Goal: Task Accomplishment & Management: Complete application form

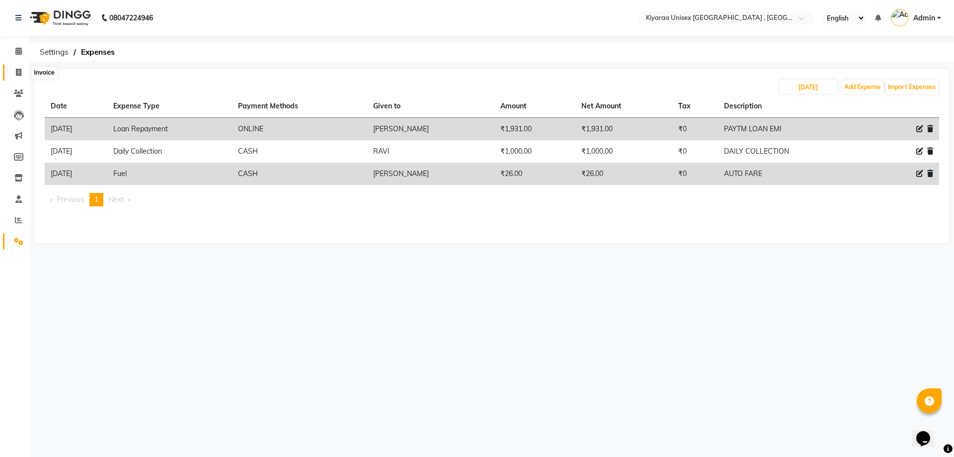
click at [17, 72] on icon at bounding box center [18, 72] width 5 height 7
select select "7001"
select select "service"
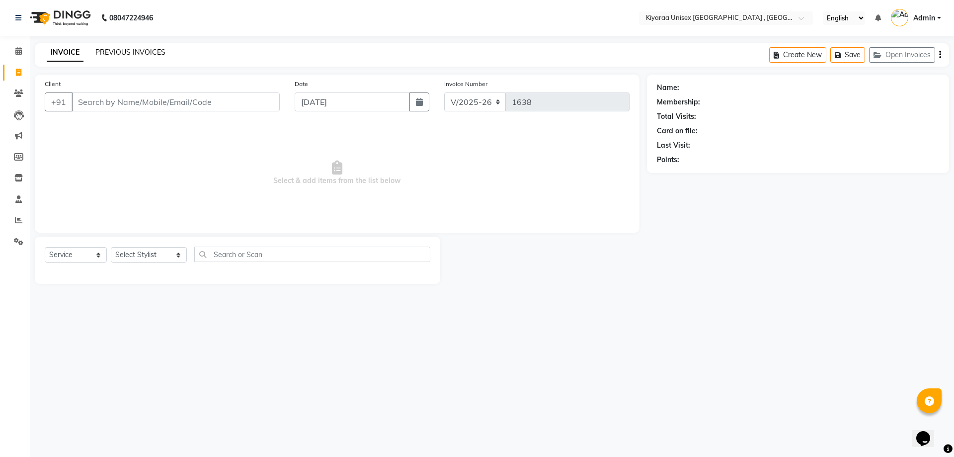
click at [117, 50] on link "PREVIOUS INVOICES" at bounding box center [130, 52] width 70 height 9
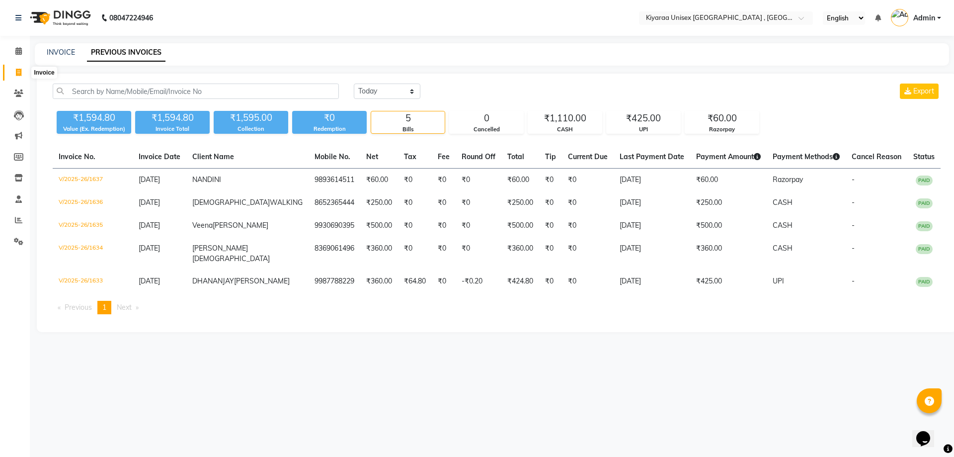
click at [18, 73] on icon at bounding box center [18, 72] width 5 height 7
select select "7001"
select select "service"
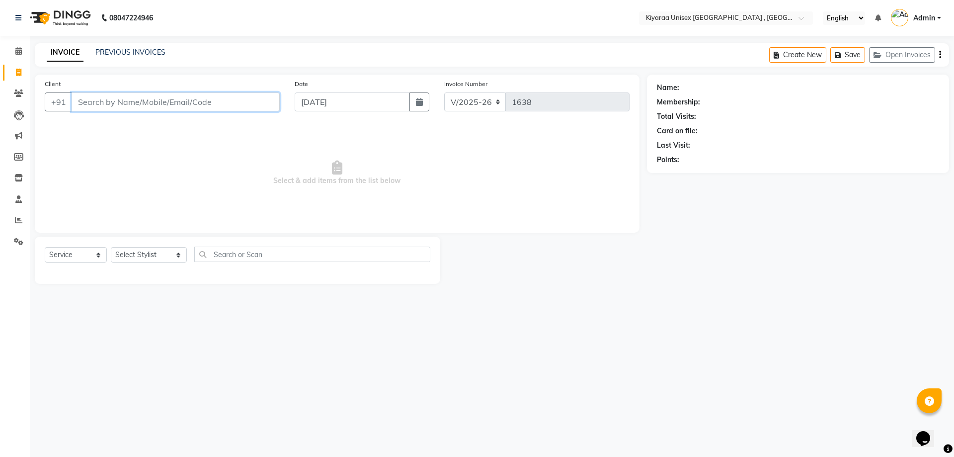
click at [72, 106] on input "Client" at bounding box center [176, 101] width 208 height 19
click at [81, 100] on input "Client" at bounding box center [176, 101] width 208 height 19
click at [85, 104] on input "Client" at bounding box center [176, 101] width 208 height 19
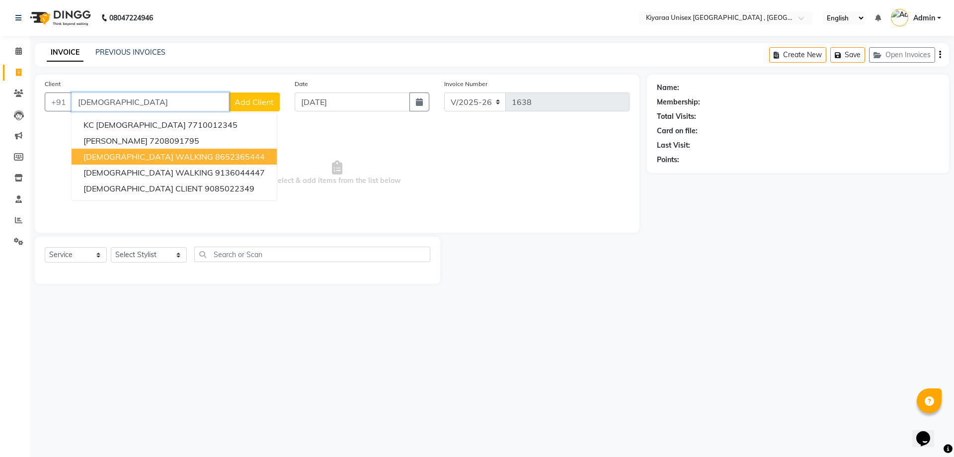
click at [124, 152] on span "[DEMOGRAPHIC_DATA] WALKING" at bounding box center [148, 157] width 130 height 10
type input "8652365444"
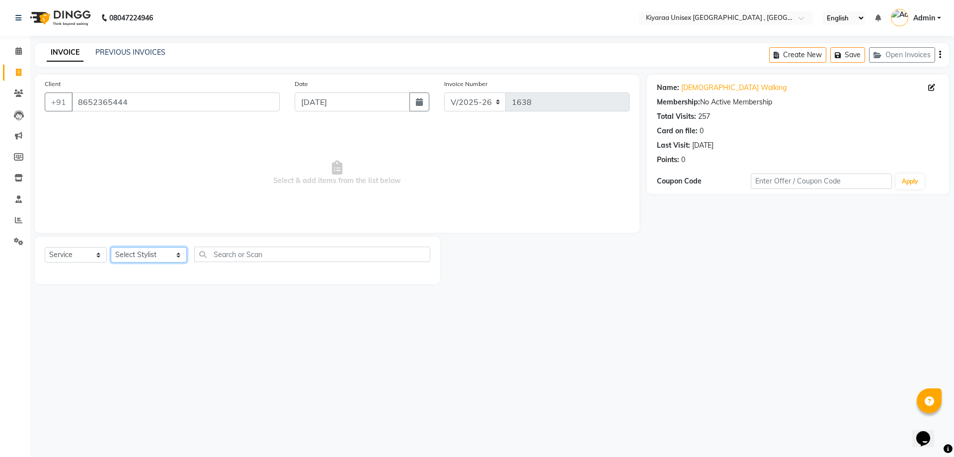
click at [151, 257] on select "Select Stylist AARTI AUJAA [PERSON_NAME] [PERSON_NAME] [PERSON_NAME] [PERSON_NA…" at bounding box center [149, 254] width 76 height 15
select select "79608"
click at [111, 247] on select "Select Stylist AARTI AUJAA [PERSON_NAME] [PERSON_NAME] [PERSON_NAME] [PERSON_NA…" at bounding box center [149, 254] width 76 height 15
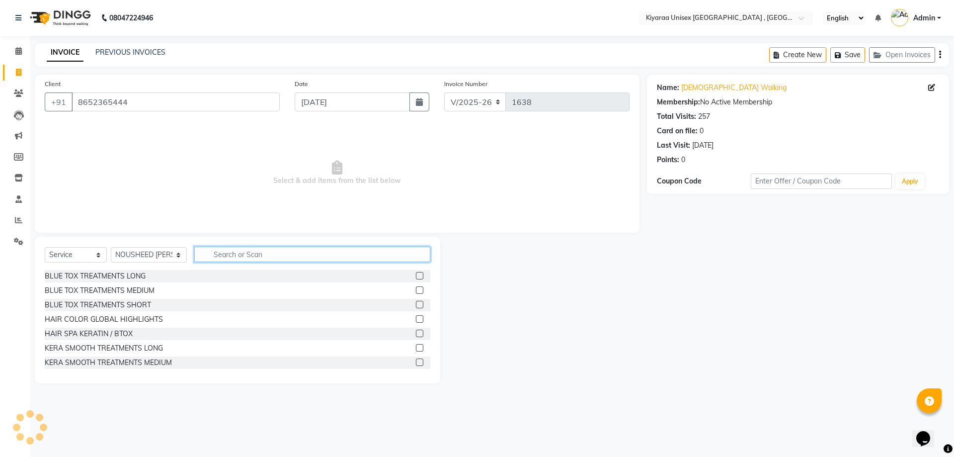
click at [220, 252] on input "text" at bounding box center [312, 253] width 236 height 15
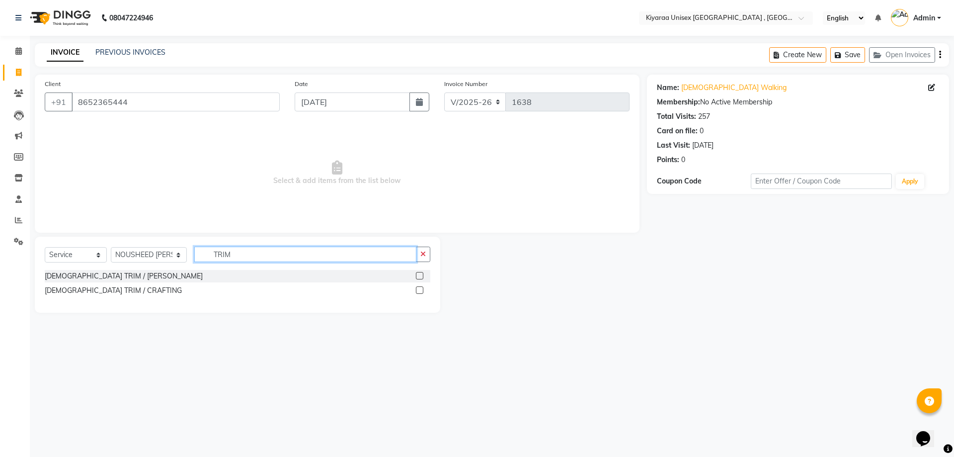
type input "TRIM"
click at [419, 289] on label at bounding box center [419, 289] width 7 height 7
click at [419, 289] on input "checkbox" at bounding box center [419, 290] width 6 height 6
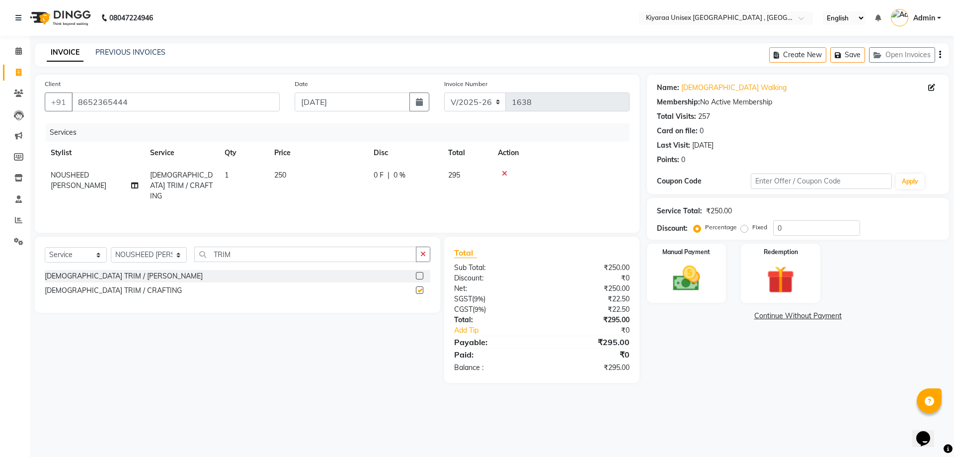
checkbox input "false"
click at [941, 55] on icon "button" at bounding box center [940, 55] width 2 height 0
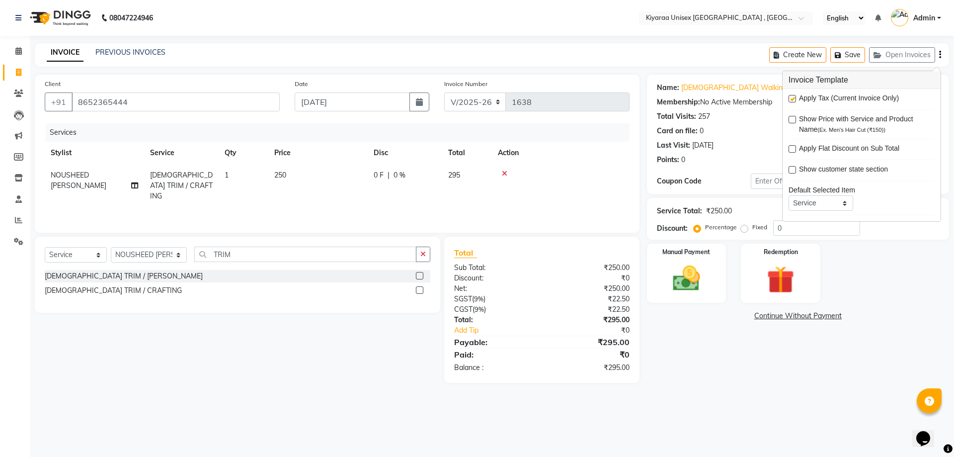
click at [793, 99] on label at bounding box center [792, 98] width 7 height 7
click at [793, 99] on input "checkbox" at bounding box center [792, 99] width 6 height 6
checkbox input "false"
click at [680, 263] on img at bounding box center [686, 278] width 46 height 33
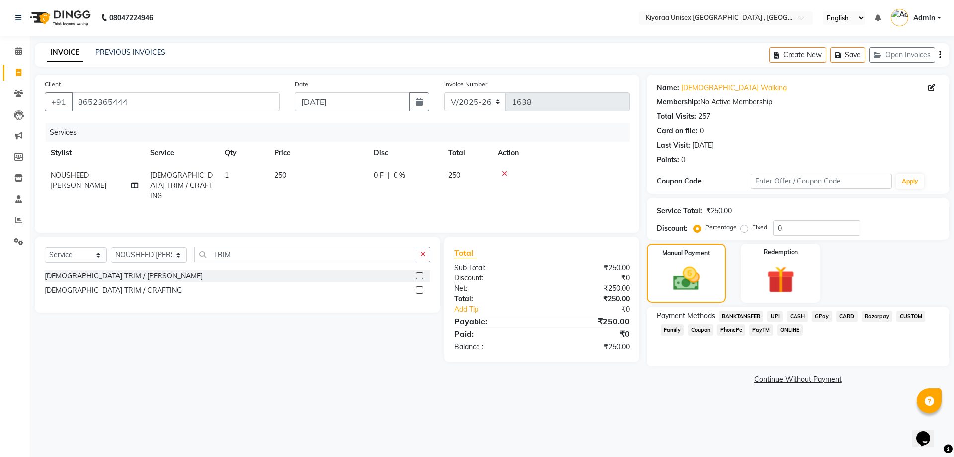
click at [793, 316] on span "CASH" at bounding box center [797, 316] width 21 height 11
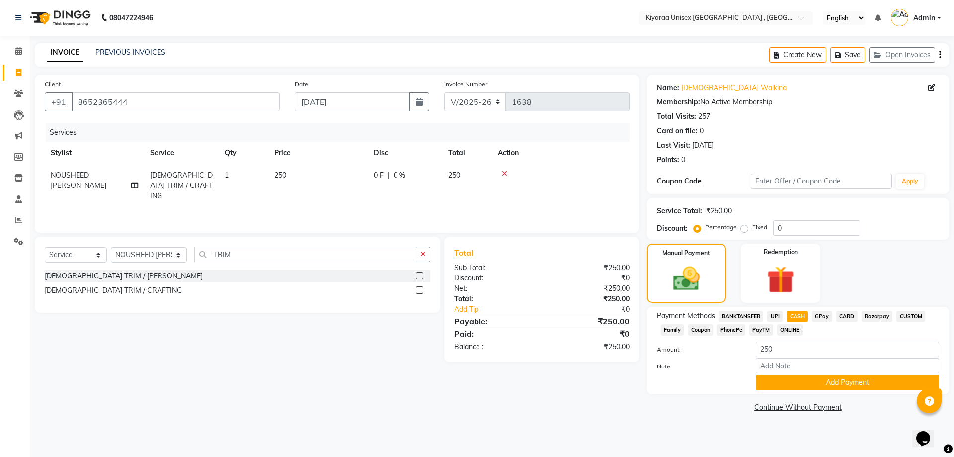
click at [766, 392] on div "Payment Methods BANKTANSFER UPI CASH GPay CARD Razorpay CUSTOM Family Coupon Ph…" at bounding box center [798, 350] width 302 height 87
click at [765, 388] on button "Add Payment" at bounding box center [847, 382] width 183 height 15
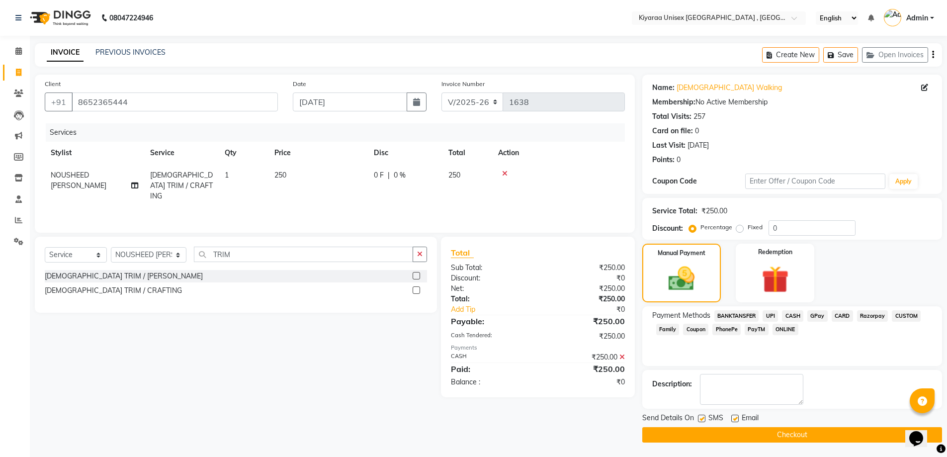
click at [700, 416] on label at bounding box center [701, 417] width 7 height 7
click at [700, 416] on input "checkbox" at bounding box center [701, 418] width 6 height 6
checkbox input "false"
click at [731, 417] on label at bounding box center [734, 417] width 7 height 7
click at [731, 417] on input "checkbox" at bounding box center [734, 418] width 6 height 6
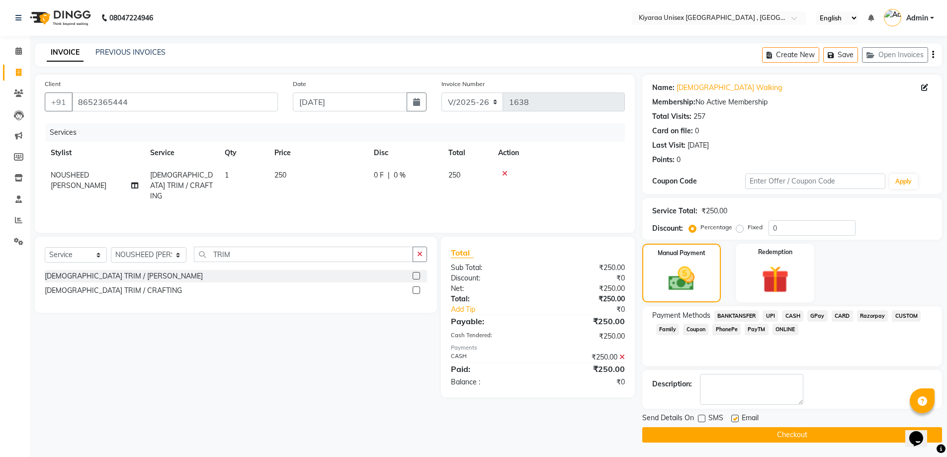
checkbox input "false"
click at [720, 433] on button "Checkout" at bounding box center [792, 434] width 300 height 15
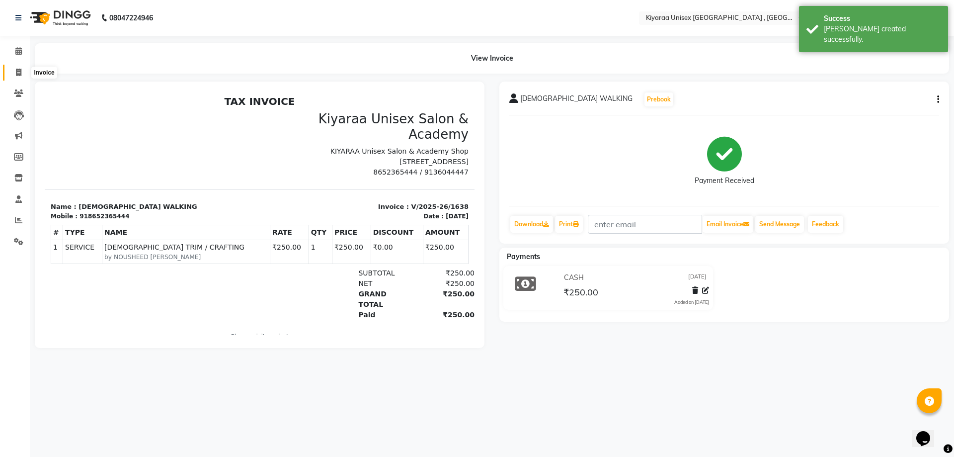
click at [17, 74] on icon at bounding box center [18, 72] width 5 height 7
select select "7001"
select select "service"
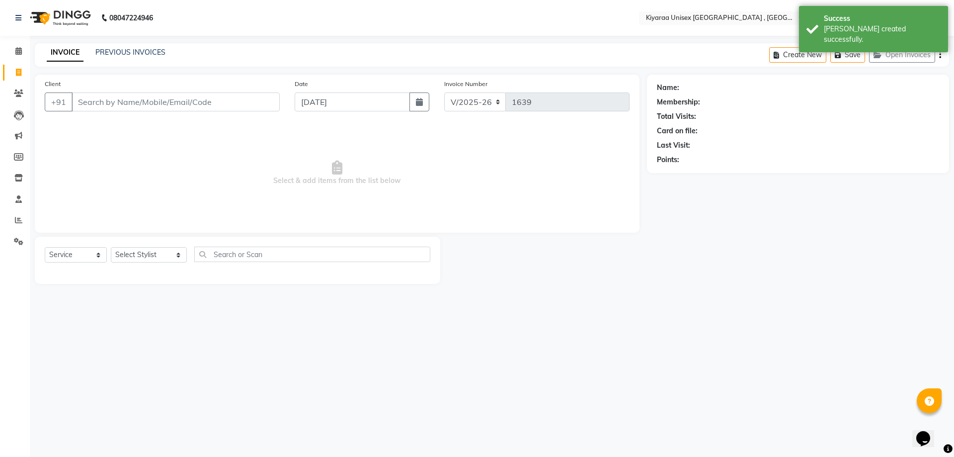
click at [83, 101] on input "Client" at bounding box center [176, 101] width 208 height 19
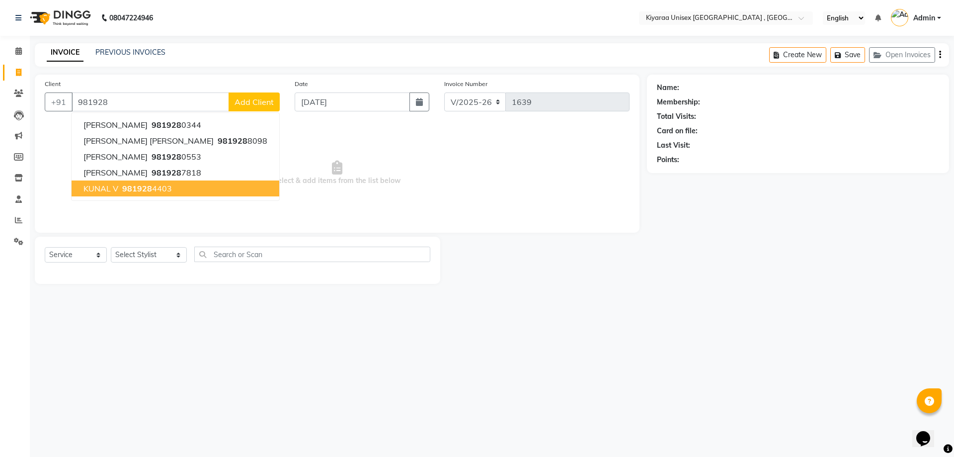
click at [149, 186] on span "981928" at bounding box center [137, 188] width 30 height 10
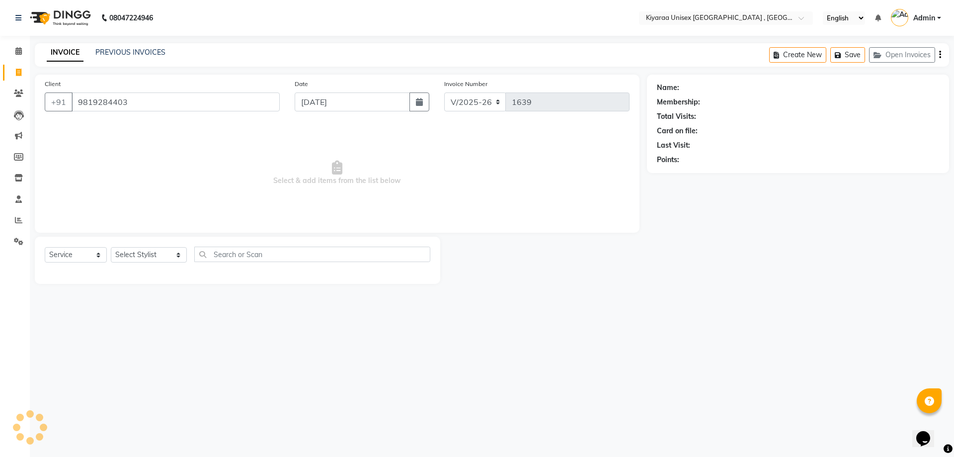
type input "9819284403"
drag, startPoint x: 122, startPoint y: 253, endPoint x: 116, endPoint y: 246, distance: 8.8
click at [116, 246] on div "Select Service Product Membership Package Voucher Prepaid Gift Card Select Styl…" at bounding box center [238, 260] width 406 height 47
select select "57540"
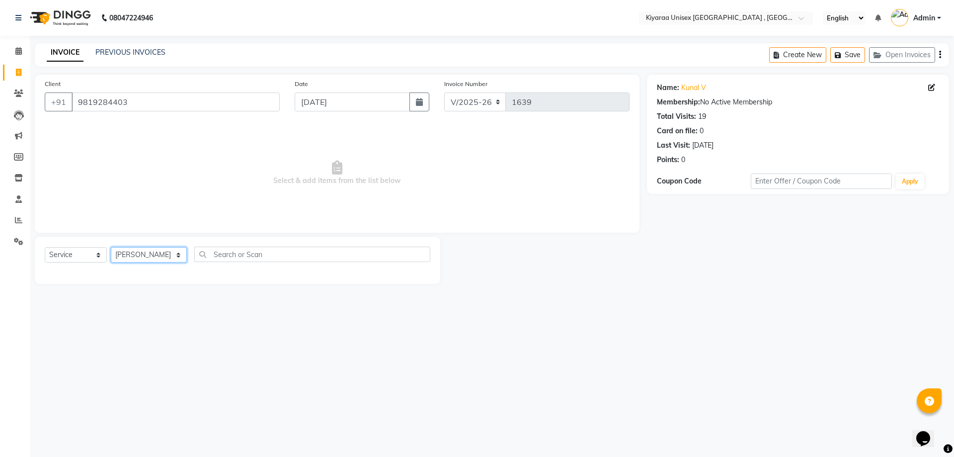
click at [111, 247] on select "Select Stylist AARTI AUJAA [PERSON_NAME] [PERSON_NAME] [PERSON_NAME] [PERSON_NA…" at bounding box center [149, 254] width 76 height 15
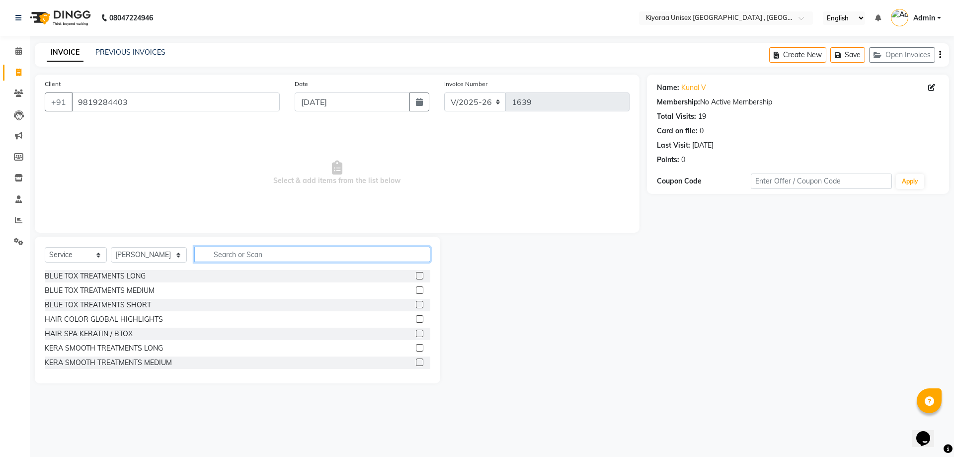
click at [223, 257] on input "text" at bounding box center [312, 253] width 236 height 15
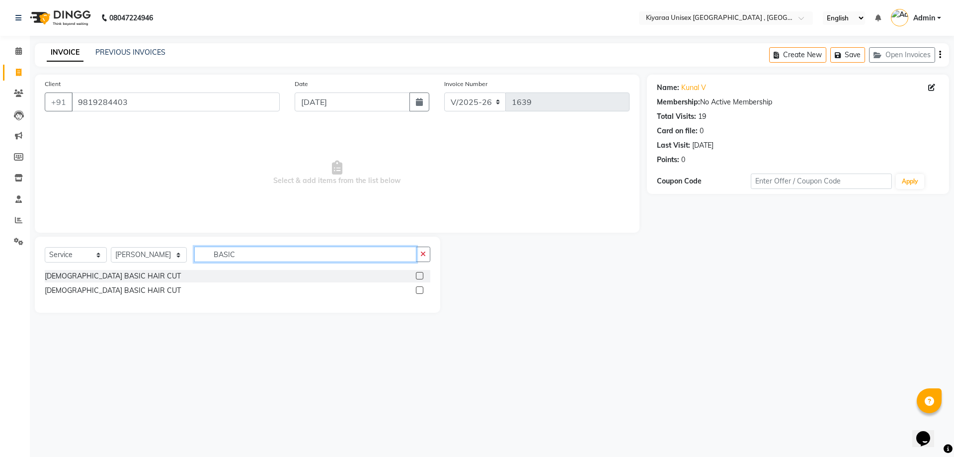
type input "BASIC"
click at [419, 289] on label at bounding box center [419, 289] width 7 height 7
click at [419, 289] on input "checkbox" at bounding box center [419, 290] width 6 height 6
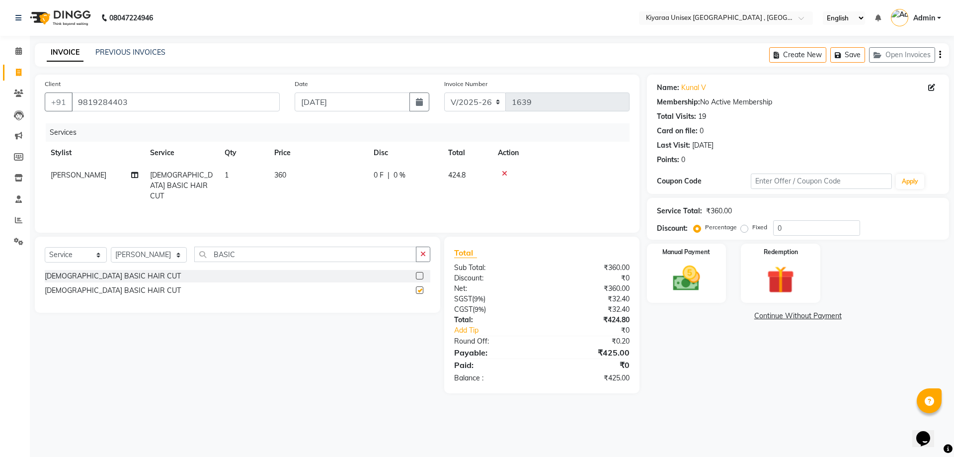
checkbox input "false"
click at [247, 254] on input "BASIC" at bounding box center [305, 253] width 222 height 15
type input "B"
type input "TRIM"
click at [419, 290] on label at bounding box center [419, 289] width 7 height 7
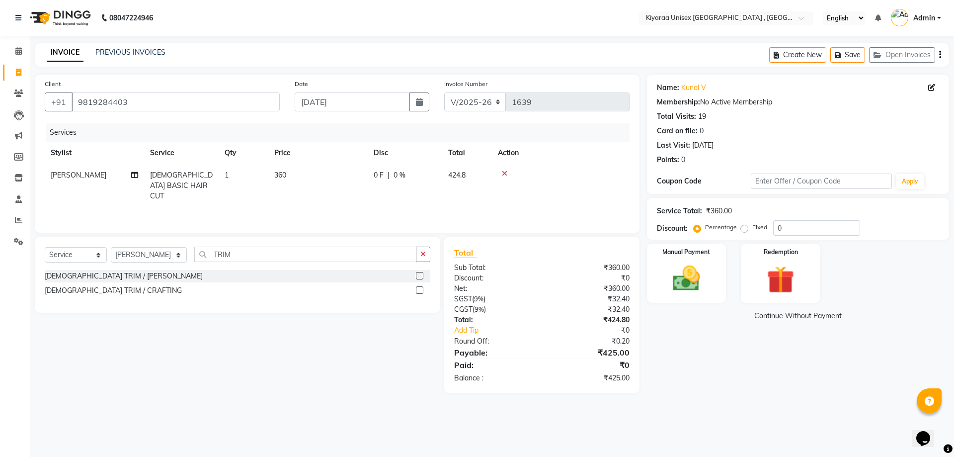
click at [419, 290] on input "checkbox" at bounding box center [419, 290] width 6 height 6
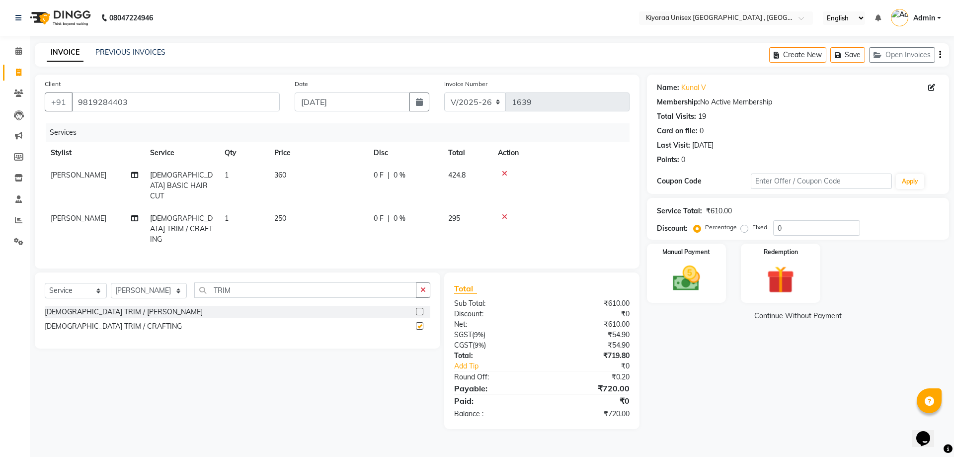
checkbox input "false"
click at [375, 213] on span "0 F" at bounding box center [379, 218] width 10 height 10
select select "57540"
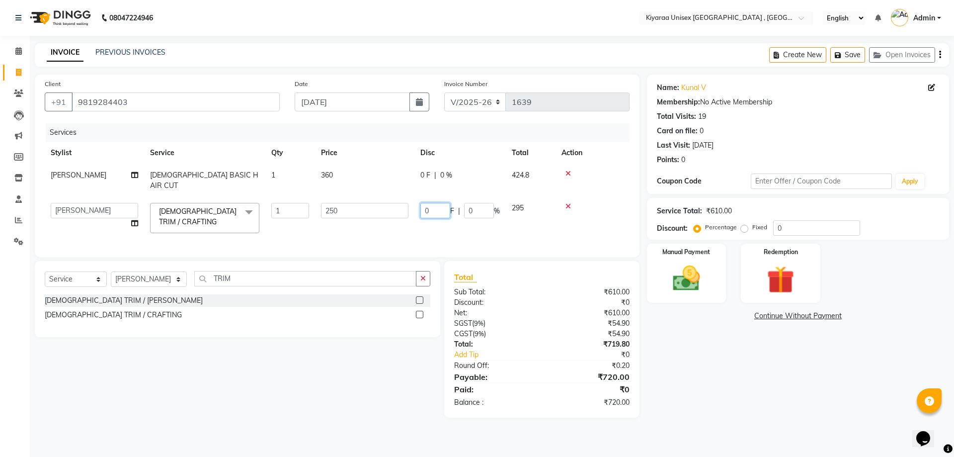
click at [425, 203] on input "0" at bounding box center [435, 210] width 30 height 15
type input "10"
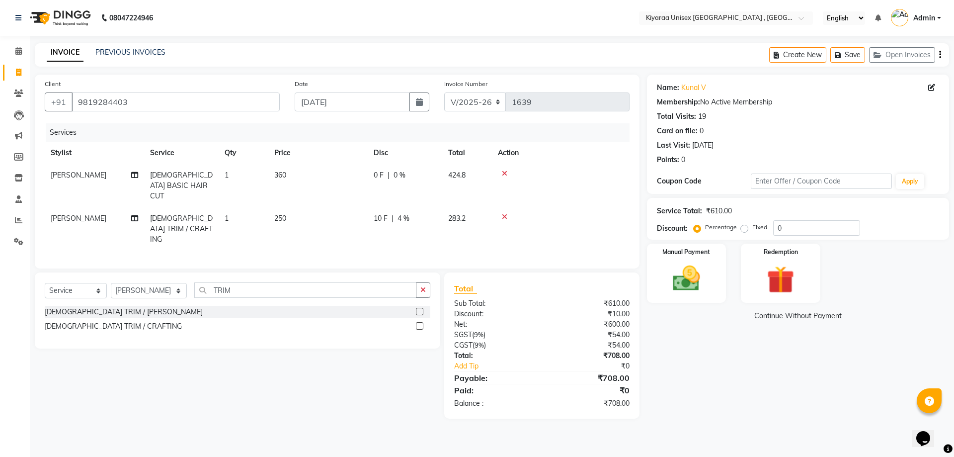
click at [446, 216] on tr "[PERSON_NAME][DEMOGRAPHIC_DATA] TRIM / CRAFTING 1 250 10 F | 4 % 283.2" at bounding box center [337, 228] width 585 height 43
click at [940, 55] on icon "button" at bounding box center [940, 55] width 2 height 0
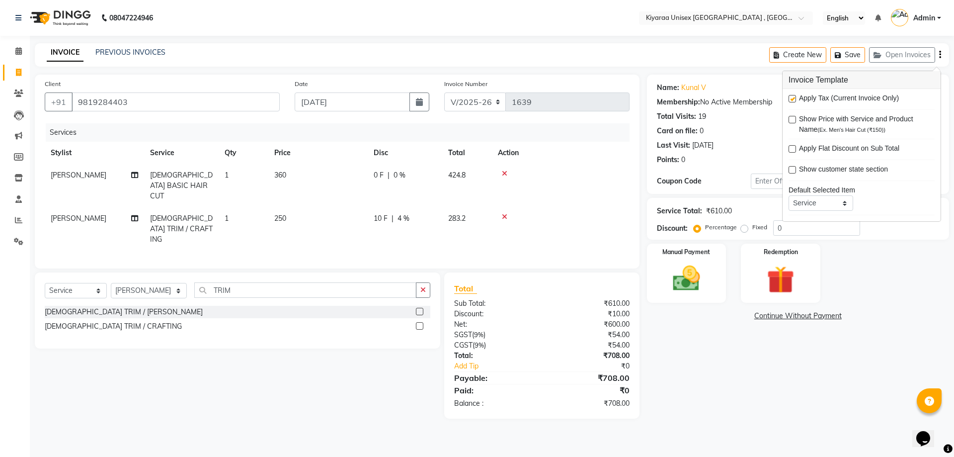
click at [791, 98] on label at bounding box center [792, 98] width 7 height 7
click at [791, 98] on input "checkbox" at bounding box center [792, 99] width 6 height 6
checkbox input "false"
click at [745, 142] on div "Last Visit: [DATE]" at bounding box center [798, 145] width 282 height 10
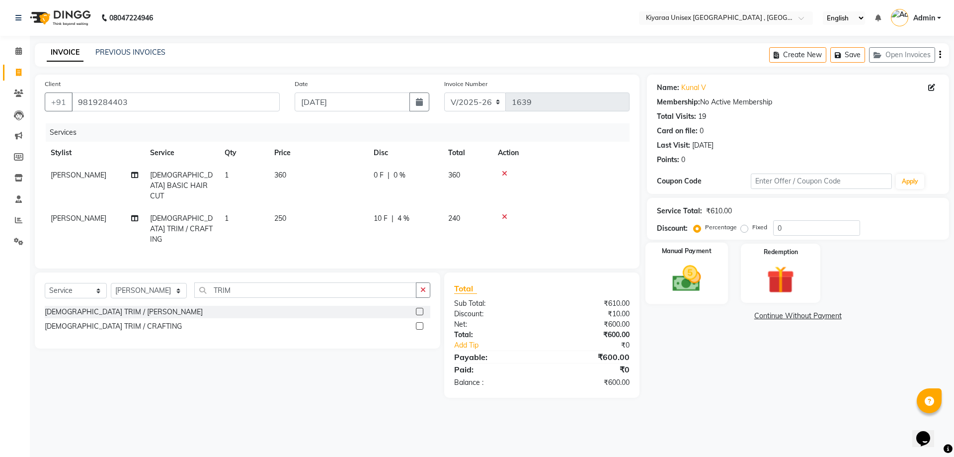
click at [708, 271] on img at bounding box center [686, 278] width 46 height 33
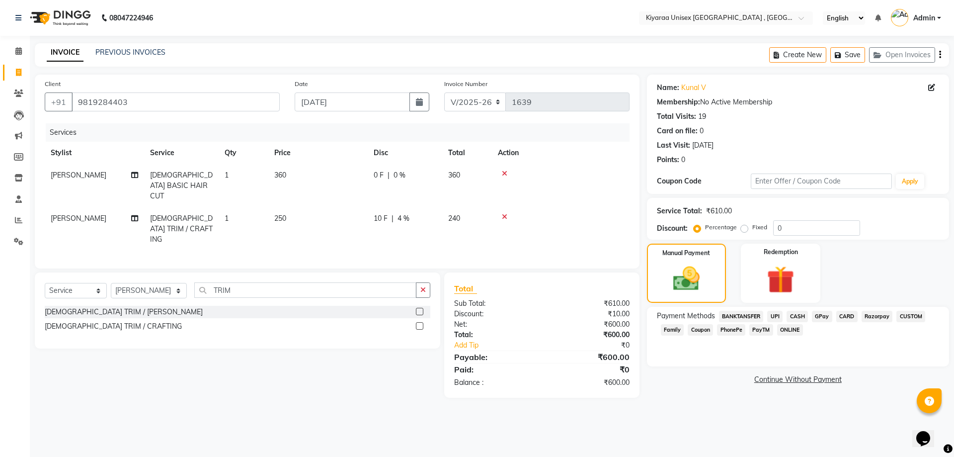
click at [796, 313] on span "CASH" at bounding box center [797, 316] width 21 height 11
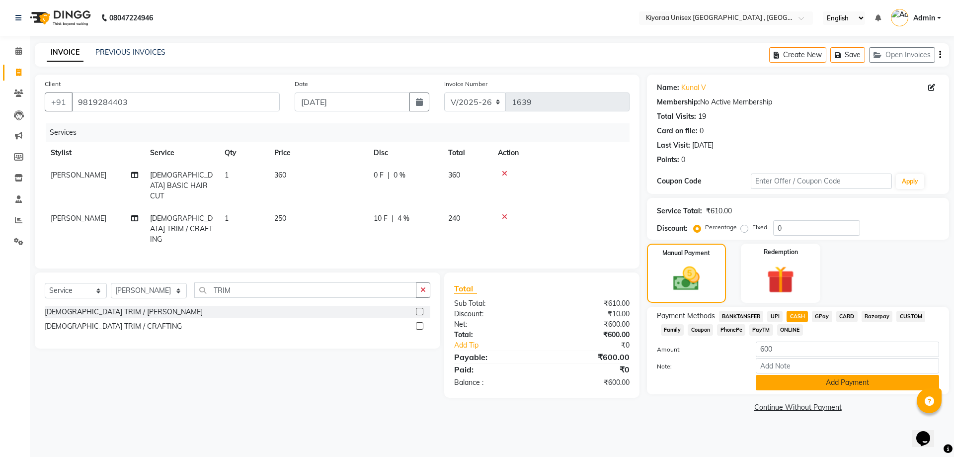
click at [765, 384] on button "Add Payment" at bounding box center [847, 382] width 183 height 15
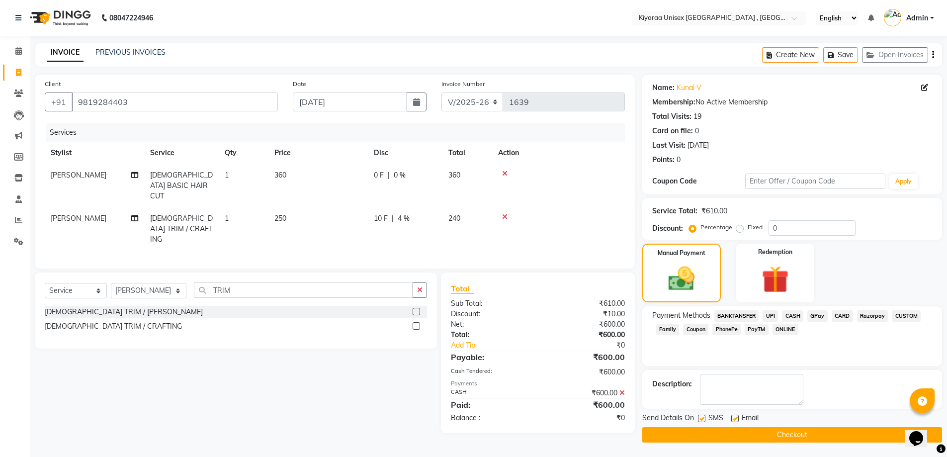
click at [701, 417] on label at bounding box center [701, 417] width 7 height 7
click at [701, 417] on input "checkbox" at bounding box center [701, 418] width 6 height 6
checkbox input "false"
click at [734, 418] on label at bounding box center [734, 417] width 7 height 7
click at [734, 418] on input "checkbox" at bounding box center [734, 418] width 6 height 6
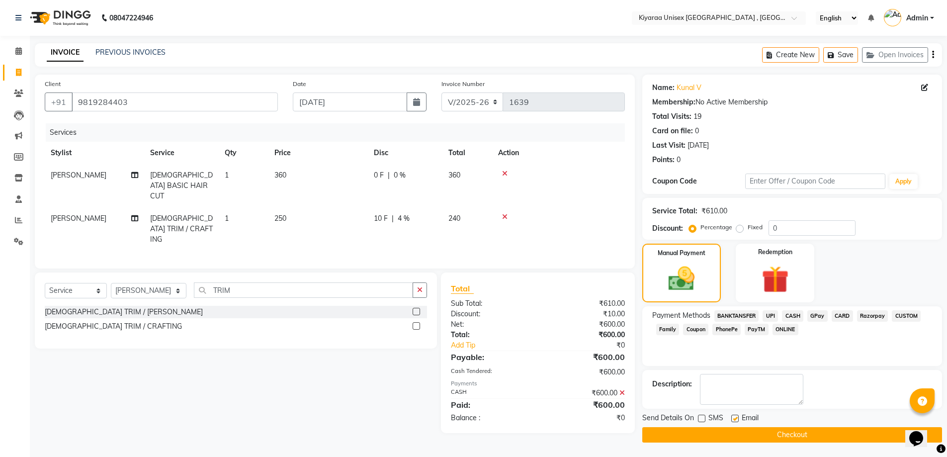
checkbox input "false"
click at [727, 431] on button "Checkout" at bounding box center [792, 434] width 300 height 15
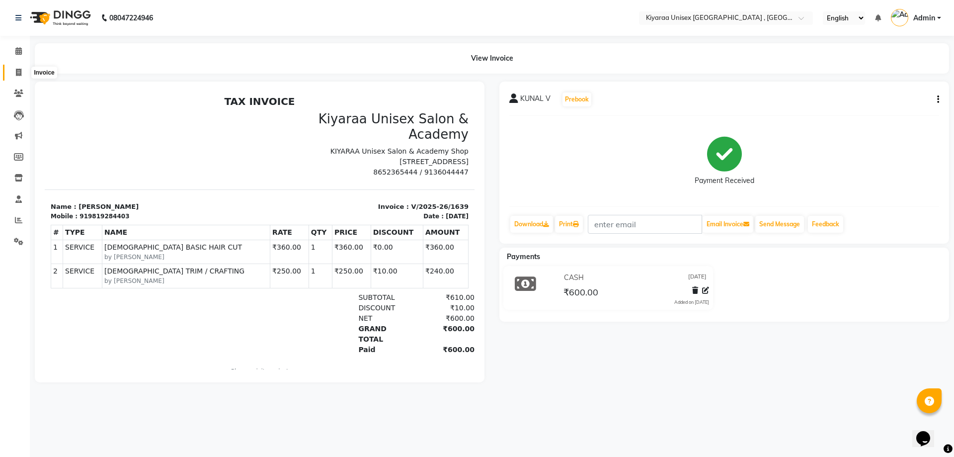
click at [23, 70] on span at bounding box center [18, 72] width 17 height 11
select select "service"
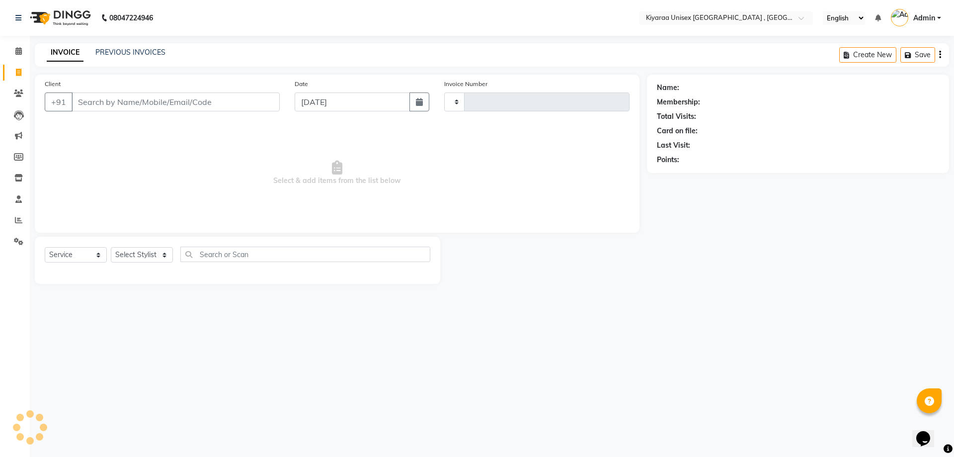
type input "1640"
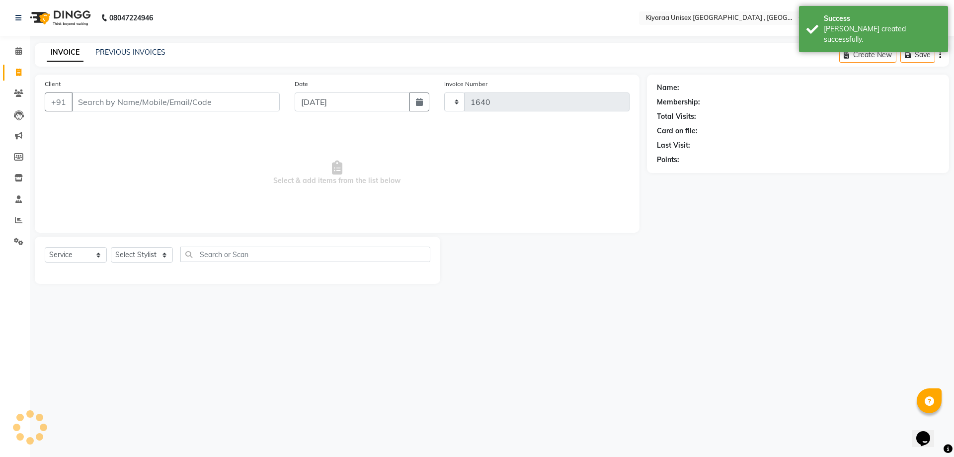
select select "7001"
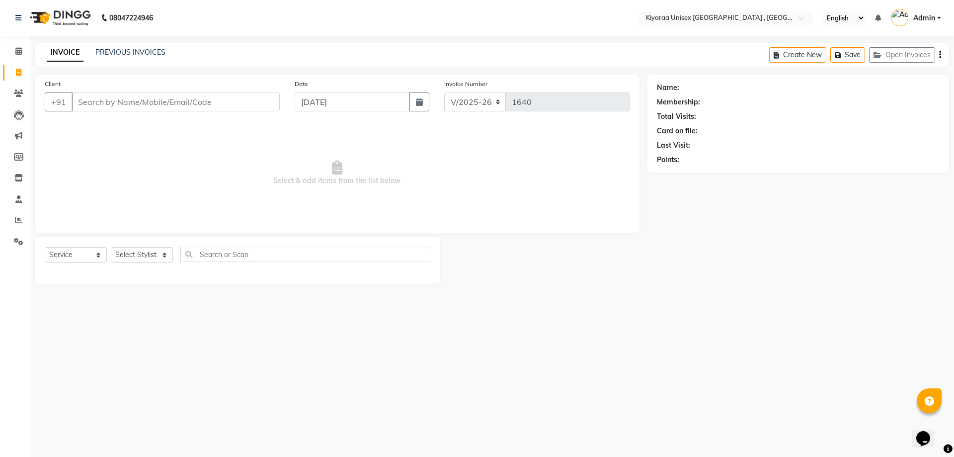
click at [79, 104] on input "Client" at bounding box center [176, 101] width 208 height 19
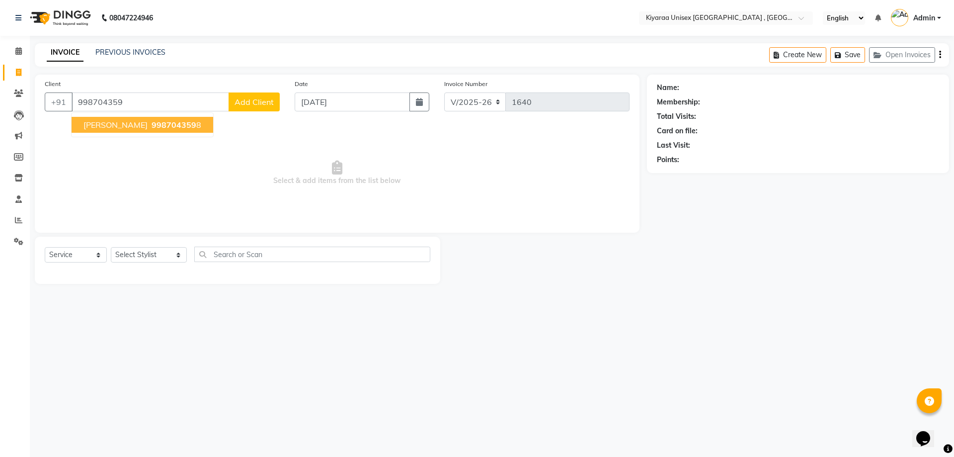
click at [102, 121] on span "[PERSON_NAME]" at bounding box center [115, 125] width 64 height 10
type input "9987043598"
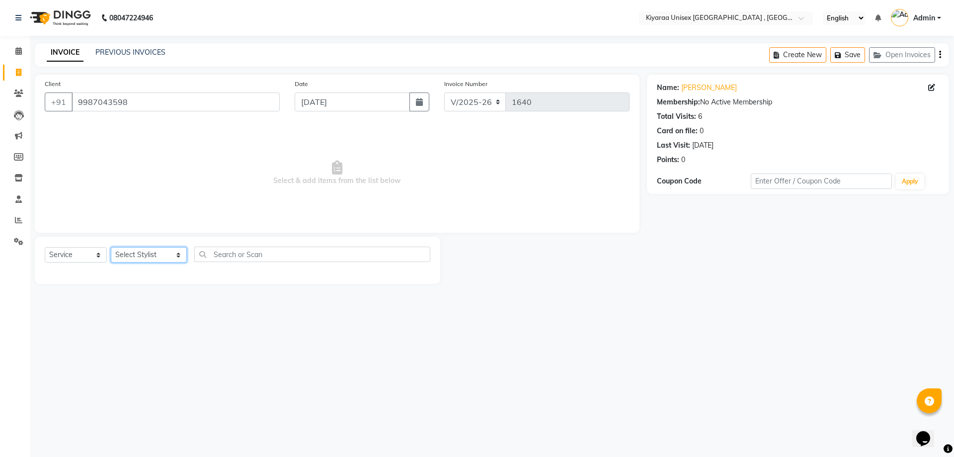
click at [131, 255] on select "Select Stylist AARTI AUJAA [PERSON_NAME] [PERSON_NAME] [PERSON_NAME] [PERSON_NA…" at bounding box center [149, 254] width 76 height 15
select select "79608"
click at [111, 247] on select "Select Stylist AARTI AUJAA [PERSON_NAME] [PERSON_NAME] [PERSON_NAME] [PERSON_NA…" at bounding box center [149, 254] width 76 height 15
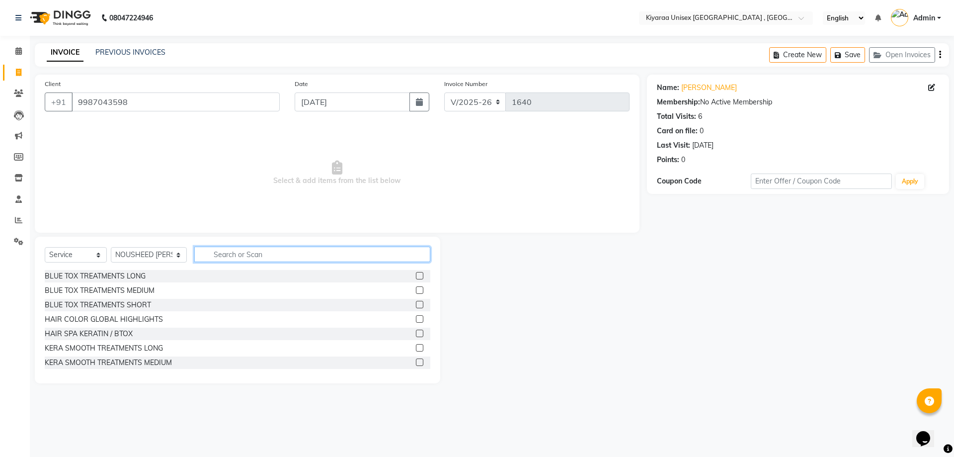
click at [221, 251] on input "text" at bounding box center [312, 253] width 236 height 15
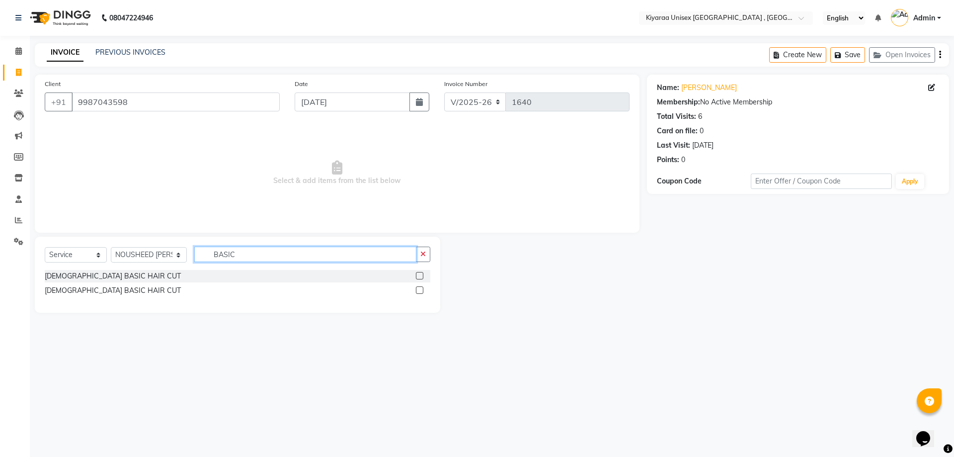
type input "BASIC"
click at [421, 288] on label at bounding box center [419, 289] width 7 height 7
click at [421, 288] on input "checkbox" at bounding box center [419, 290] width 6 height 6
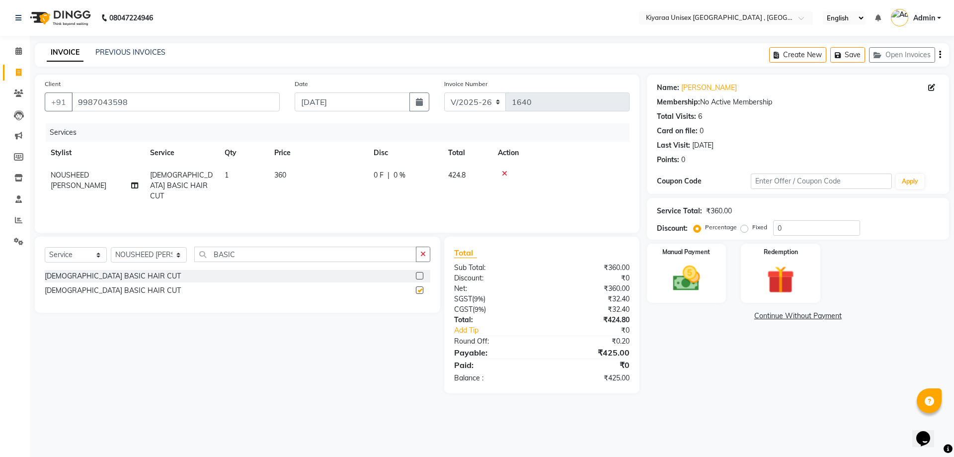
checkbox input "false"
click at [690, 269] on img at bounding box center [686, 278] width 46 height 33
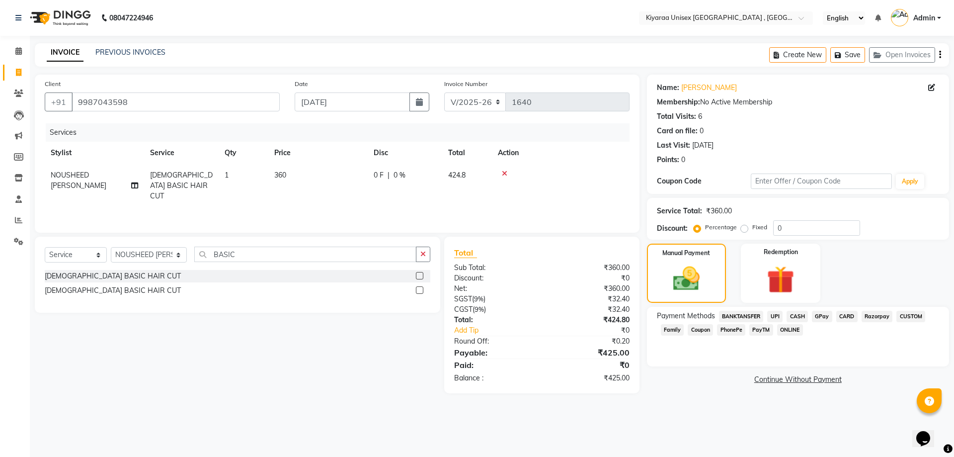
click at [878, 315] on span "Razorpay" at bounding box center [877, 316] width 31 height 11
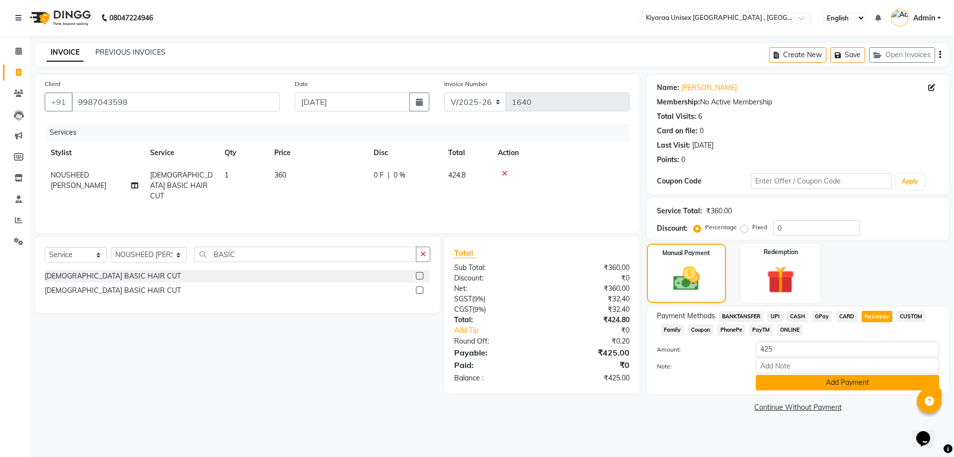
click at [773, 378] on button "Add Payment" at bounding box center [847, 382] width 183 height 15
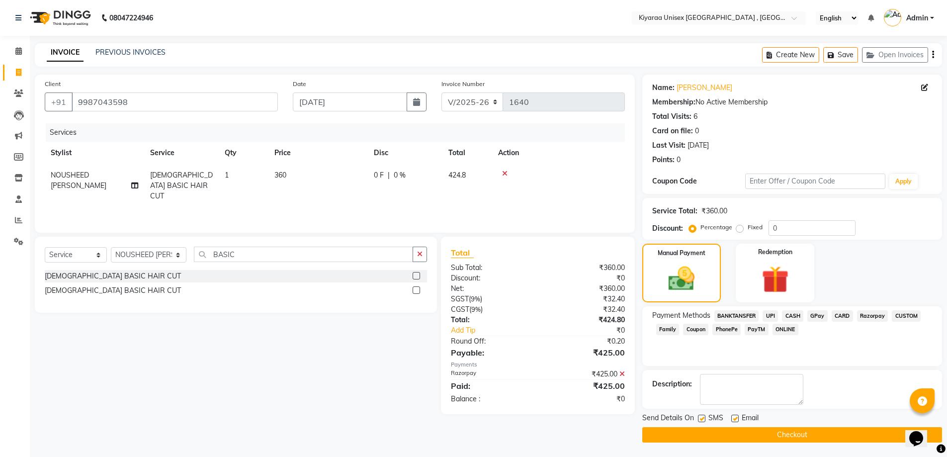
click at [701, 417] on label at bounding box center [701, 417] width 7 height 7
click at [701, 417] on input "checkbox" at bounding box center [701, 418] width 6 height 6
checkbox input "false"
click at [734, 416] on label at bounding box center [734, 417] width 7 height 7
click at [734, 416] on input "checkbox" at bounding box center [734, 418] width 6 height 6
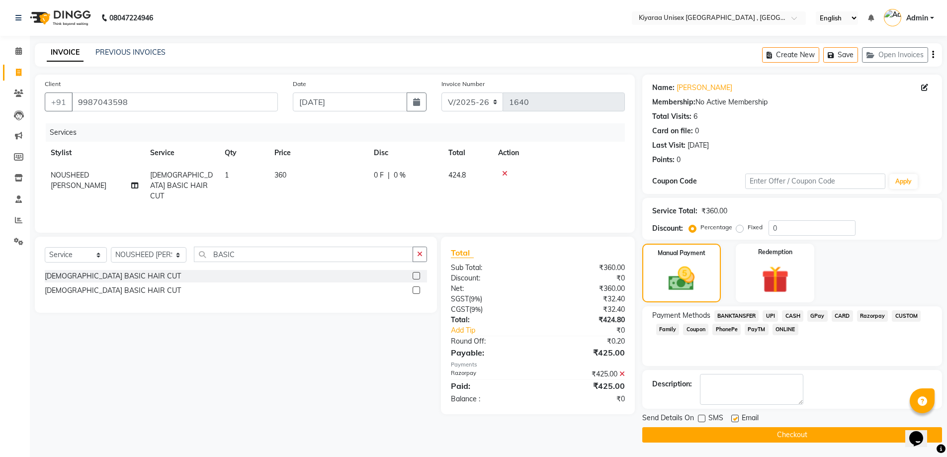
checkbox input "false"
click at [719, 431] on button "Checkout" at bounding box center [792, 434] width 300 height 15
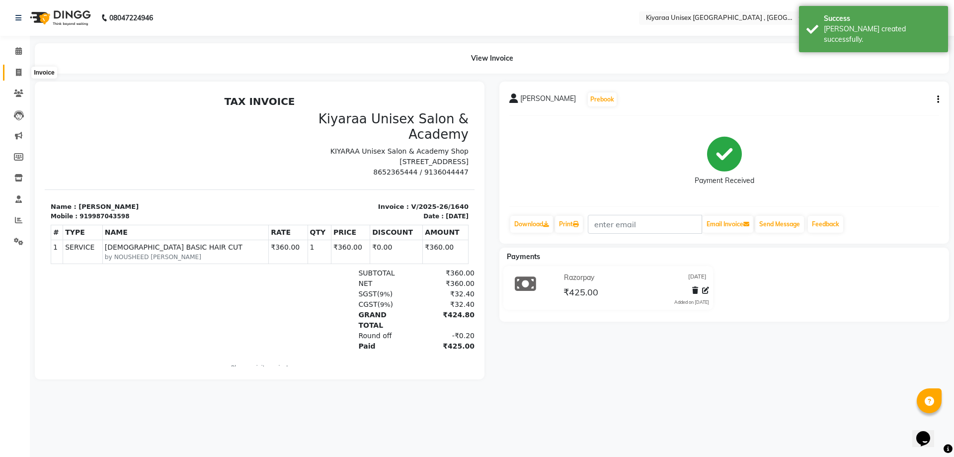
click at [18, 73] on icon at bounding box center [18, 72] width 5 height 7
select select "7001"
select select "service"
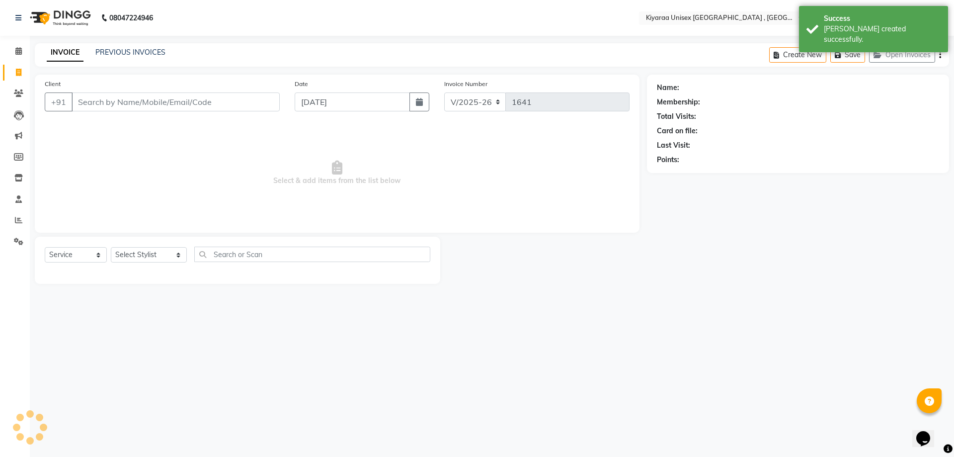
click at [76, 101] on input "Client" at bounding box center [176, 101] width 208 height 19
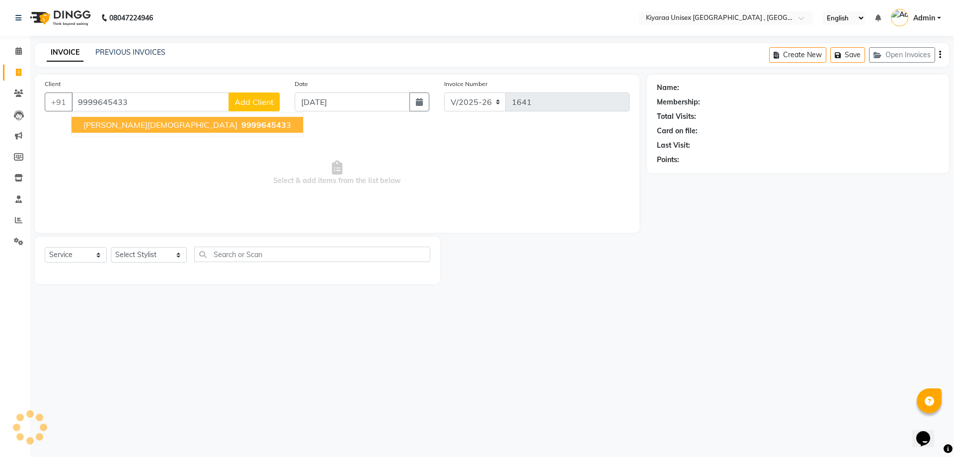
type input "9999645433"
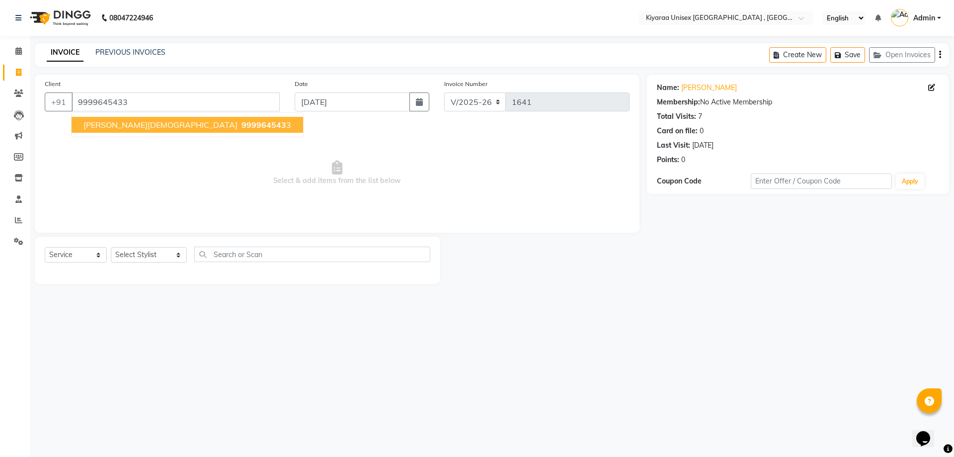
click at [110, 127] on span "[PERSON_NAME][DEMOGRAPHIC_DATA]" at bounding box center [160, 125] width 154 height 10
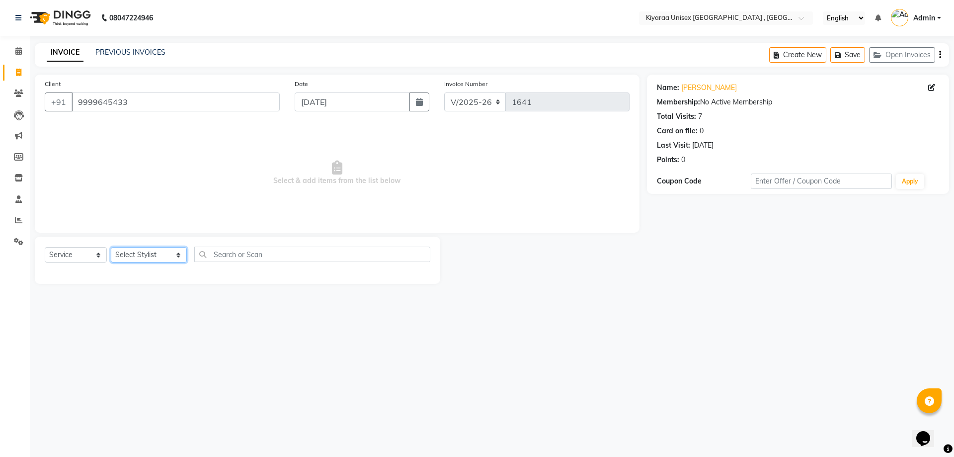
click at [131, 251] on select "Select Stylist AARTI AUJAA [PERSON_NAME] [PERSON_NAME] [PERSON_NAME] [PERSON_NA…" at bounding box center [149, 254] width 76 height 15
select select "79520"
click at [111, 247] on select "Select Stylist AARTI AUJAA [PERSON_NAME] [PERSON_NAME] [PERSON_NAME] [PERSON_NA…" at bounding box center [149, 254] width 76 height 15
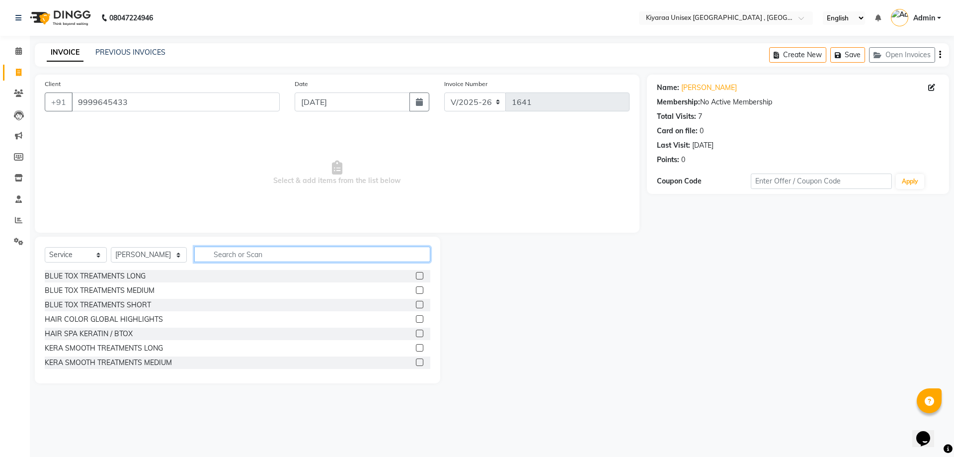
click at [218, 251] on input "text" at bounding box center [312, 253] width 236 height 15
type input "THRE"
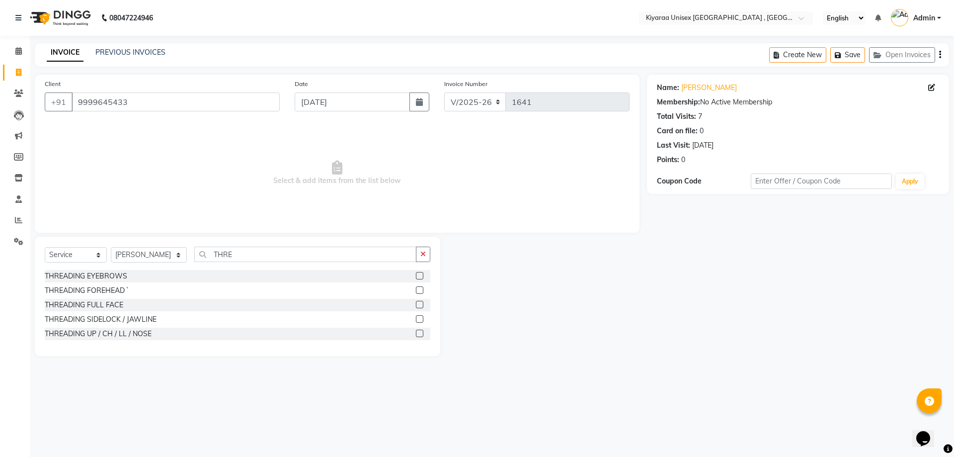
click at [417, 275] on label at bounding box center [419, 275] width 7 height 7
click at [417, 275] on input "checkbox" at bounding box center [419, 276] width 6 height 6
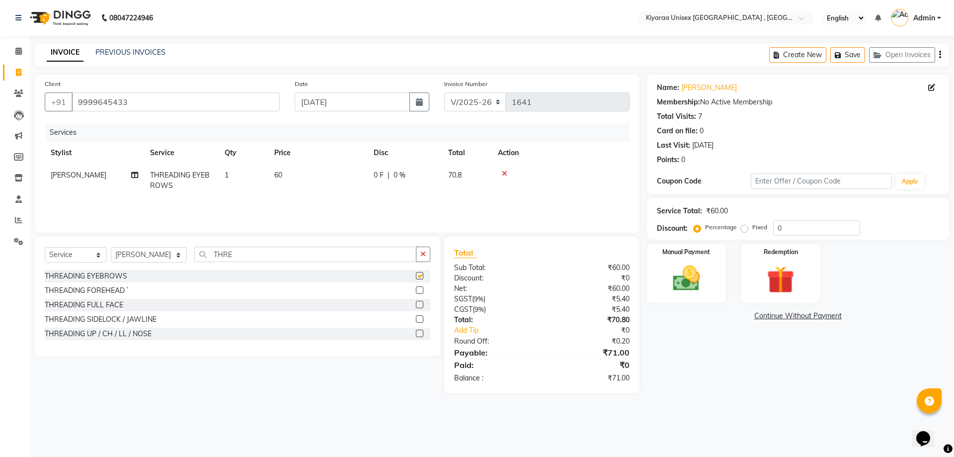
checkbox input "false"
click at [719, 260] on div "Manual Payment" at bounding box center [686, 273] width 82 height 61
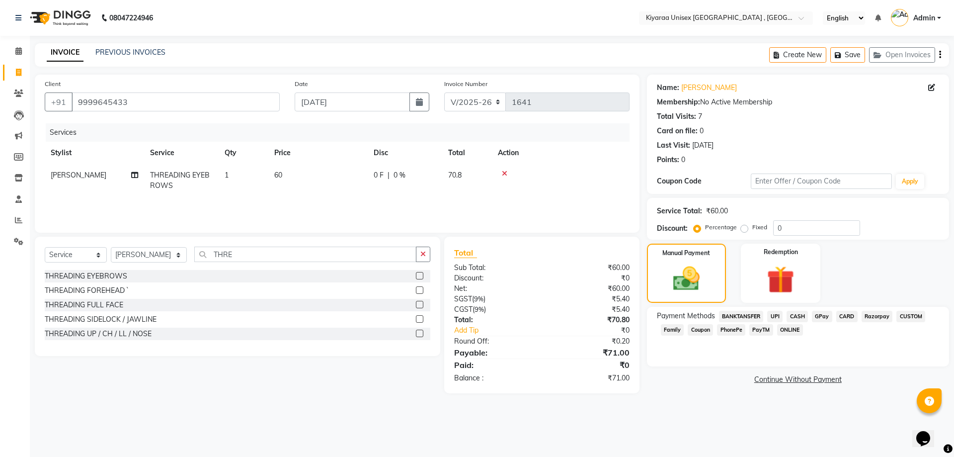
click at [871, 316] on span "Razorpay" at bounding box center [877, 316] width 31 height 11
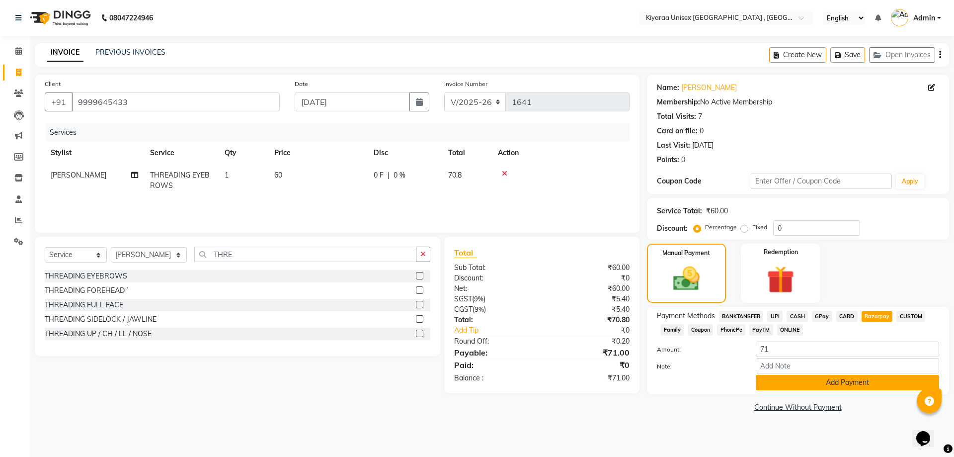
click at [779, 378] on button "Add Payment" at bounding box center [847, 382] width 183 height 15
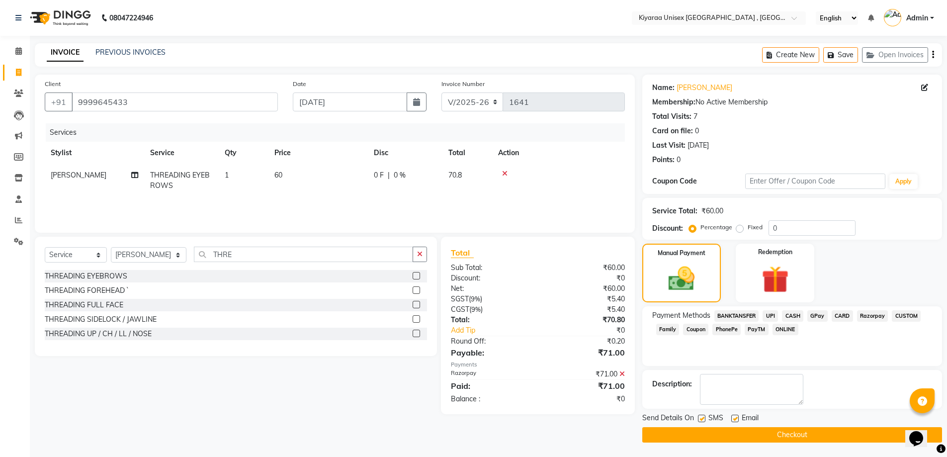
click at [703, 417] on label at bounding box center [701, 417] width 7 height 7
click at [703, 417] on input "checkbox" at bounding box center [701, 418] width 6 height 6
checkbox input "false"
click at [735, 416] on label at bounding box center [734, 417] width 7 height 7
click at [735, 416] on input "checkbox" at bounding box center [734, 418] width 6 height 6
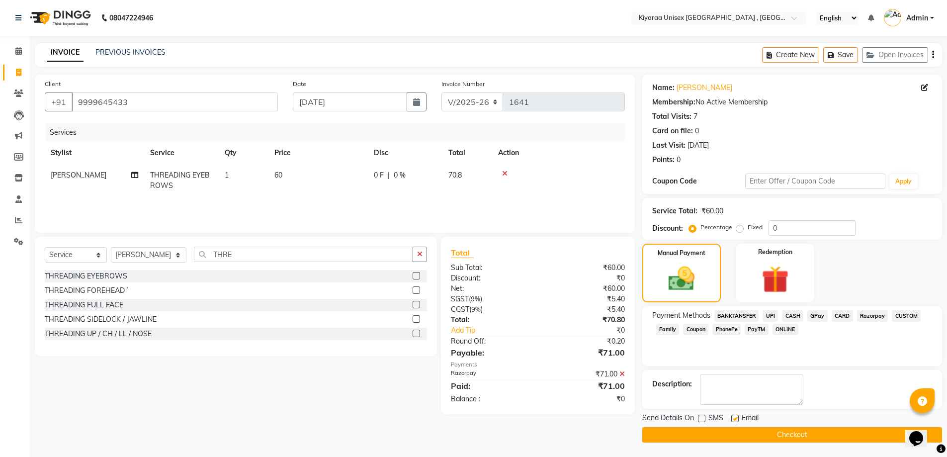
checkbox input "false"
click at [707, 434] on button "Checkout" at bounding box center [792, 434] width 300 height 15
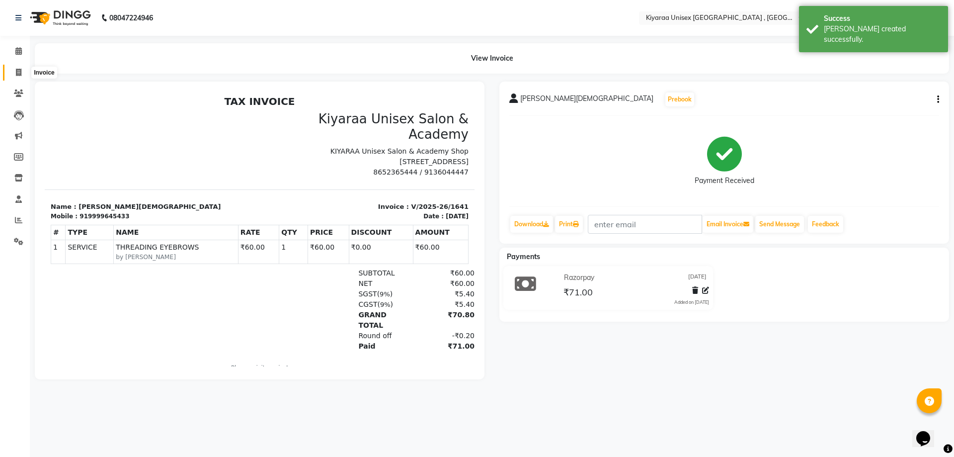
click at [17, 73] on icon at bounding box center [18, 72] width 5 height 7
select select "7001"
select select "service"
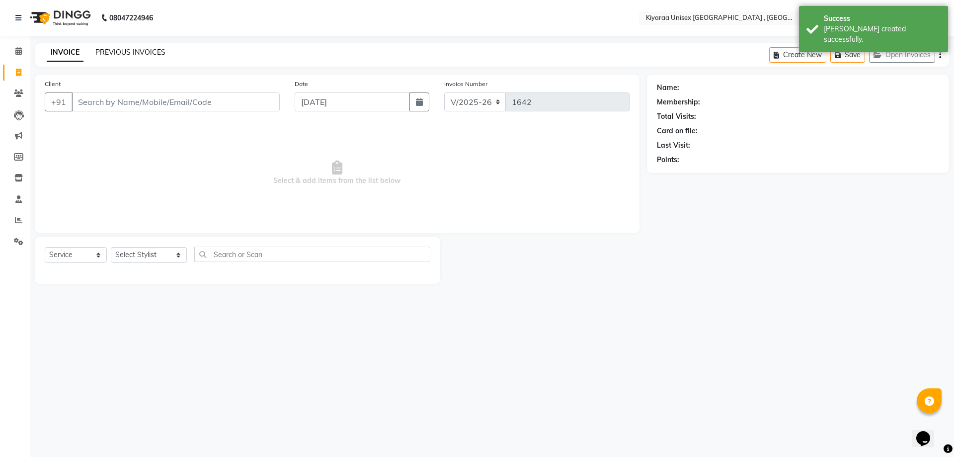
click at [127, 52] on link "PREVIOUS INVOICES" at bounding box center [130, 52] width 70 height 9
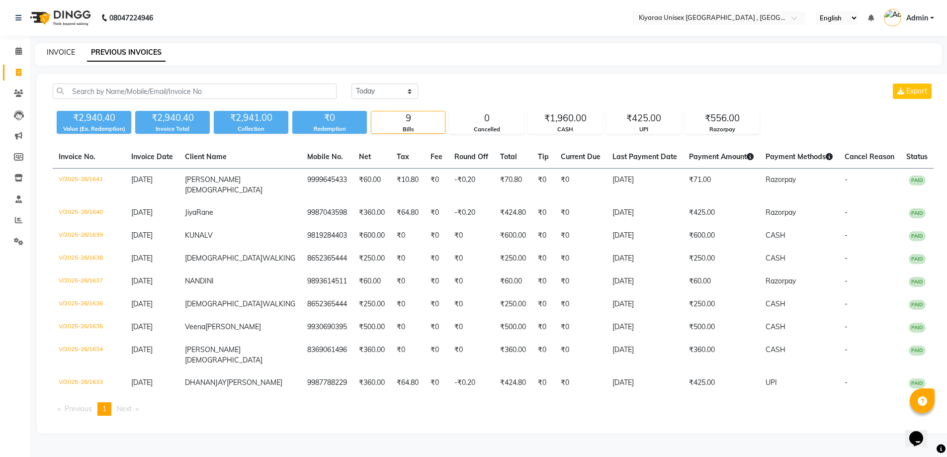
click at [69, 50] on link "INVOICE" at bounding box center [61, 52] width 28 height 9
select select "service"
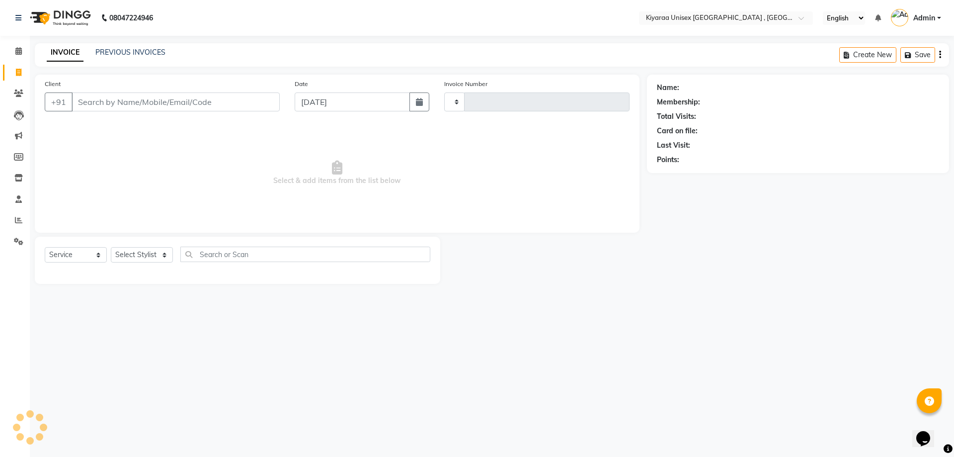
type input "1642"
select select "7001"
click at [76, 104] on input "Client" at bounding box center [176, 101] width 208 height 19
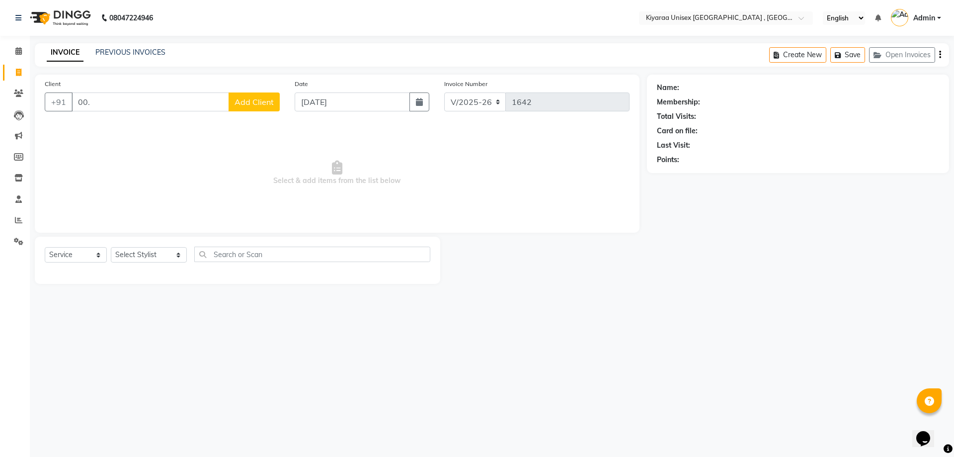
click at [107, 100] on input "00." at bounding box center [151, 101] width 158 height 19
type input "0"
click at [161, 122] on ngb-highlight "9920201139" at bounding box center [175, 125] width 50 height 10
type input "9920201139"
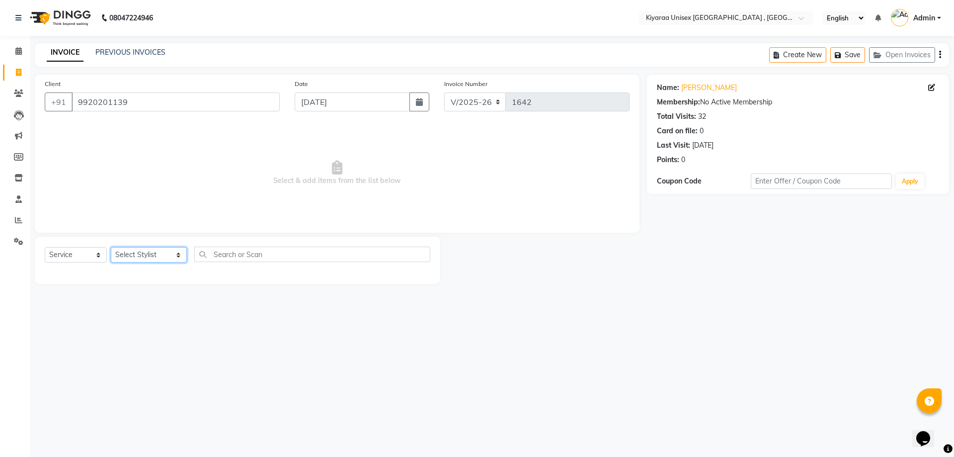
click at [162, 258] on select "Select Stylist AARTI AUJAA [PERSON_NAME] [PERSON_NAME] [PERSON_NAME] [PERSON_NA…" at bounding box center [149, 254] width 76 height 15
select select "79608"
click at [111, 247] on select "Select Stylist AARTI AUJAA [PERSON_NAME] [PERSON_NAME] [PERSON_NAME] [PERSON_NA…" at bounding box center [149, 254] width 76 height 15
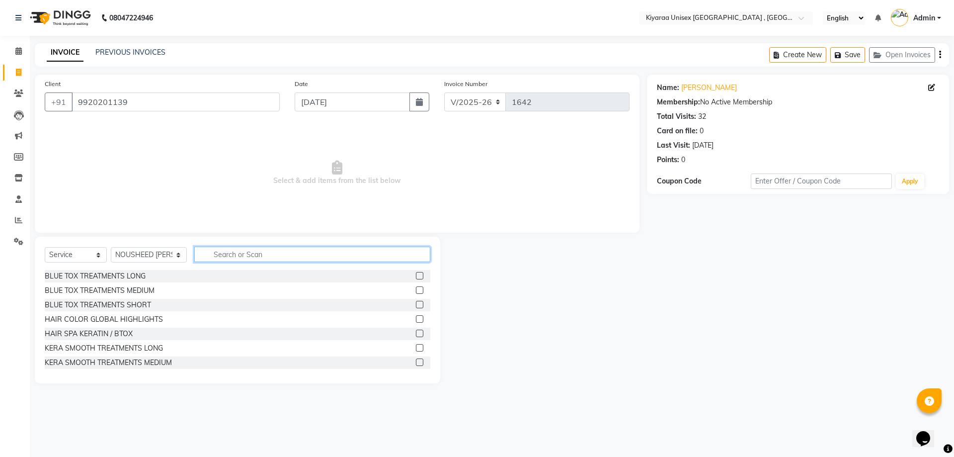
click at [213, 256] on input "text" at bounding box center [312, 253] width 236 height 15
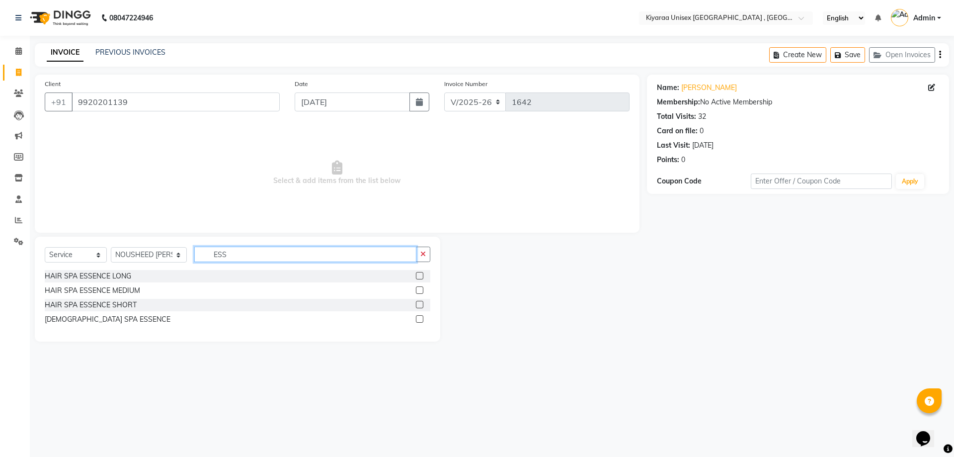
type input "ESS"
click at [418, 288] on label at bounding box center [419, 289] width 7 height 7
click at [418, 288] on input "checkbox" at bounding box center [419, 290] width 6 height 6
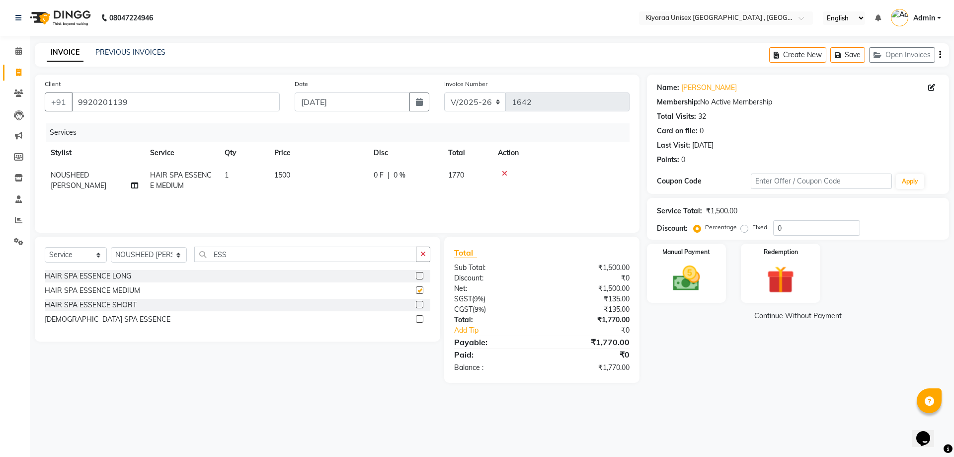
checkbox input "false"
click at [228, 253] on input "ESS" at bounding box center [305, 253] width 222 height 15
type input "E"
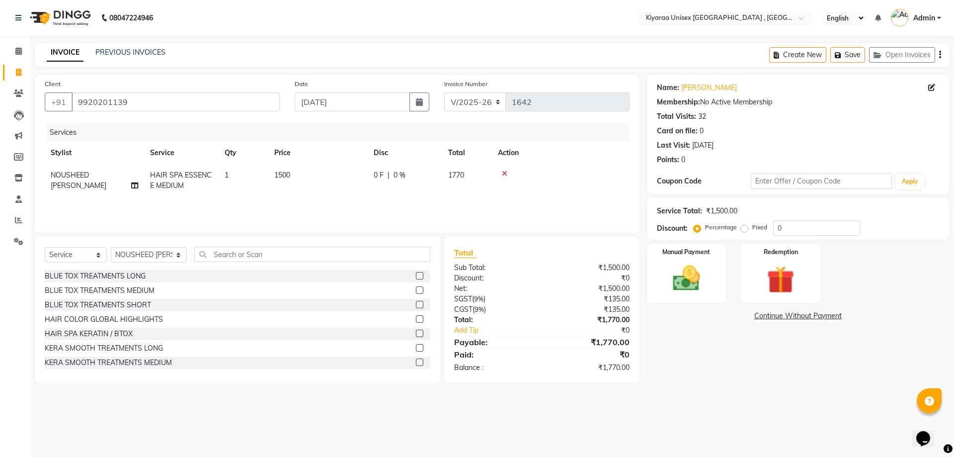
click at [39, 301] on div "Select Service Product Membership Package Voucher Prepaid Gift Card Select Styl…" at bounding box center [238, 310] width 406 height 147
click at [160, 252] on select "Select Stylist AARTI AUJAA [PERSON_NAME] [PERSON_NAME] [PERSON_NAME] [PERSON_NA…" at bounding box center [149, 254] width 76 height 15
select select "57540"
click at [111, 247] on select "Select Stylist AARTI AUJAA [PERSON_NAME] [PERSON_NAME] [PERSON_NAME] [PERSON_NA…" at bounding box center [149, 254] width 76 height 15
click at [227, 257] on input "text" at bounding box center [312, 253] width 236 height 15
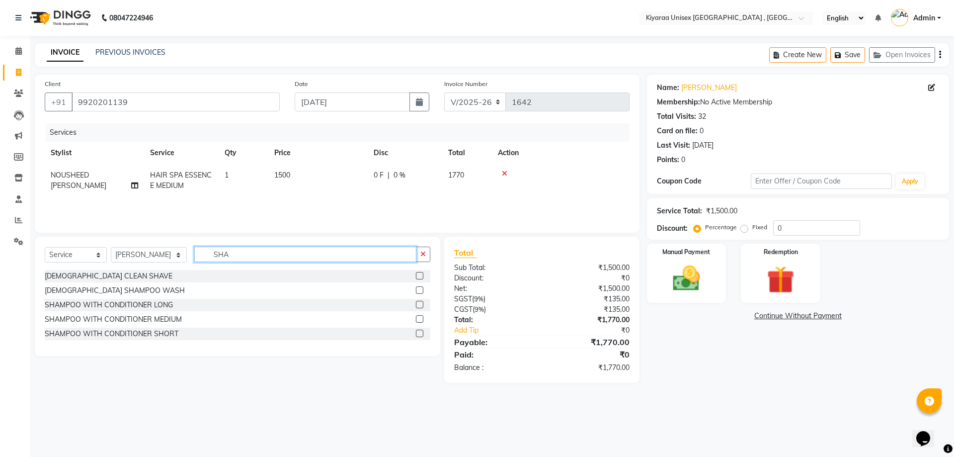
type input "SHA"
click at [418, 318] on label at bounding box center [419, 318] width 7 height 7
click at [418, 318] on input "checkbox" at bounding box center [419, 319] width 6 height 6
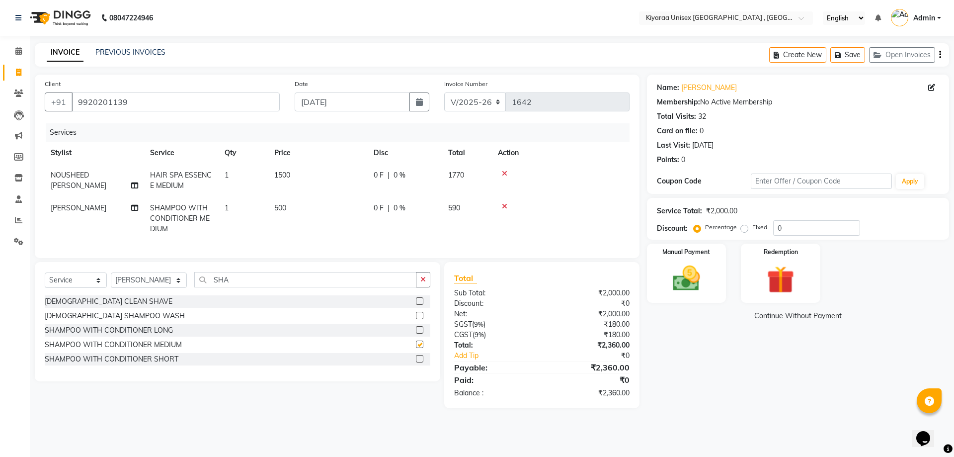
checkbox input "false"
click at [373, 205] on td "0 F | 0 %" at bounding box center [405, 218] width 75 height 43
select select "57540"
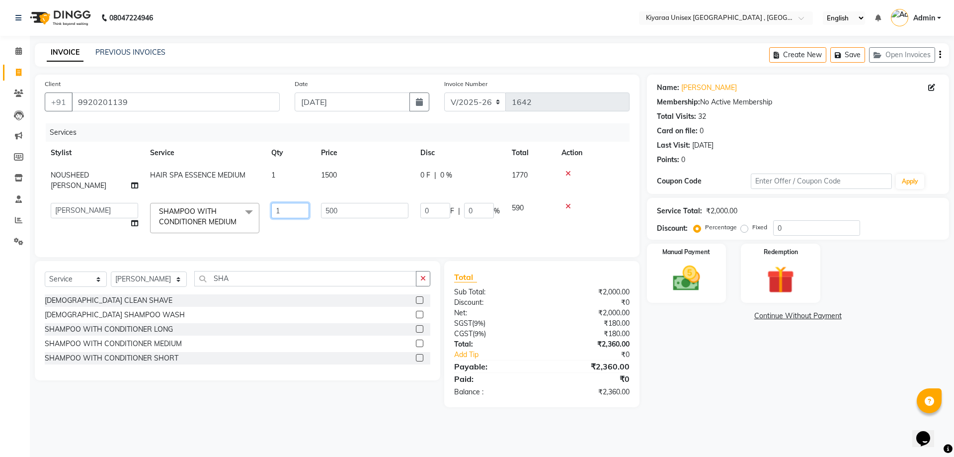
click at [288, 203] on input "1" at bounding box center [290, 210] width 38 height 15
type input "2"
click at [370, 224] on tr "AARTI AUJAA [PERSON_NAME] [PERSON_NAME] ANWAR [PERSON_NAME] [PERSON_NAME] TANK …" at bounding box center [337, 218] width 585 height 42
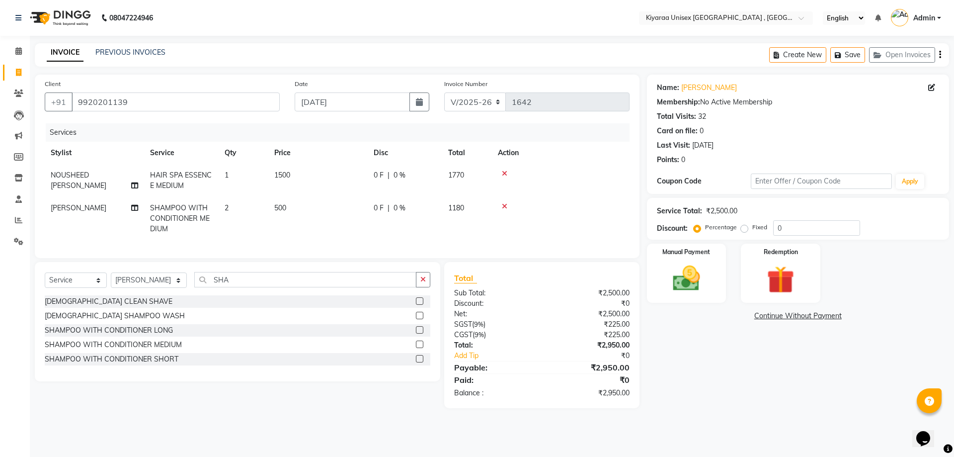
click at [373, 205] on td "0 F | 0 %" at bounding box center [405, 218] width 75 height 43
select select "57540"
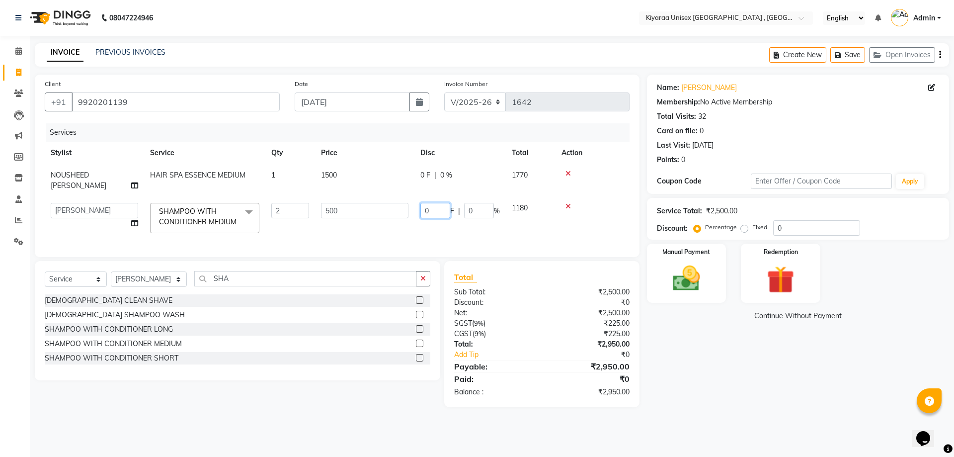
click at [422, 203] on input "0" at bounding box center [435, 210] width 30 height 15
type input "200"
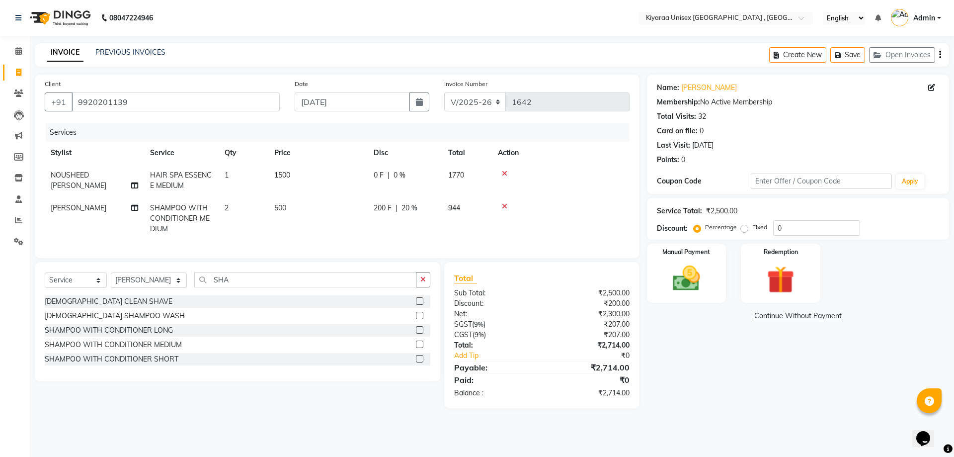
click at [453, 225] on tr "[PERSON_NAME] WITH CONDITIONER MEDIUM 2 500 200 F | 20 % 944" at bounding box center [337, 218] width 585 height 43
click at [169, 285] on select "Select Stylist AARTI AUJAA [PERSON_NAME] [PERSON_NAME] [PERSON_NAME] [PERSON_NA…" at bounding box center [149, 279] width 76 height 15
select select "57536"
click at [111, 280] on select "Select Stylist AARTI AUJAA [PERSON_NAME] [PERSON_NAME] [PERSON_NAME] [PERSON_NA…" at bounding box center [149, 279] width 76 height 15
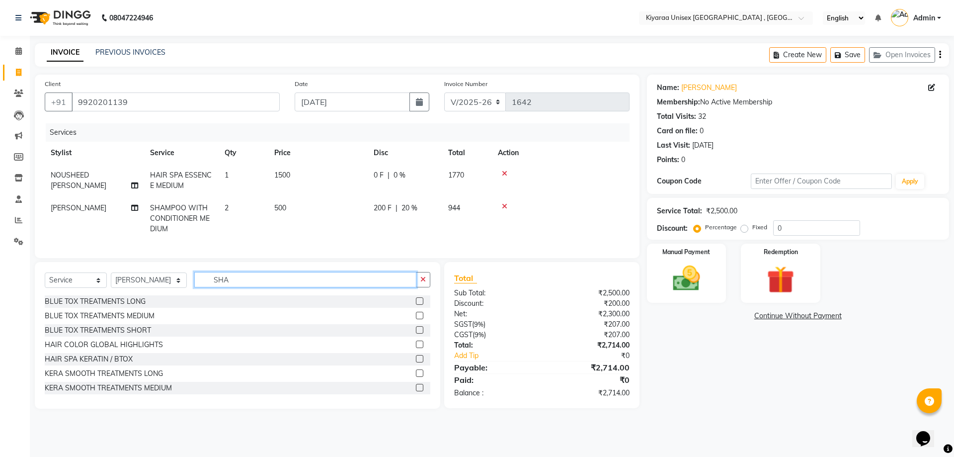
click at [236, 287] on input "SHA" at bounding box center [305, 279] width 222 height 15
type input "S"
click at [134, 208] on icon at bounding box center [134, 207] width 7 height 7
select select "57540"
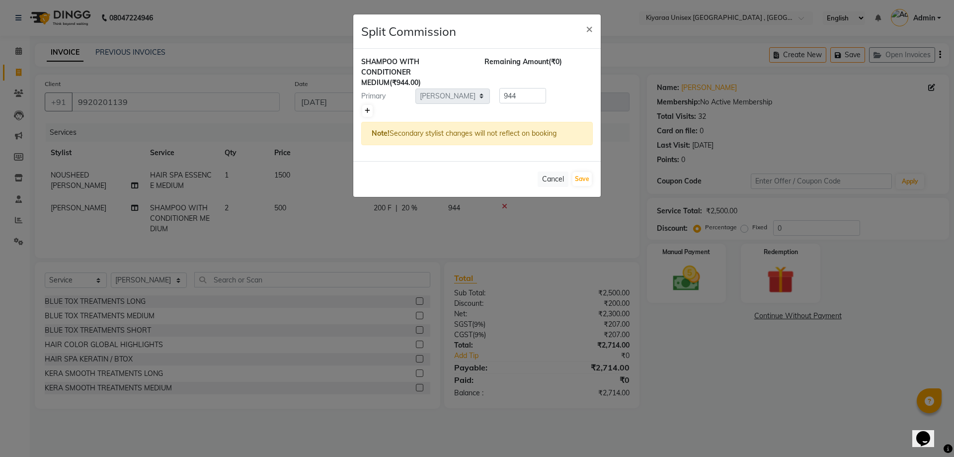
click at [367, 109] on icon at bounding box center [367, 111] width 5 height 6
type input "472"
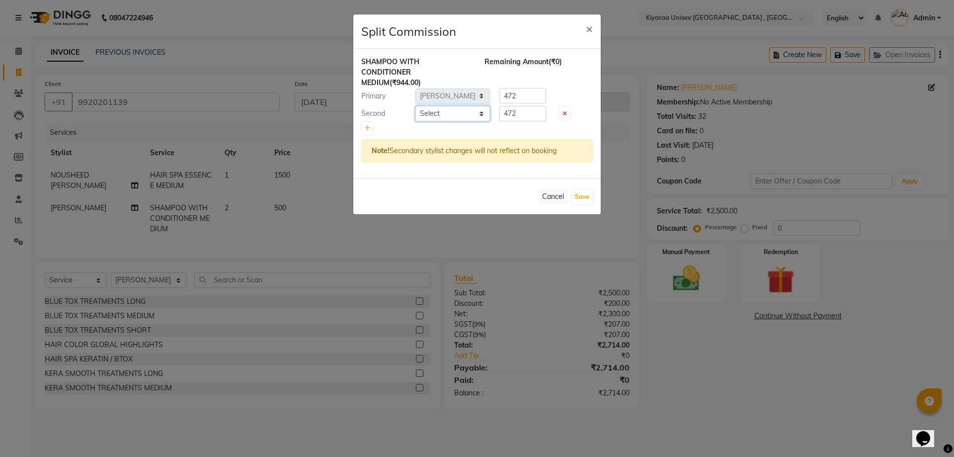
click at [423, 116] on select "Select AARTI AUJAA [PERSON_NAME] [PERSON_NAME] [PERSON_NAME] [PERSON_NAME] TANK…" at bounding box center [452, 113] width 75 height 15
select select "57536"
click at [415, 106] on select "Select AARTI AUJAA [PERSON_NAME] [PERSON_NAME] [PERSON_NAME] [PERSON_NAME] TANK…" at bounding box center [452, 113] width 75 height 15
click at [582, 197] on button "Save" at bounding box center [581, 197] width 19 height 14
select select "Select"
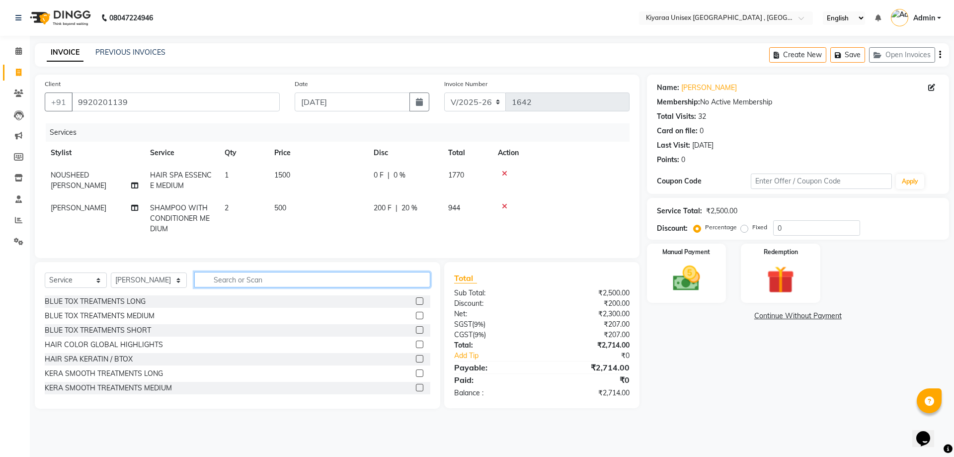
click at [211, 287] on input "text" at bounding box center [312, 279] width 236 height 15
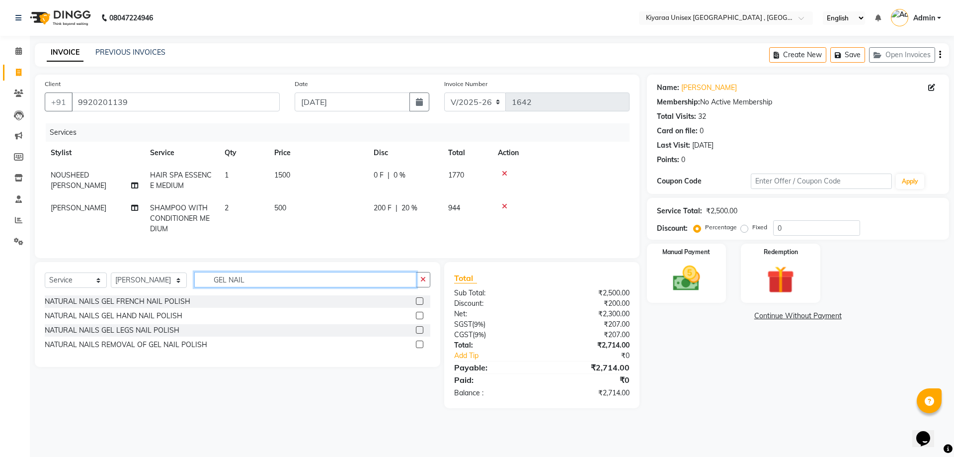
type input "GEL NAIL"
click at [418, 319] on label at bounding box center [419, 315] width 7 height 7
click at [418, 319] on input "checkbox" at bounding box center [419, 316] width 6 height 6
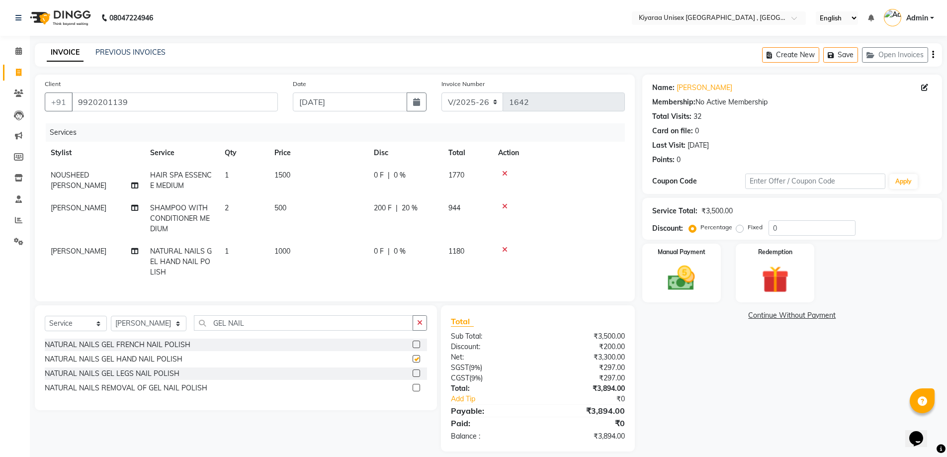
checkbox input "false"
click at [250, 330] on input "GEL NAIL" at bounding box center [303, 322] width 219 height 15
type input "G"
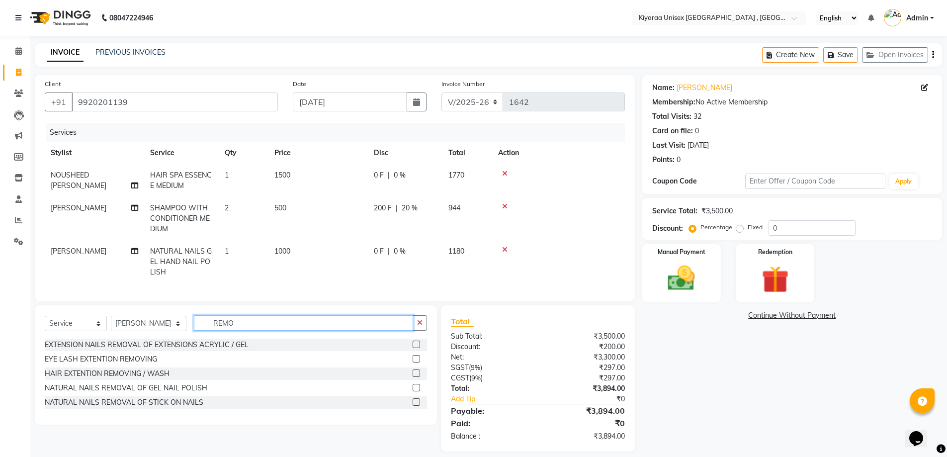
type input "REMO"
click at [417, 391] on label at bounding box center [415, 387] width 7 height 7
click at [417, 391] on input "checkbox" at bounding box center [415, 388] width 6 height 6
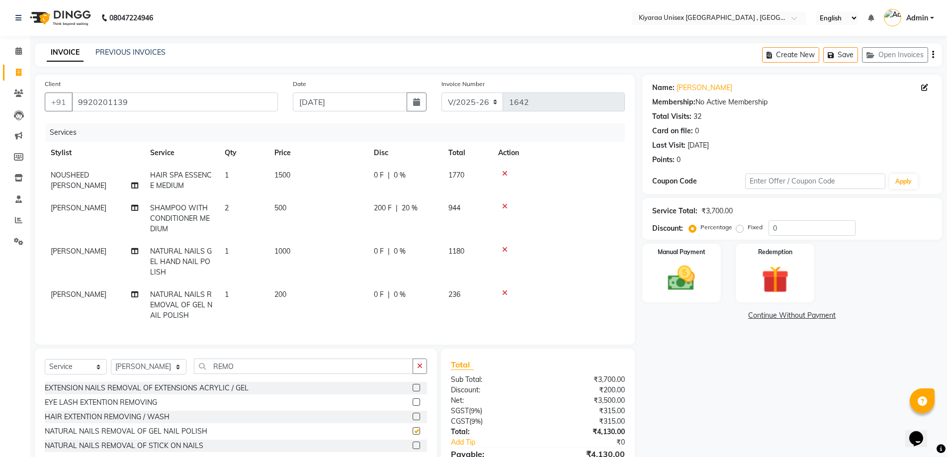
checkbox input "false"
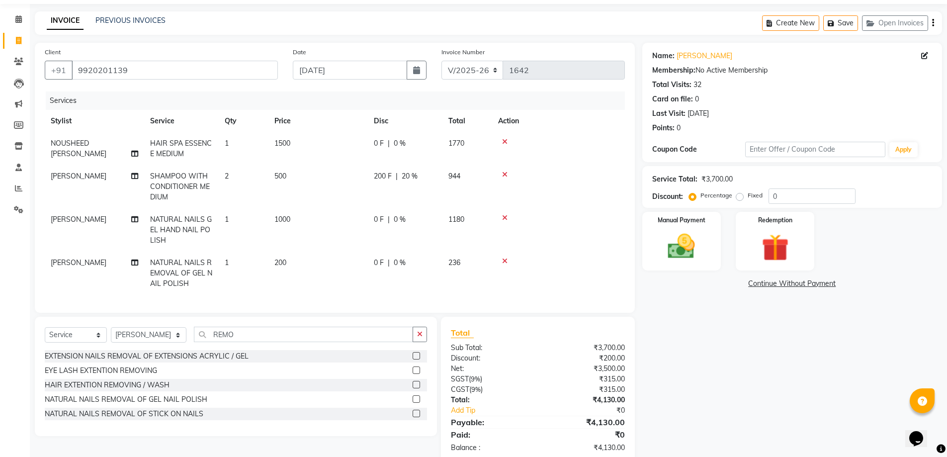
scroll to position [60, 0]
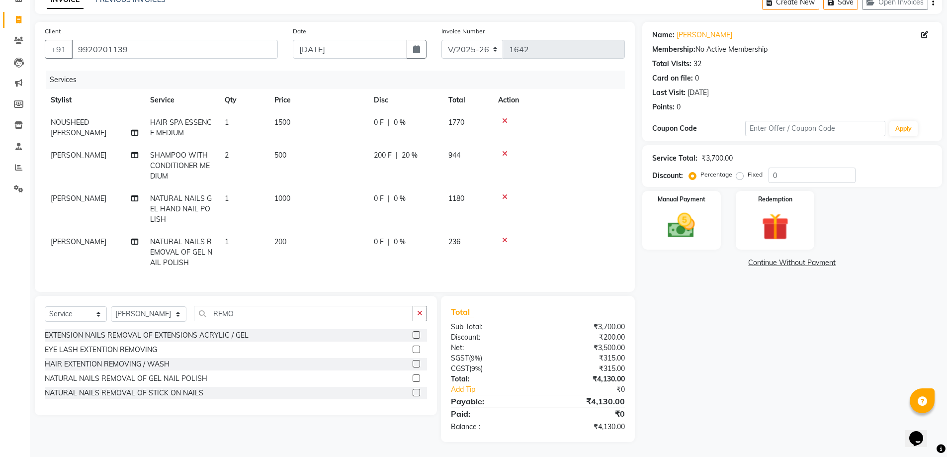
click at [392, 193] on div "0 F | 0 %" at bounding box center [405, 198] width 63 height 10
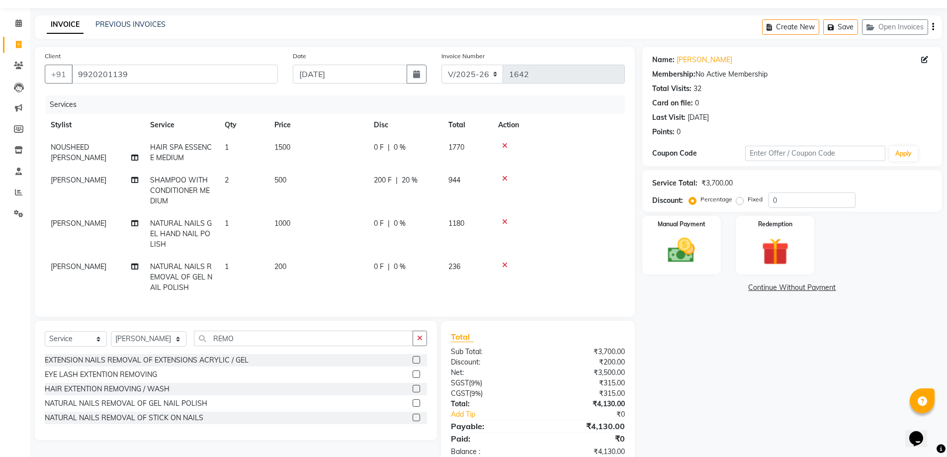
select select "57536"
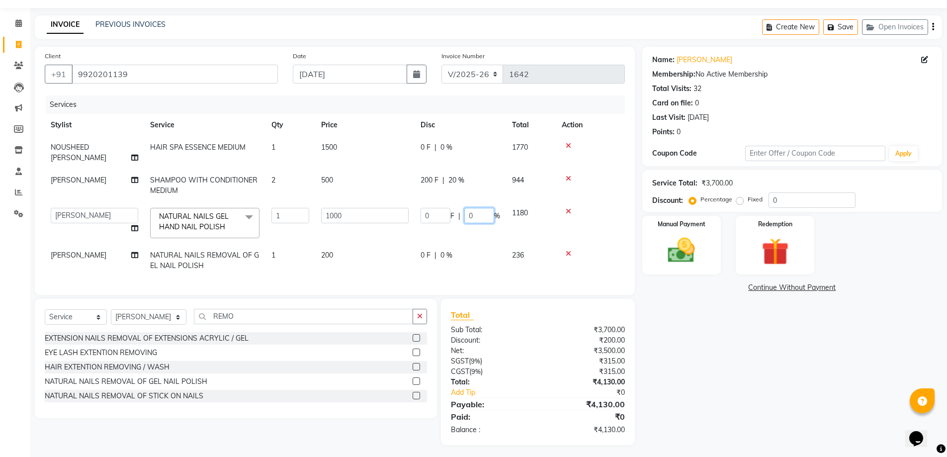
click at [467, 208] on input "0" at bounding box center [479, 215] width 30 height 15
type input "50"
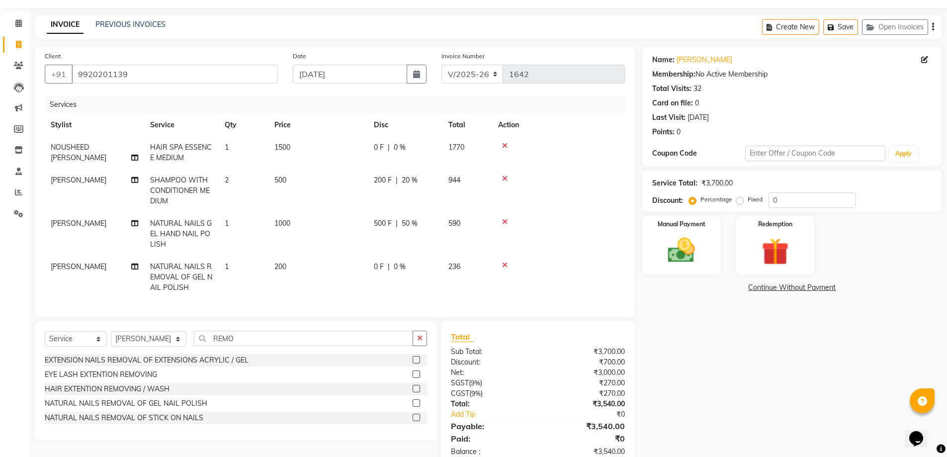
click at [469, 222] on tr "RANI MANDAL NATURAL NAILS GEL HAND NAIL POLISH 1 1000 500 F | 50 % 590" at bounding box center [335, 233] width 580 height 43
click at [237, 346] on input "REMO" at bounding box center [303, 337] width 219 height 15
type input "R"
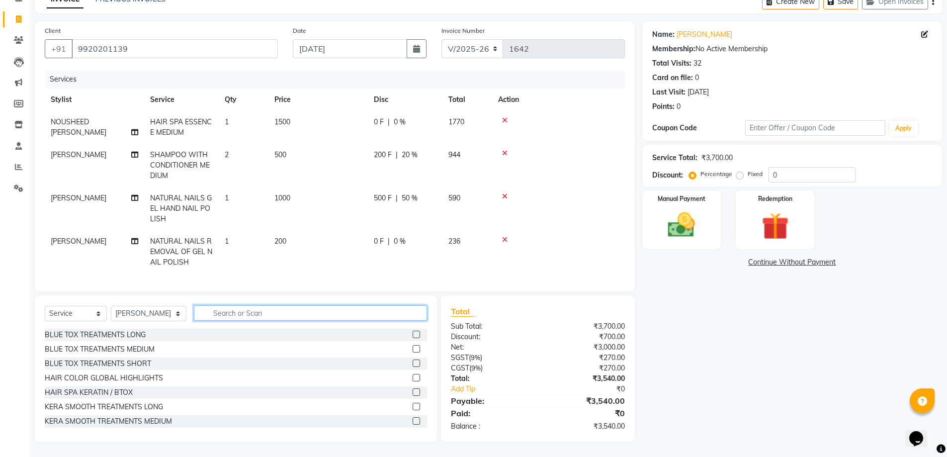
scroll to position [0, 0]
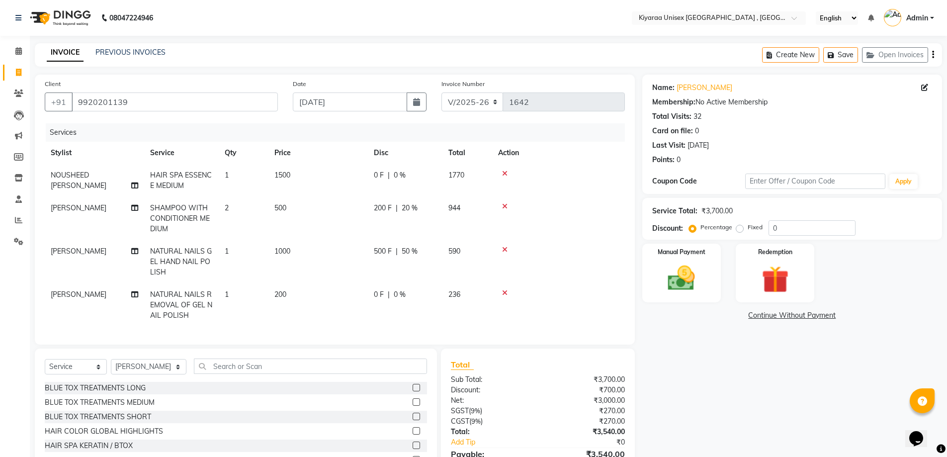
click at [932, 55] on icon "button" at bounding box center [933, 55] width 2 height 0
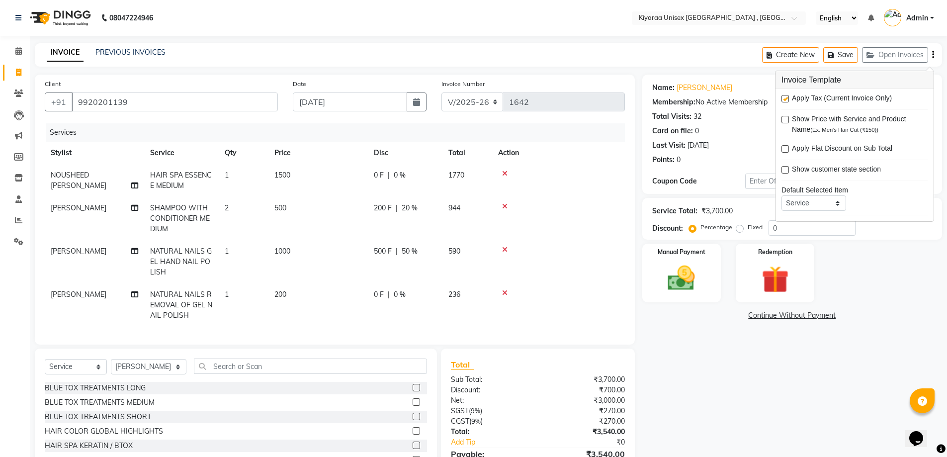
click at [784, 96] on label at bounding box center [784, 98] width 7 height 7
click at [784, 96] on input "checkbox" at bounding box center [784, 99] width 6 height 6
checkbox input "false"
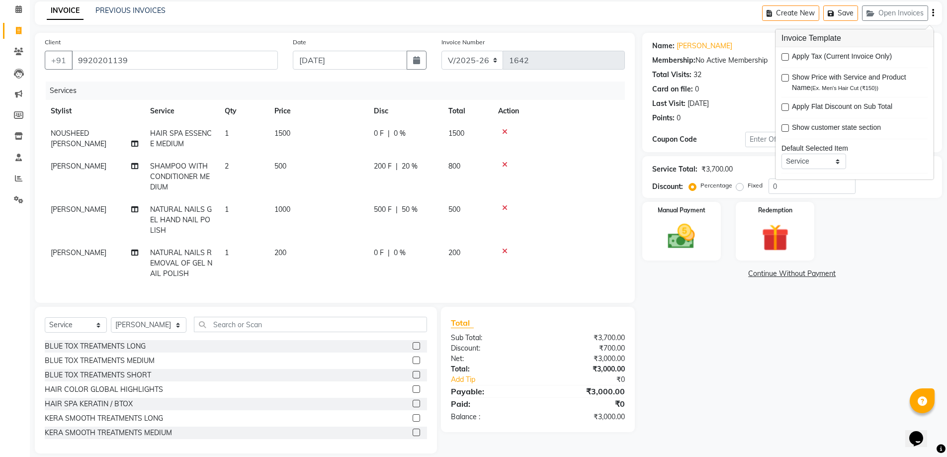
scroll to position [61, 0]
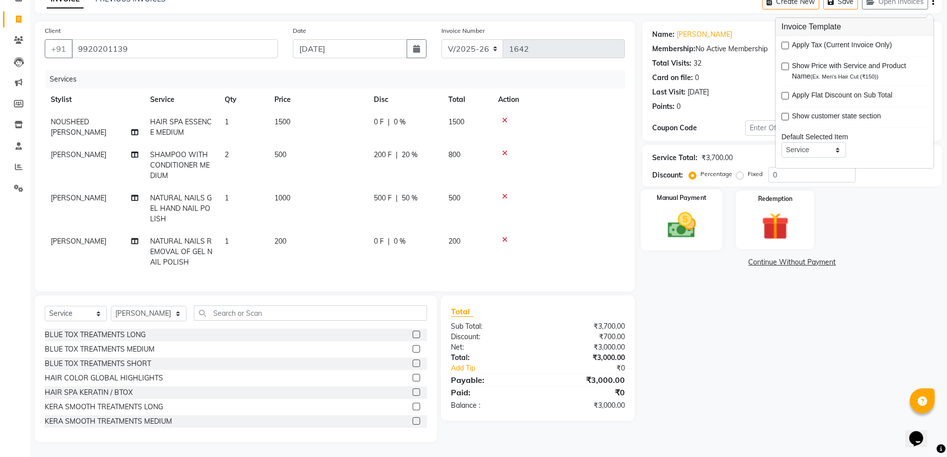
click at [682, 209] on img at bounding box center [681, 225] width 46 height 32
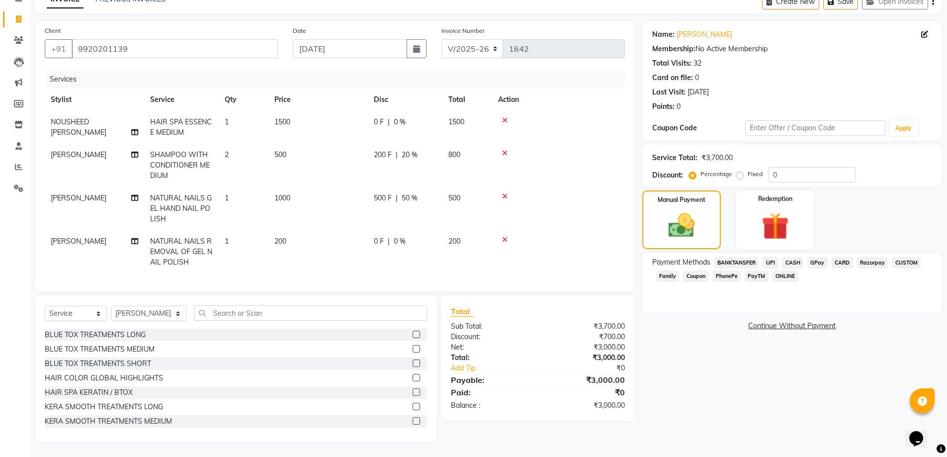
click at [877, 257] on span "Razorpay" at bounding box center [872, 262] width 31 height 11
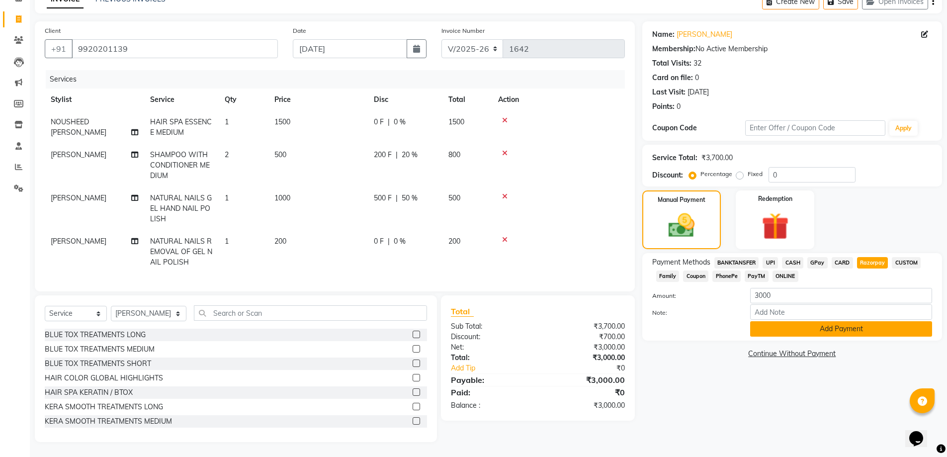
click at [776, 321] on button "Add Payment" at bounding box center [841, 328] width 182 height 15
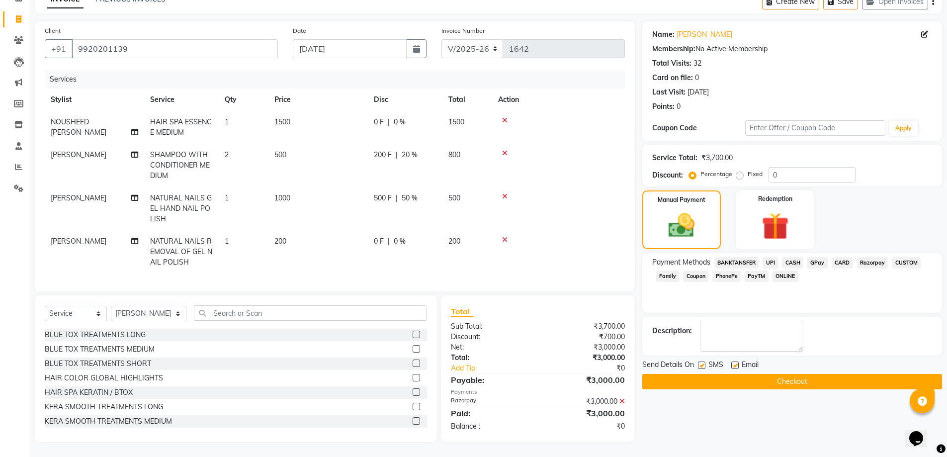
click at [700, 361] on label at bounding box center [701, 364] width 7 height 7
click at [700, 362] on input "checkbox" at bounding box center [701, 365] width 6 height 6
checkbox input "false"
click at [732, 361] on label at bounding box center [734, 364] width 7 height 7
click at [732, 362] on input "checkbox" at bounding box center [734, 365] width 6 height 6
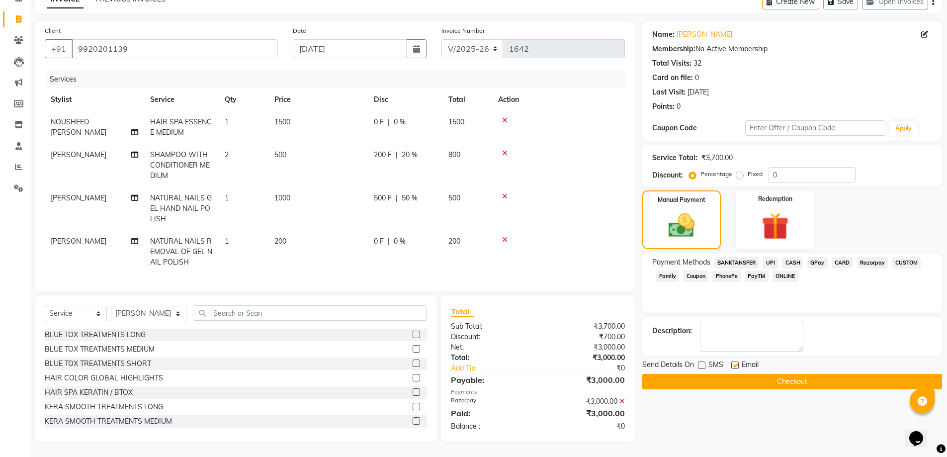
checkbox input "false"
click at [723, 374] on button "Checkout" at bounding box center [792, 381] width 300 height 15
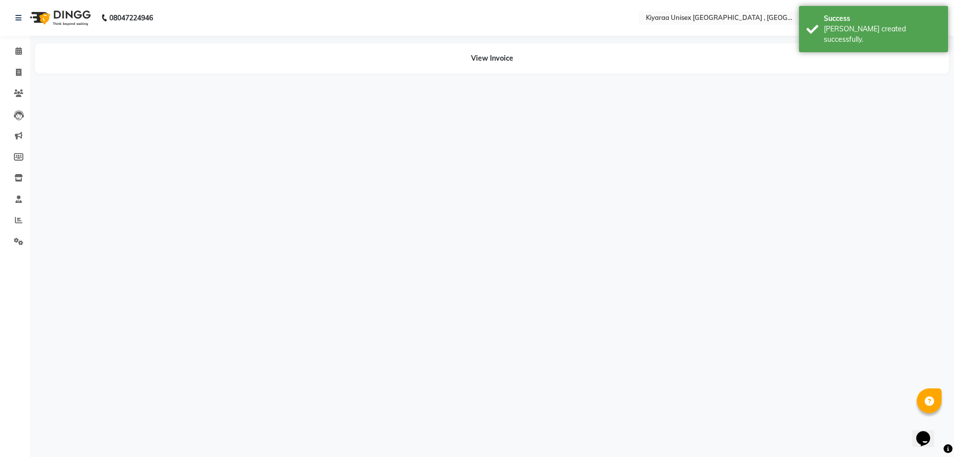
select select "79608"
select select "57540"
select select "57536"
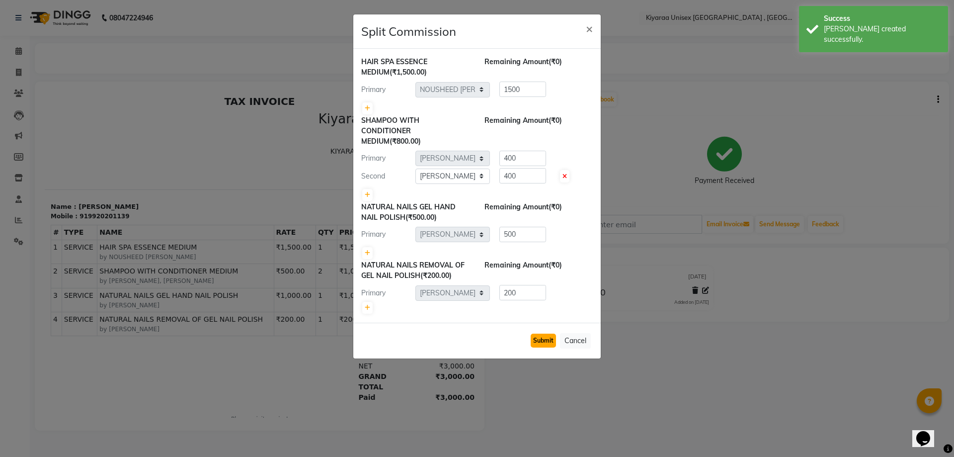
click at [548, 340] on button "Submit" at bounding box center [543, 340] width 25 height 14
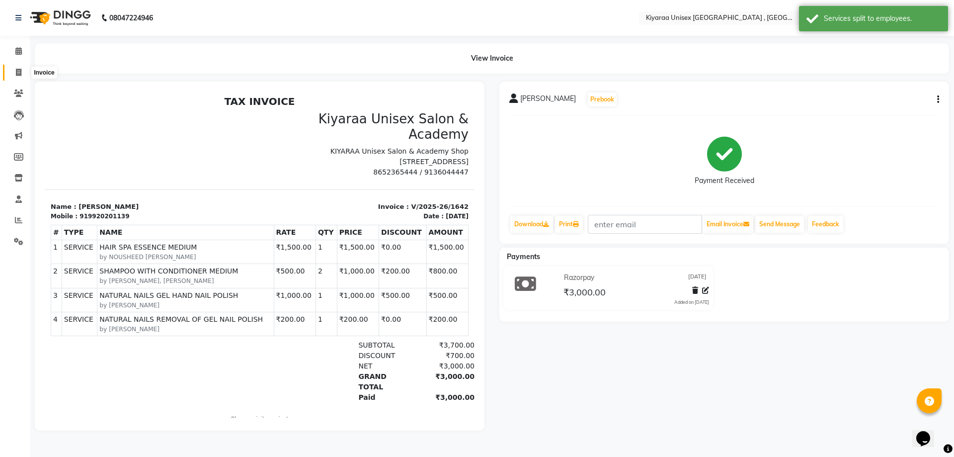
click at [19, 70] on icon at bounding box center [18, 72] width 5 height 7
select select "7001"
select select "service"
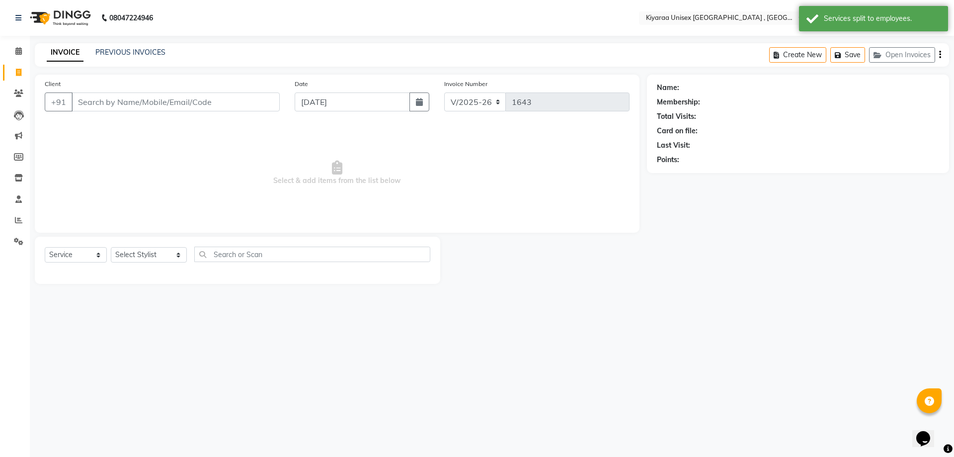
click at [80, 103] on input "Client" at bounding box center [176, 101] width 208 height 19
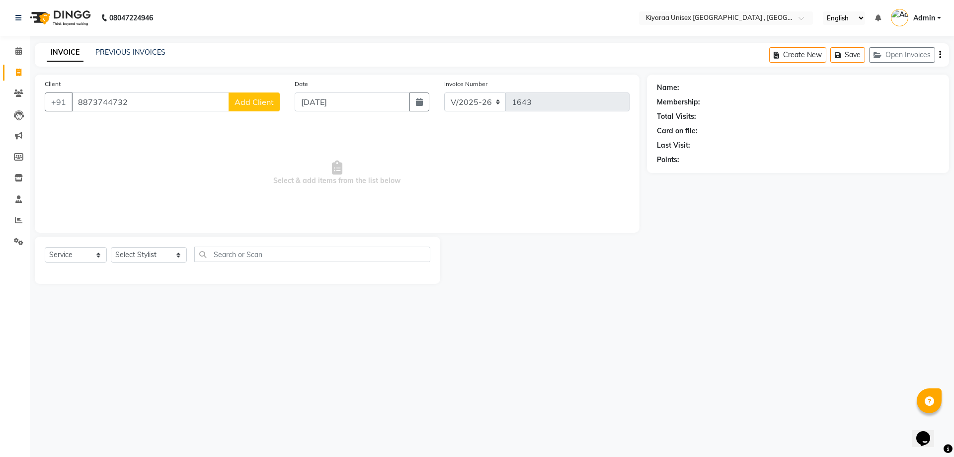
type input "8873744732"
click at [254, 106] on span "Add Client" at bounding box center [254, 102] width 39 height 10
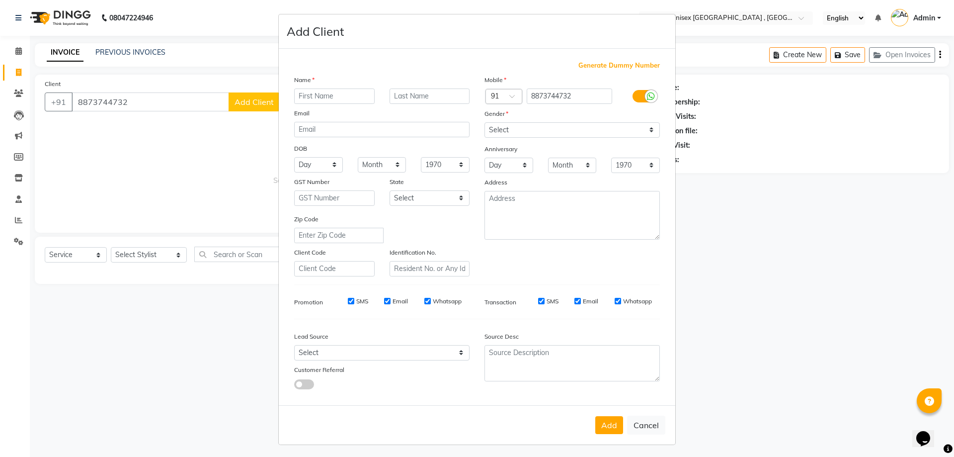
click at [175, 139] on ngb-modal-window "Add Client Generate Dummy Number Name Email DOB Day 01 02 03 04 05 06 07 08 09 …" at bounding box center [477, 228] width 954 height 457
click at [644, 423] on button "Cancel" at bounding box center [646, 424] width 38 height 19
select select
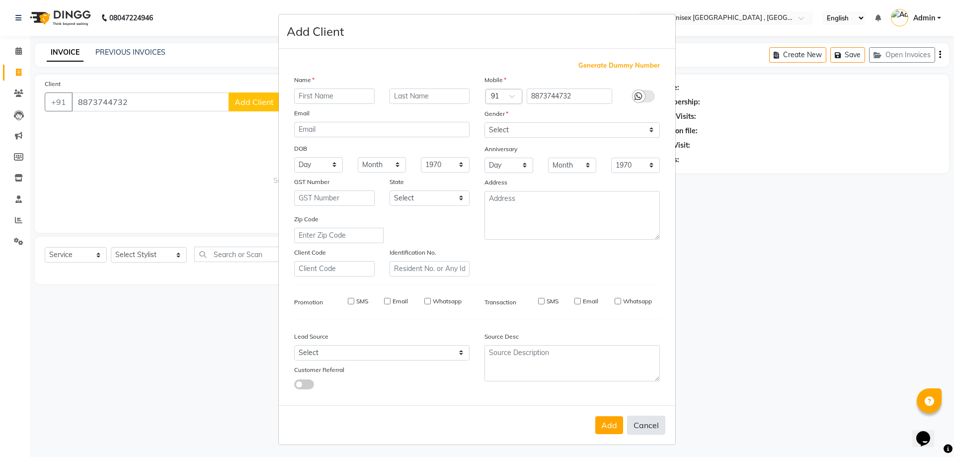
select select
checkbox input "false"
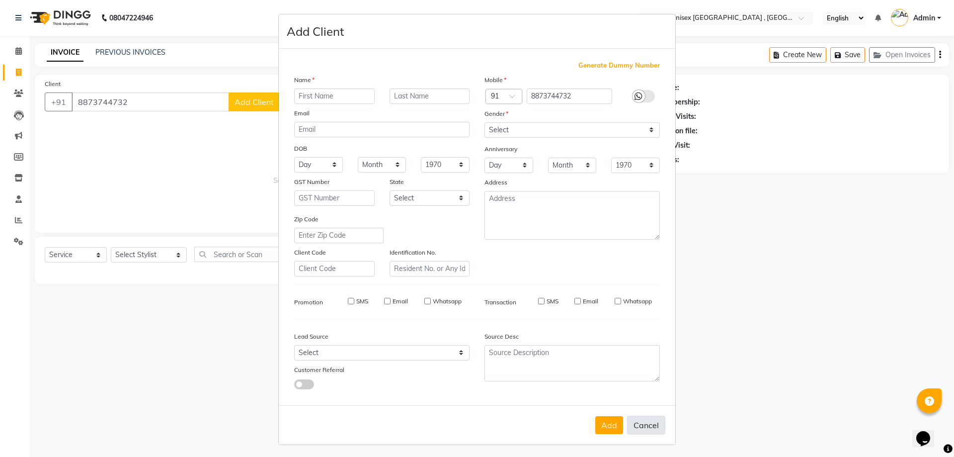
checkbox input "false"
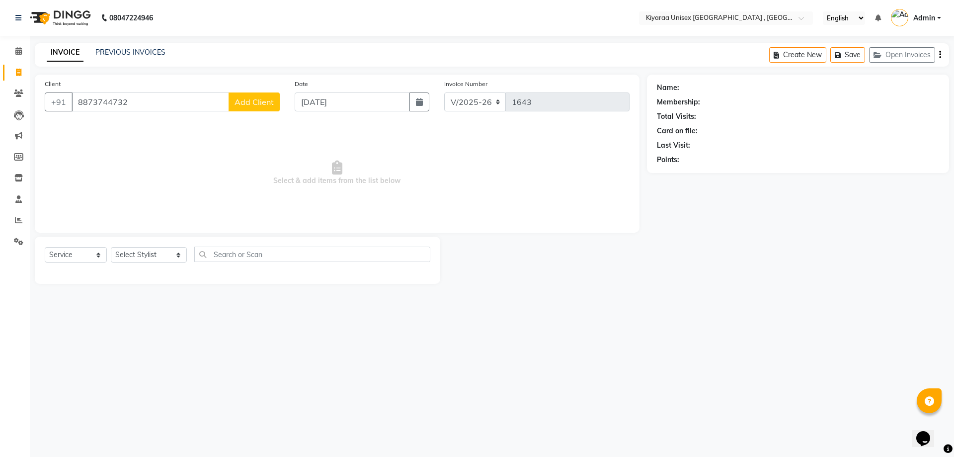
click at [244, 101] on span "Add Client" at bounding box center [254, 102] width 39 height 10
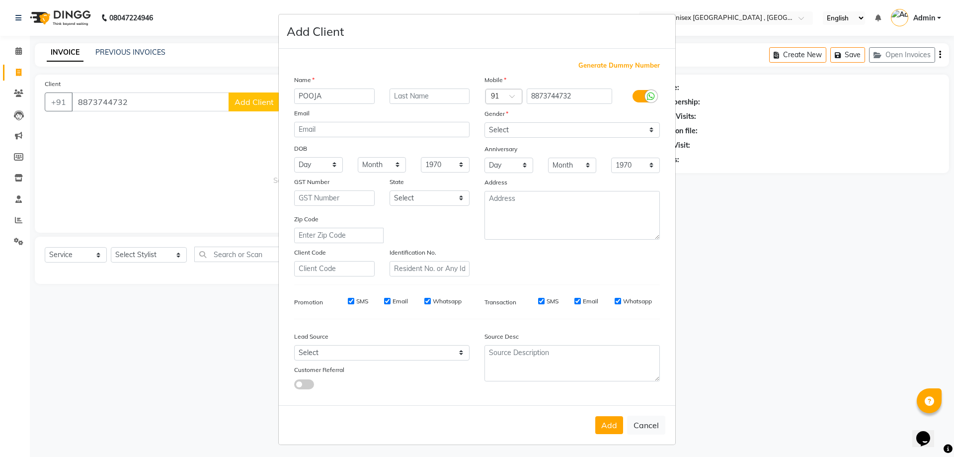
type input "POOJA"
click at [398, 97] on input "text" at bounding box center [430, 95] width 81 height 15
type input "D"
click at [327, 99] on input "POOJA" at bounding box center [334, 95] width 81 height 15
type input "P"
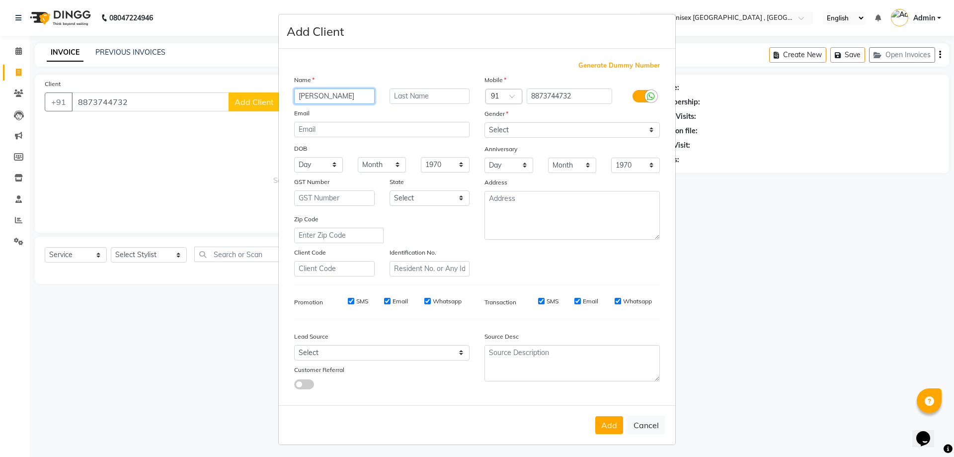
type input "[PERSON_NAME]"
click at [499, 127] on select "Select [DEMOGRAPHIC_DATA] [DEMOGRAPHIC_DATA] Other Prefer Not To Say" at bounding box center [572, 129] width 175 height 15
select select "[DEMOGRAPHIC_DATA]"
click at [485, 122] on select "Select [DEMOGRAPHIC_DATA] [DEMOGRAPHIC_DATA] Other Prefer Not To Say" at bounding box center [572, 129] width 175 height 15
click at [611, 426] on button "Add" at bounding box center [609, 425] width 28 height 18
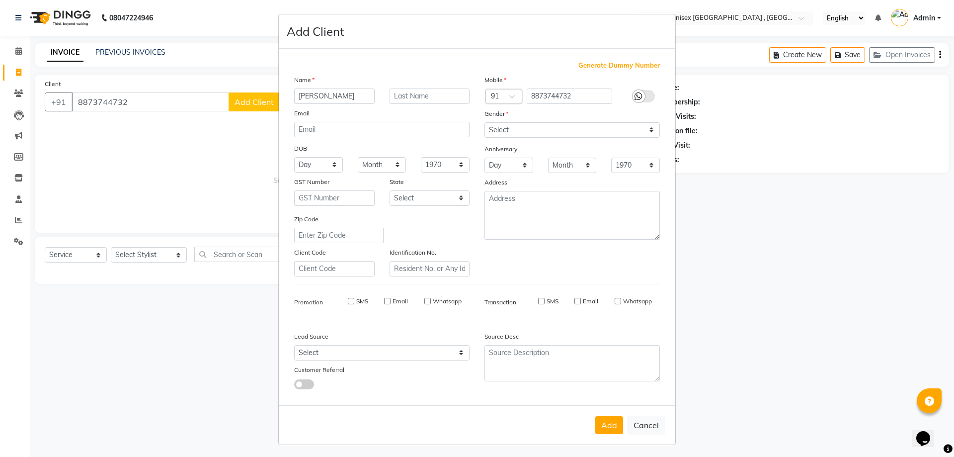
select select
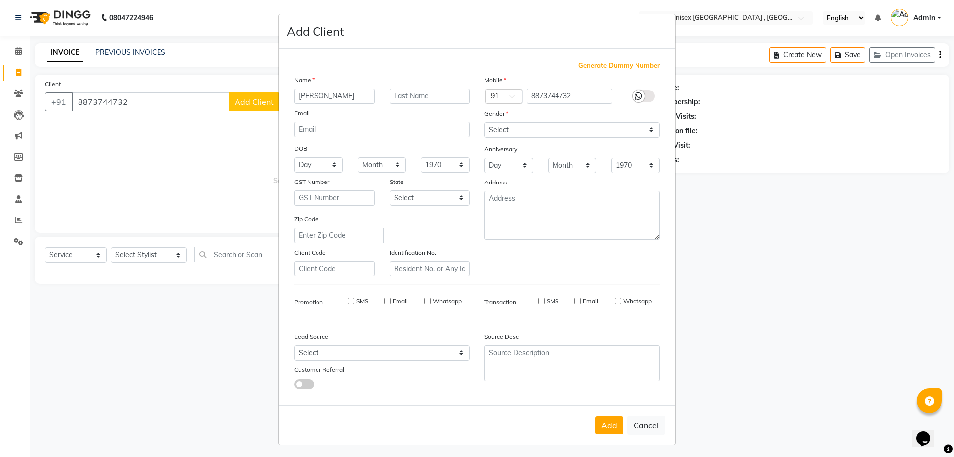
select select
checkbox input "false"
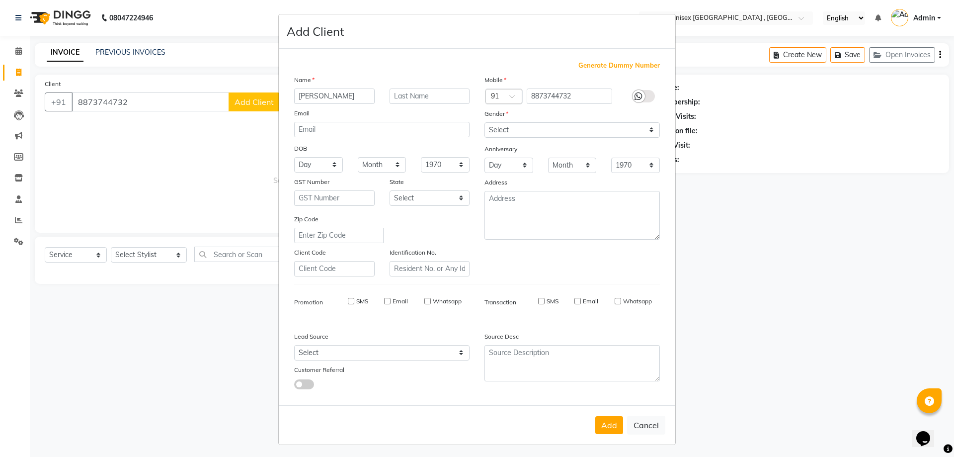
checkbox input "false"
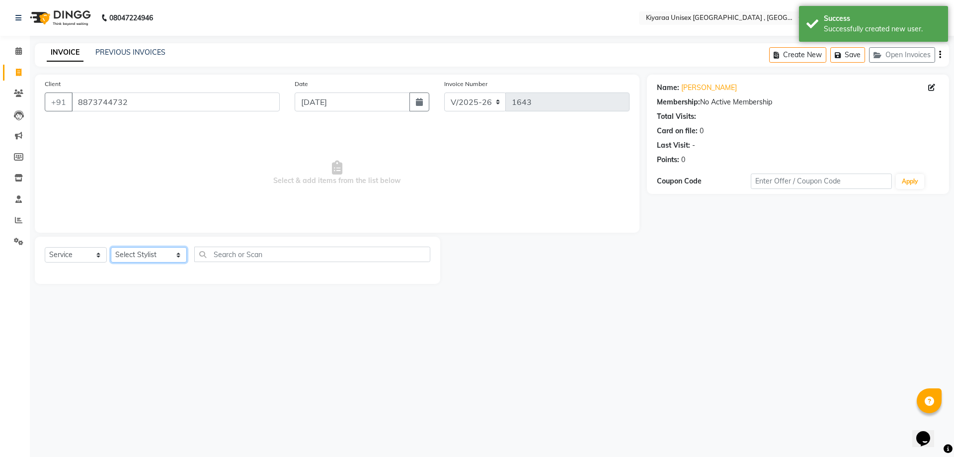
click at [135, 251] on select "Select Stylist AARTI AUJAA [PERSON_NAME] [PERSON_NAME] [PERSON_NAME] [PERSON_NA…" at bounding box center [149, 254] width 76 height 15
select select "57540"
click at [111, 247] on select "Select Stylist AARTI AUJAA [PERSON_NAME] [PERSON_NAME] [PERSON_NAME] [PERSON_NA…" at bounding box center [149, 254] width 76 height 15
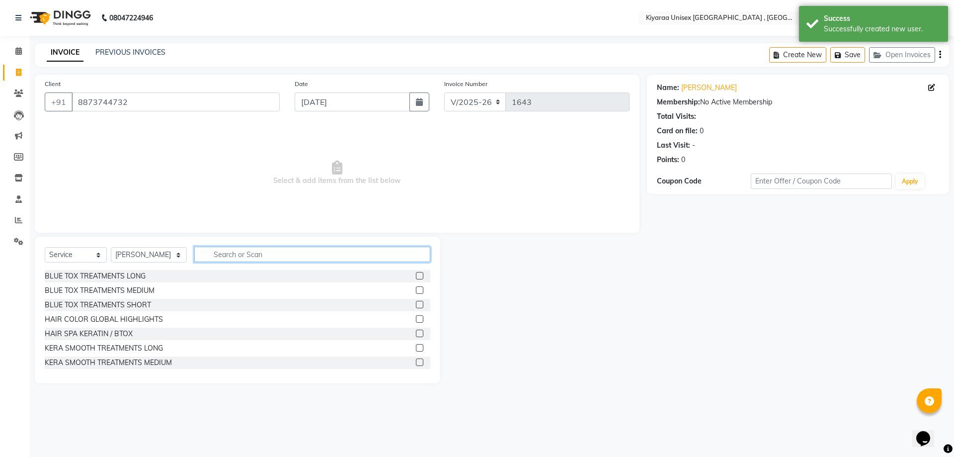
click at [221, 252] on input "text" at bounding box center [312, 253] width 236 height 15
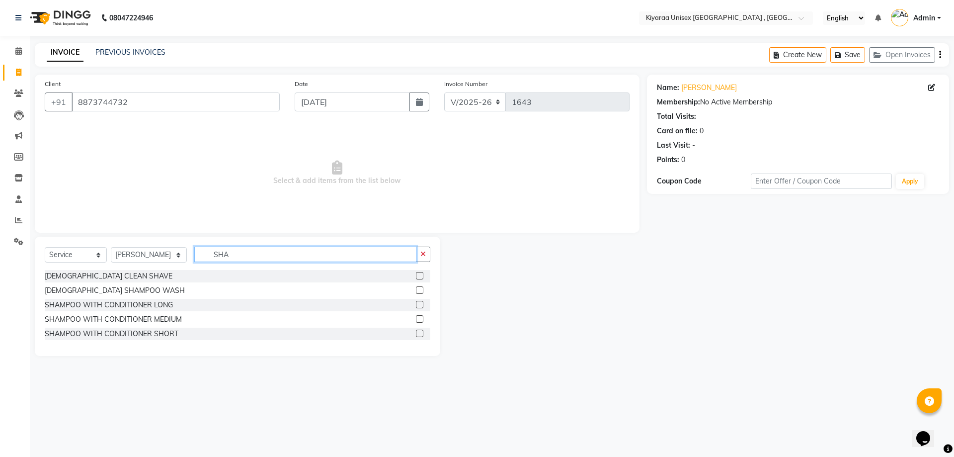
type input "SHA"
click at [420, 318] on label at bounding box center [419, 318] width 7 height 7
click at [420, 318] on input "checkbox" at bounding box center [419, 319] width 6 height 6
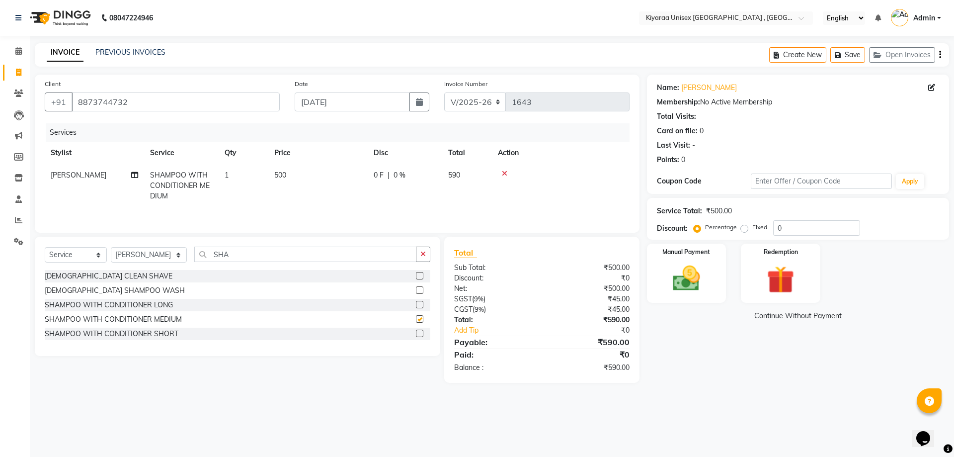
checkbox input "false"
click at [940, 55] on icon "button" at bounding box center [940, 55] width 2 height 0
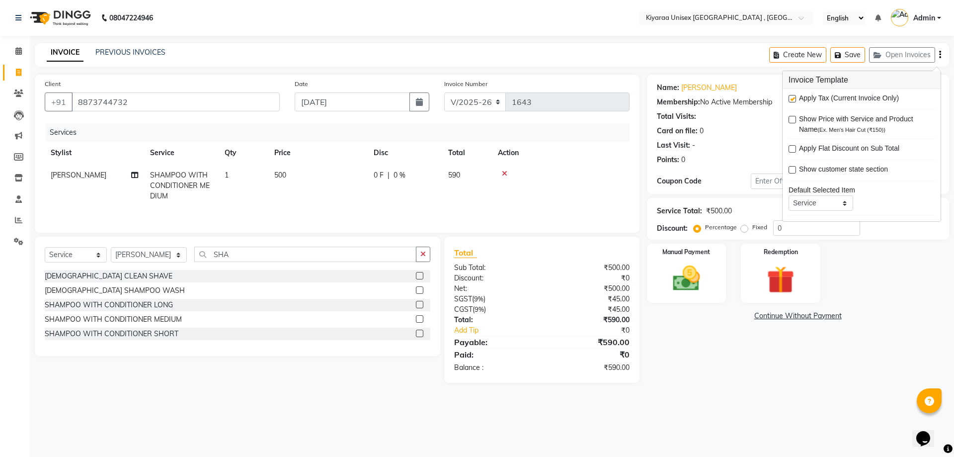
click at [794, 97] on label at bounding box center [792, 98] width 7 height 7
click at [794, 97] on input "checkbox" at bounding box center [792, 99] width 6 height 6
checkbox input "false"
click at [678, 275] on img at bounding box center [686, 278] width 46 height 33
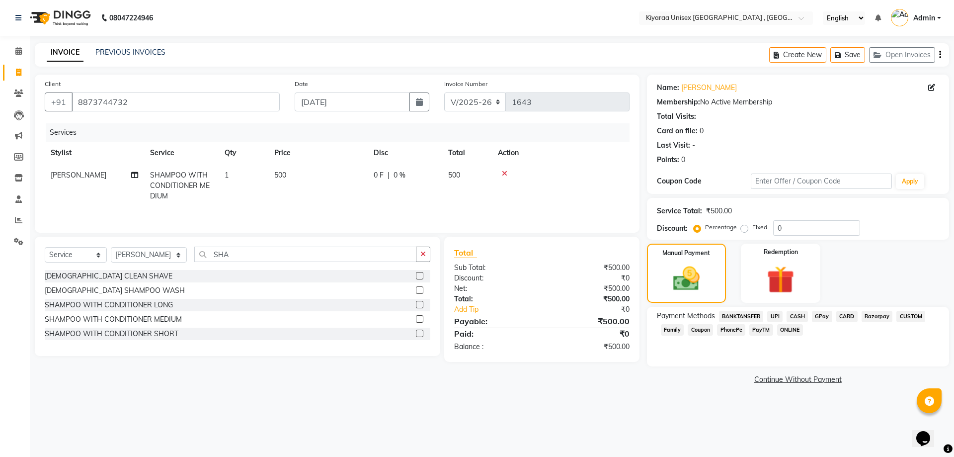
click at [800, 316] on span "CASH" at bounding box center [797, 316] width 21 height 11
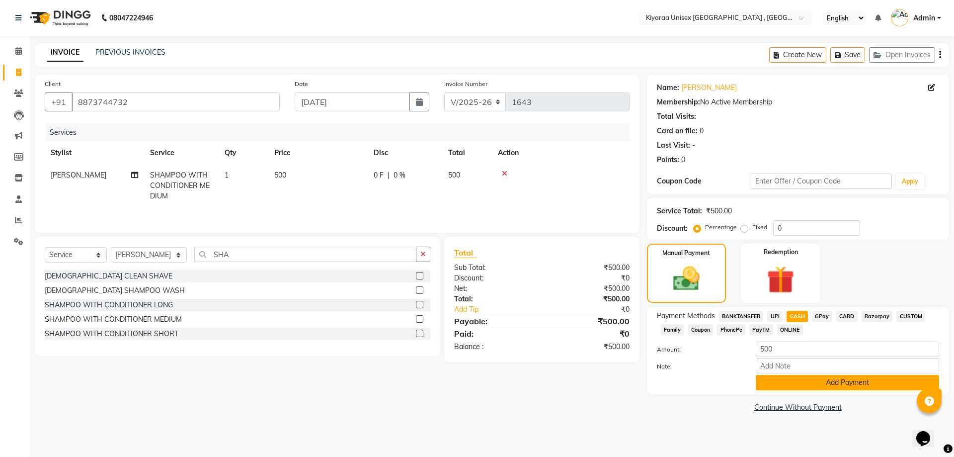
click at [778, 382] on button "Add Payment" at bounding box center [847, 382] width 183 height 15
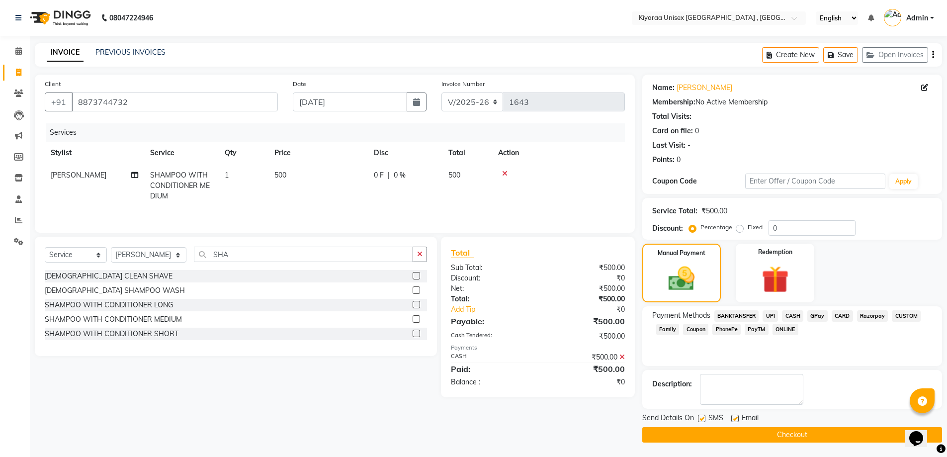
click at [701, 415] on label at bounding box center [701, 417] width 7 height 7
click at [701, 415] on input "checkbox" at bounding box center [701, 418] width 6 height 6
checkbox input "false"
click at [735, 418] on label at bounding box center [734, 417] width 7 height 7
click at [735, 418] on input "checkbox" at bounding box center [734, 418] width 6 height 6
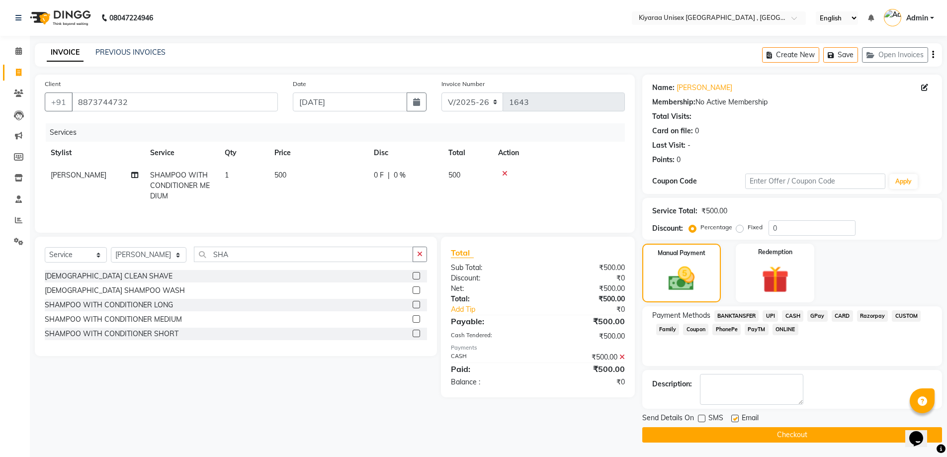
checkbox input "false"
click at [731, 430] on button "Checkout" at bounding box center [792, 434] width 300 height 15
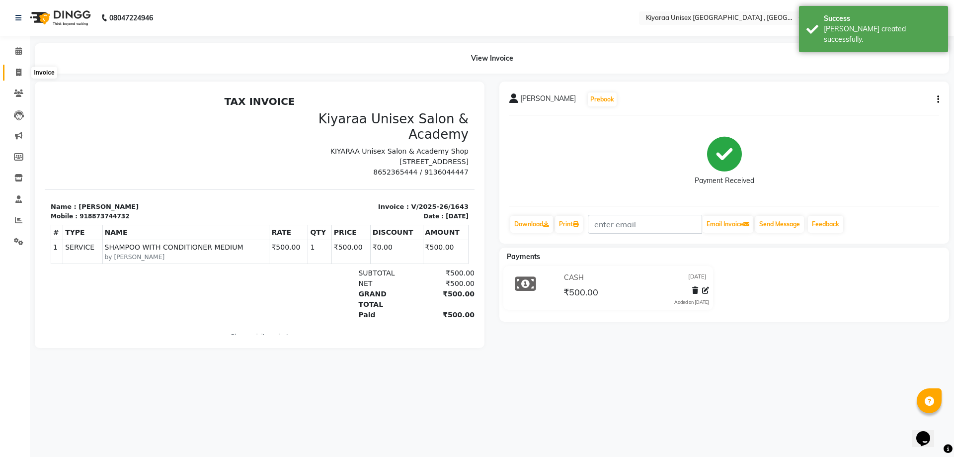
click at [19, 73] on icon at bounding box center [18, 72] width 5 height 7
select select "service"
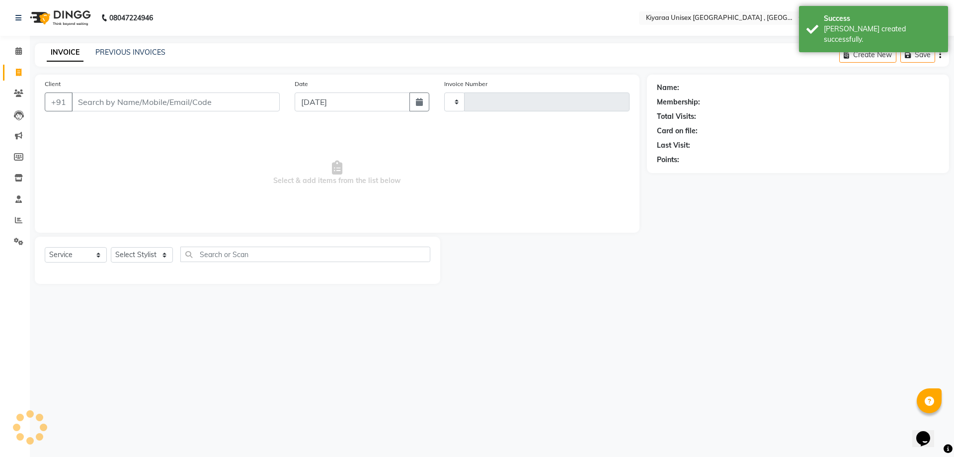
type input "1644"
select select "7001"
click at [83, 103] on input "Client" at bounding box center [176, 101] width 208 height 19
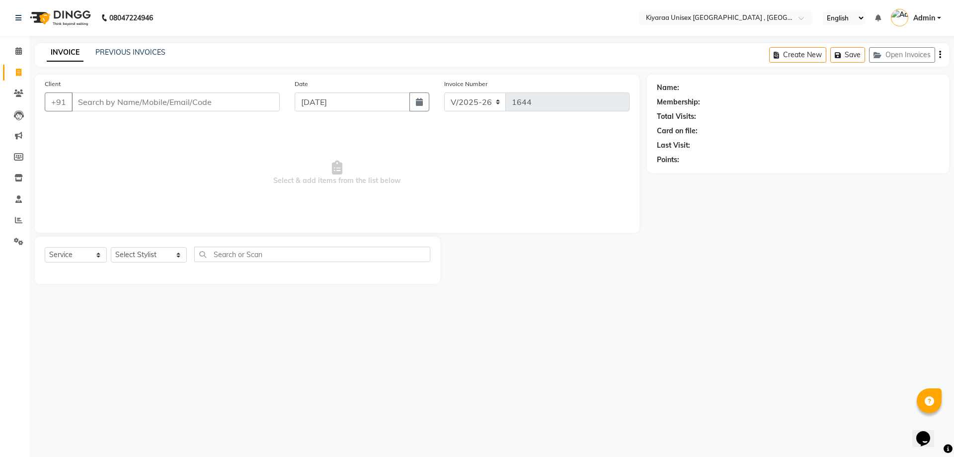
type input "S"
type input "8369135057"
click at [252, 102] on span "Add Client" at bounding box center [254, 102] width 39 height 10
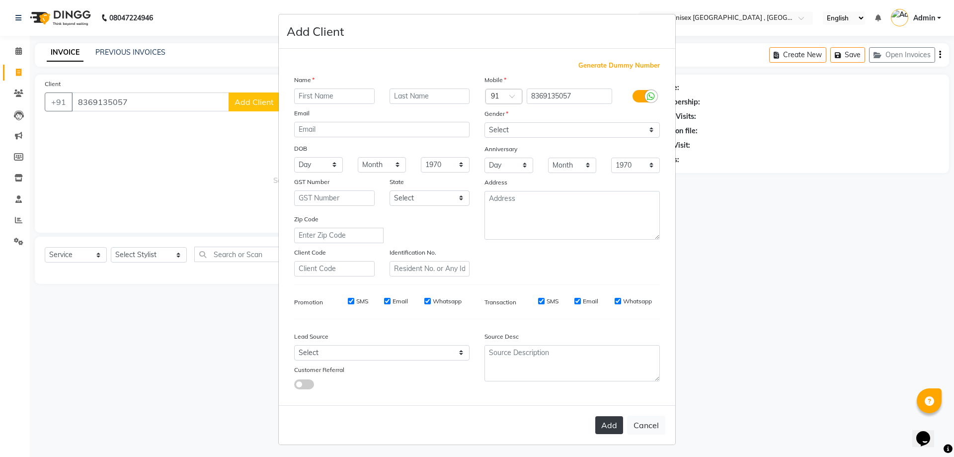
drag, startPoint x: 632, startPoint y: 423, endPoint x: 601, endPoint y: 416, distance: 31.6
click at [611, 417] on div "Add Cancel" at bounding box center [477, 424] width 397 height 39
click at [636, 425] on button "Cancel" at bounding box center [646, 424] width 38 height 19
select select
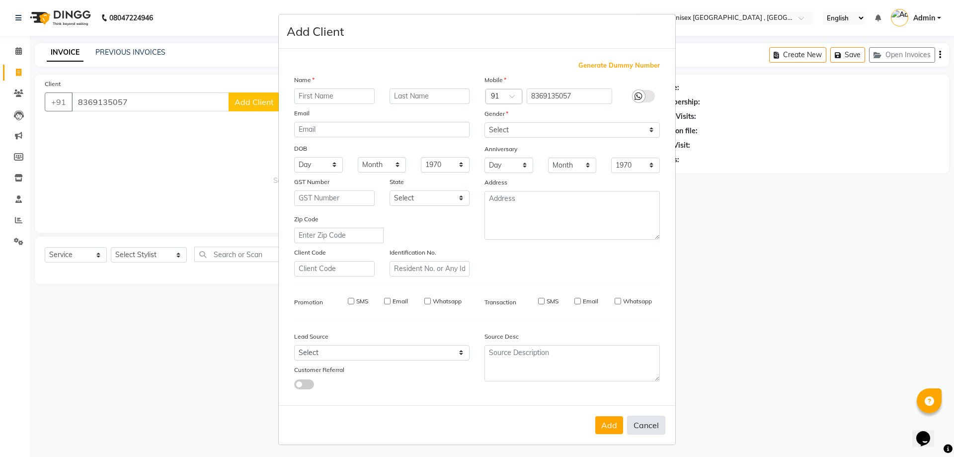
select select
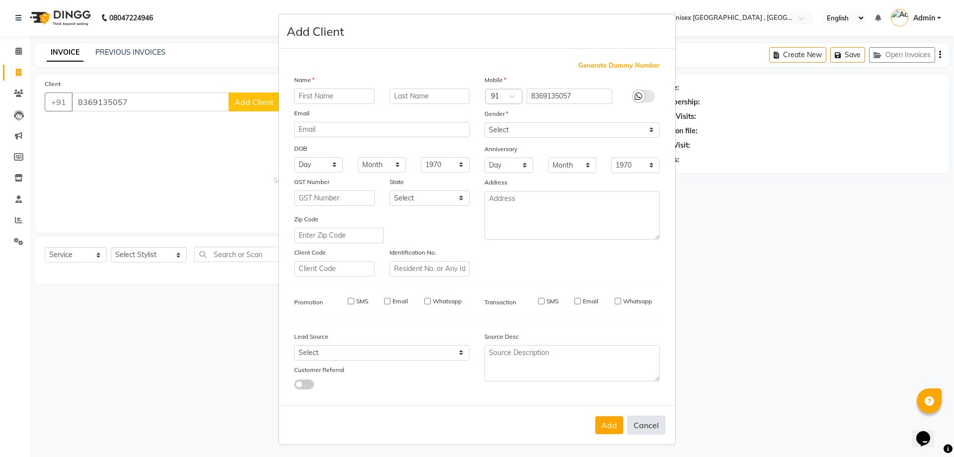
checkbox input "false"
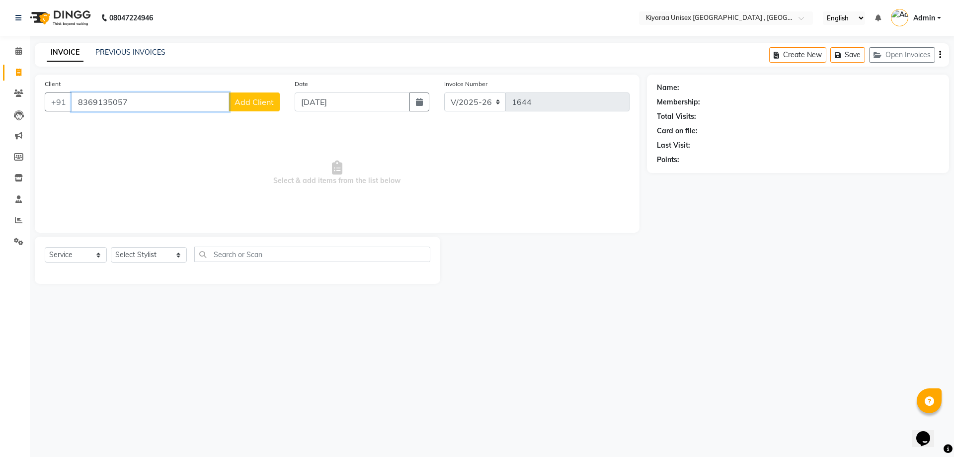
click at [144, 105] on input "8369135057" at bounding box center [151, 101] width 158 height 19
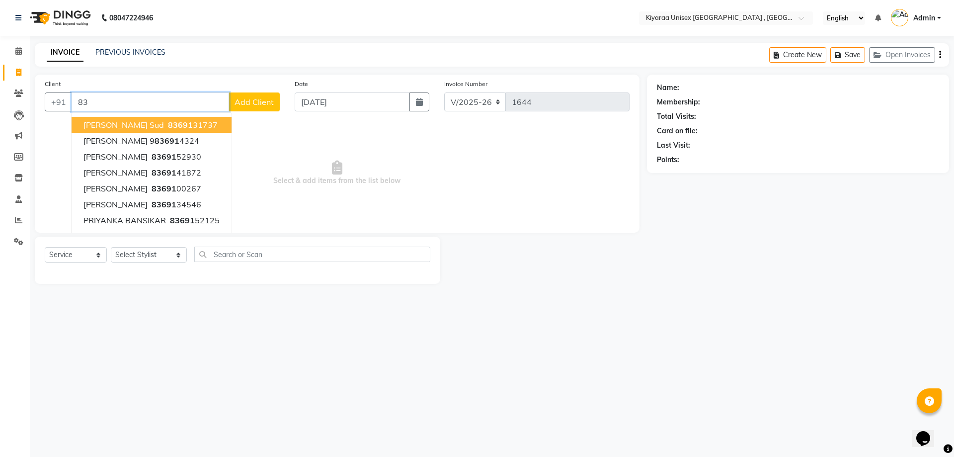
type input "8"
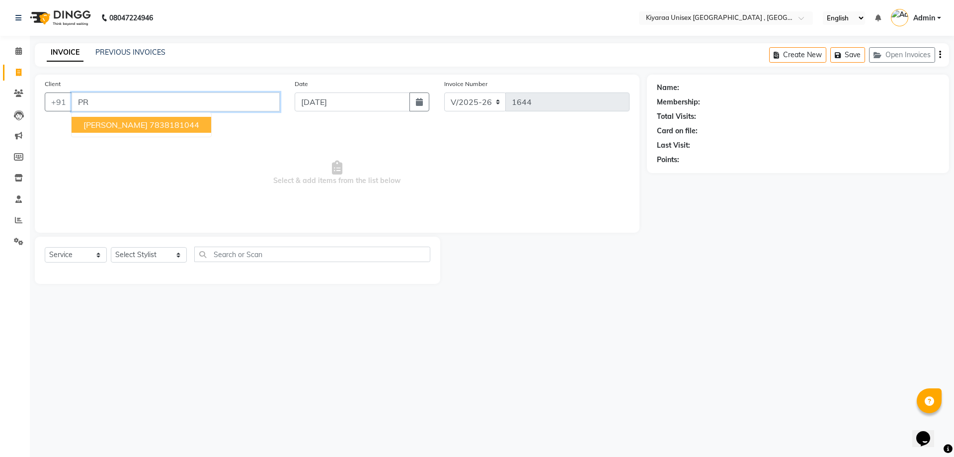
type input "P"
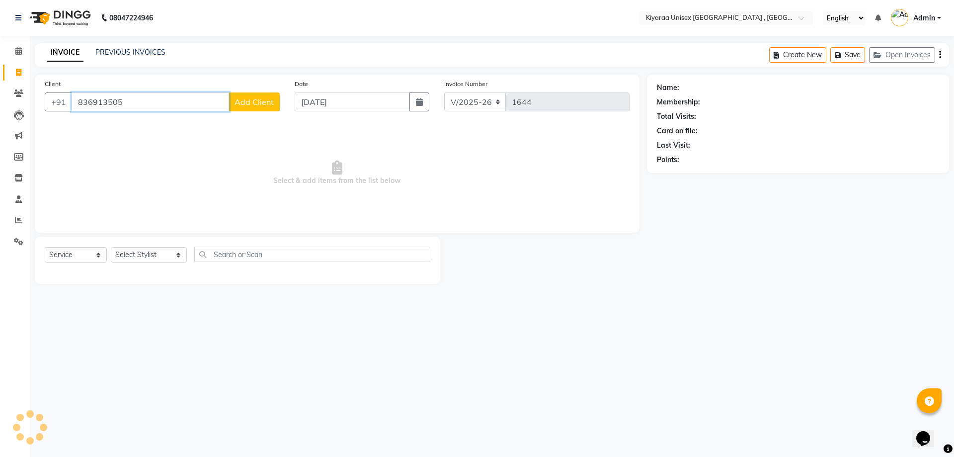
type input "8369135057"
click at [268, 101] on span "Add Client" at bounding box center [254, 102] width 39 height 10
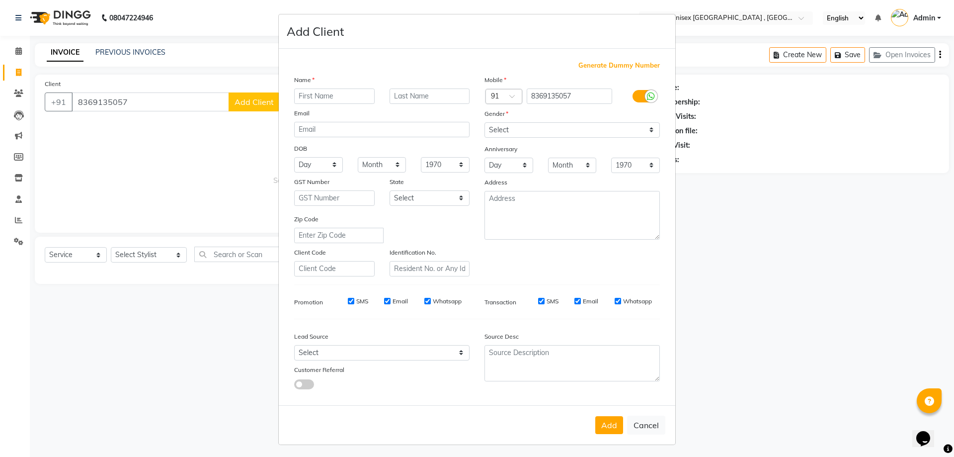
click at [327, 97] on input "text" at bounding box center [334, 95] width 81 height 15
type input "PRIYANKA"
click at [404, 97] on input "text" at bounding box center [430, 95] width 81 height 15
type input "[PERSON_NAME]"
click at [508, 130] on select "Select [DEMOGRAPHIC_DATA] [DEMOGRAPHIC_DATA] Other Prefer Not To Say" at bounding box center [572, 129] width 175 height 15
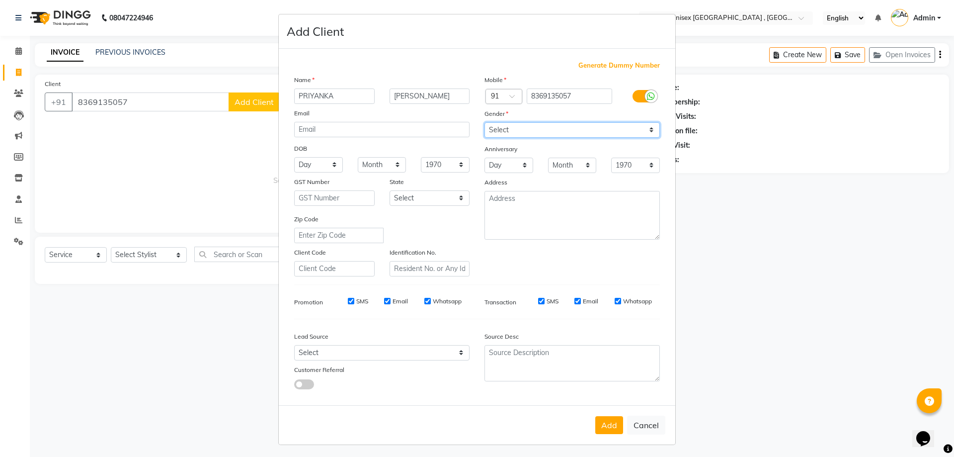
select select "[DEMOGRAPHIC_DATA]"
click at [485, 122] on select "Select [DEMOGRAPHIC_DATA] [DEMOGRAPHIC_DATA] Other Prefer Not To Say" at bounding box center [572, 129] width 175 height 15
click at [603, 423] on button "Add" at bounding box center [609, 425] width 28 height 18
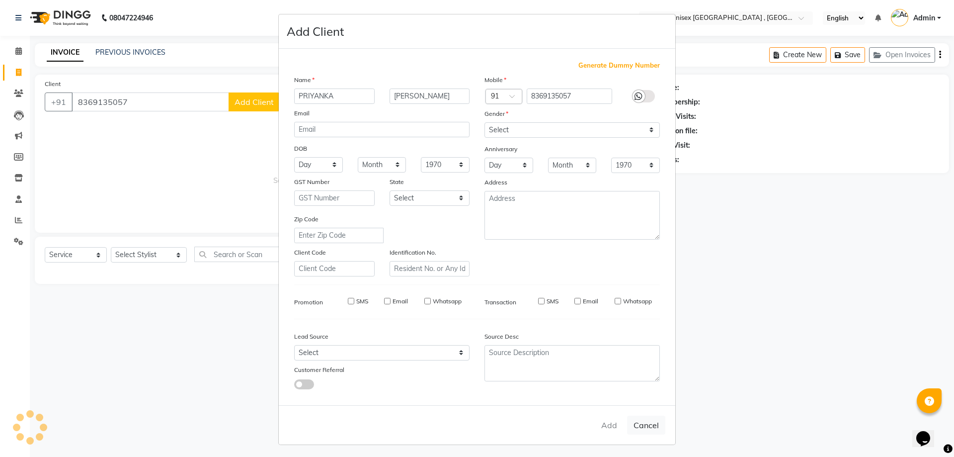
select select
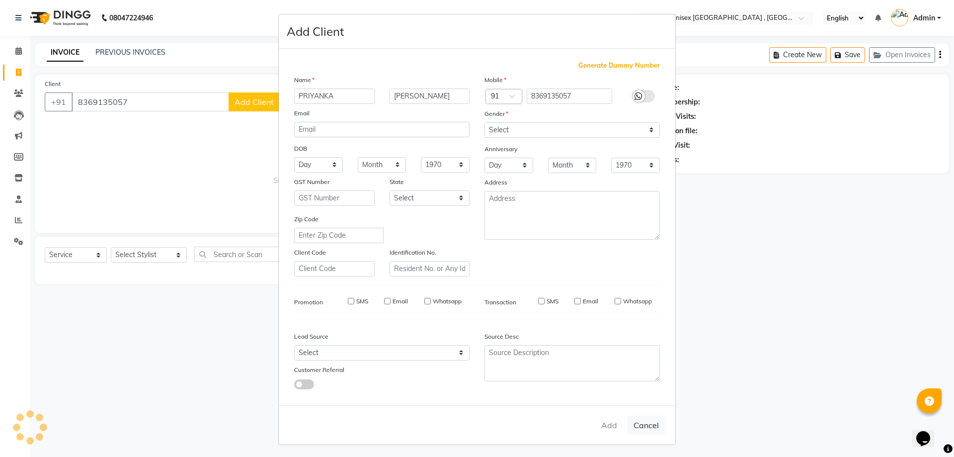
select select
checkbox input "false"
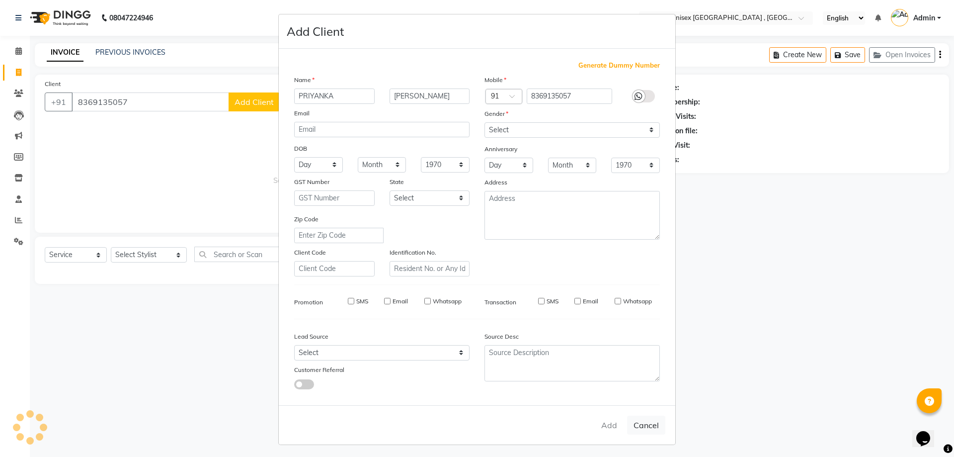
checkbox input "false"
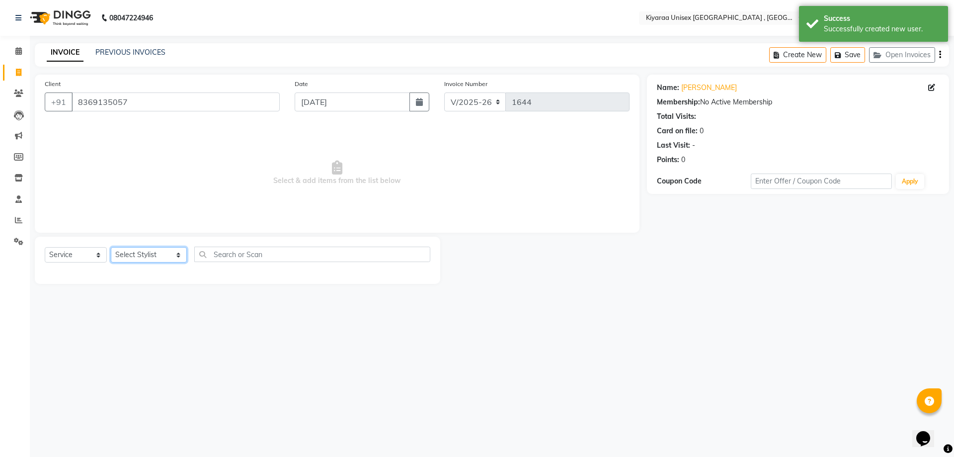
click at [132, 252] on select "Select Stylist AARTI AUJAA [PERSON_NAME] [PERSON_NAME] [PERSON_NAME] [PERSON_NA…" at bounding box center [149, 254] width 76 height 15
select select "89751"
click at [111, 247] on select "Select Stylist AARTI AUJAA [PERSON_NAME] [PERSON_NAME] [PERSON_NAME] [PERSON_NA…" at bounding box center [149, 254] width 76 height 15
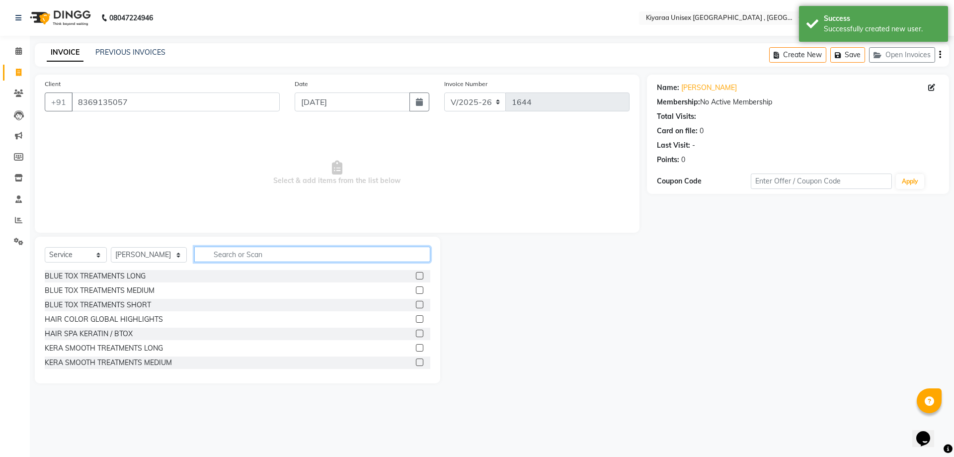
click at [218, 252] on input "text" at bounding box center [312, 253] width 236 height 15
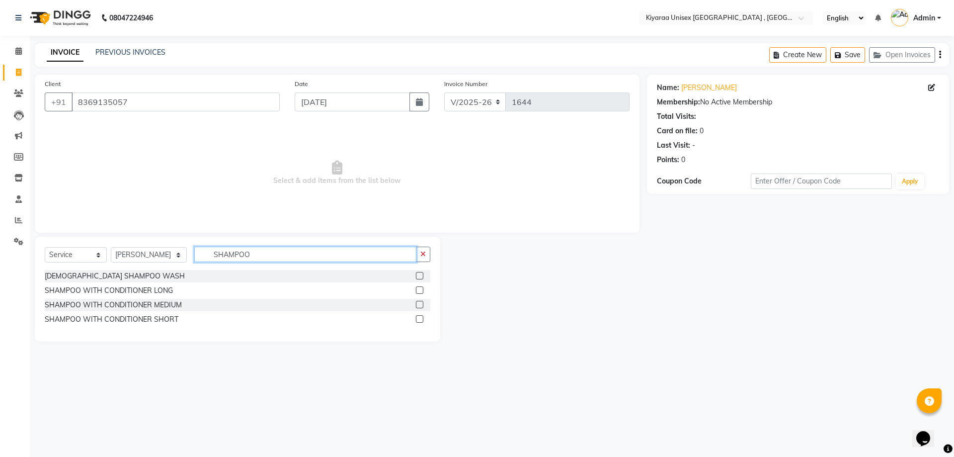
type input "SHAMPOO"
click at [418, 304] on label at bounding box center [419, 304] width 7 height 7
click at [418, 304] on input "checkbox" at bounding box center [419, 305] width 6 height 6
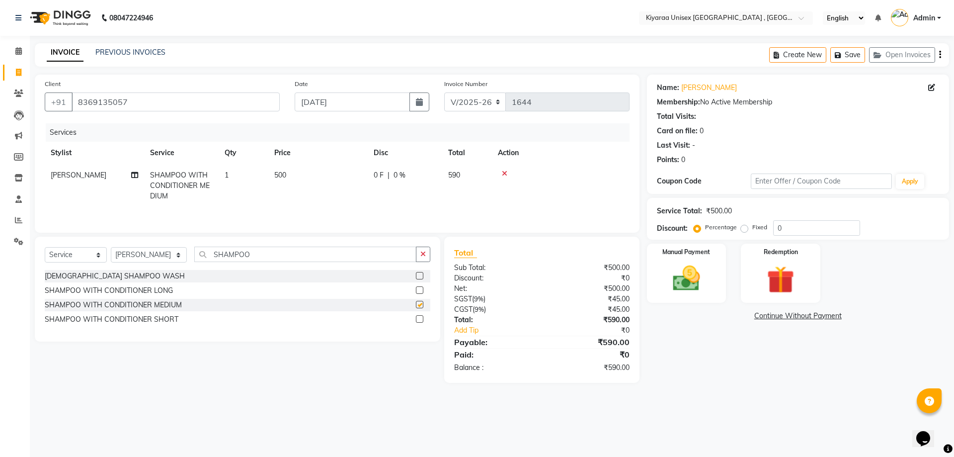
checkbox input "false"
click at [691, 260] on div "Manual Payment" at bounding box center [686, 273] width 82 height 61
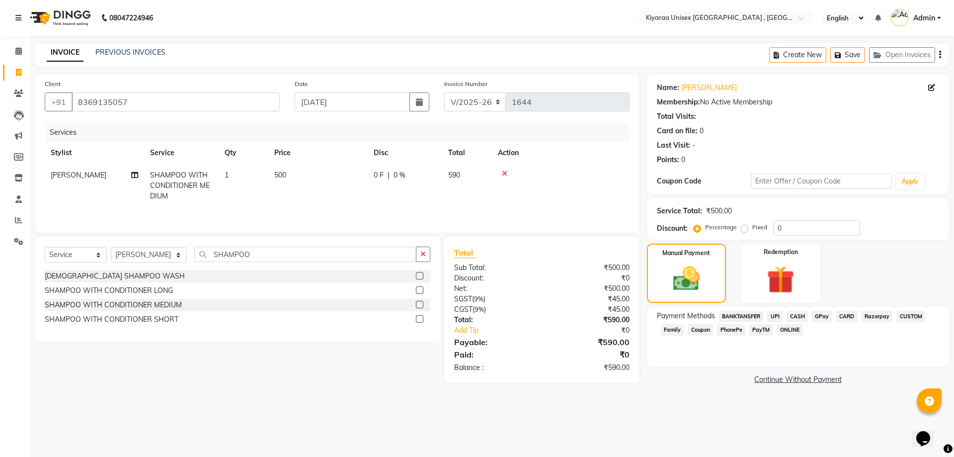
click at [879, 314] on span "Razorpay" at bounding box center [877, 316] width 31 height 11
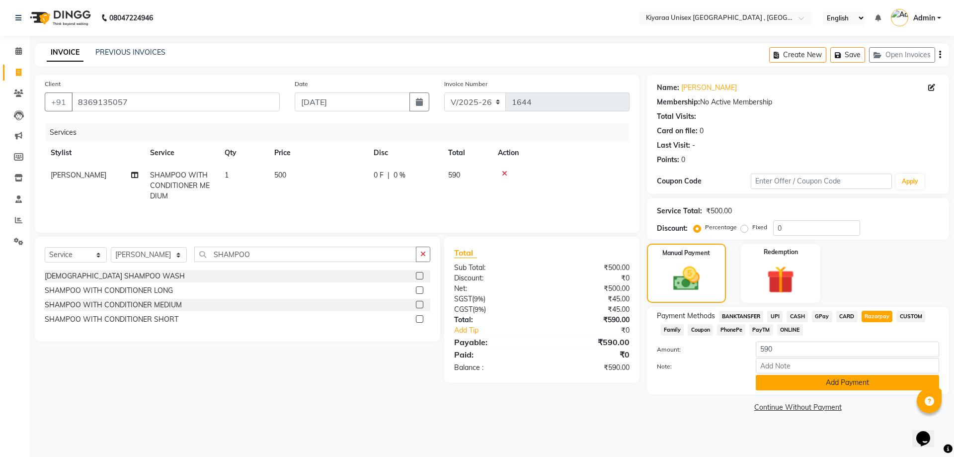
click at [783, 379] on button "Add Payment" at bounding box center [847, 382] width 183 height 15
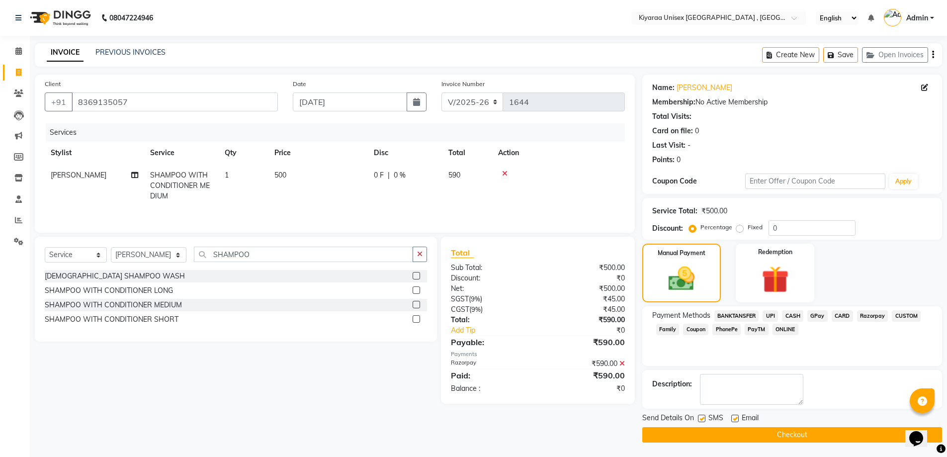
click at [704, 417] on label at bounding box center [701, 417] width 7 height 7
click at [704, 417] on input "checkbox" at bounding box center [701, 418] width 6 height 6
checkbox input "false"
click at [732, 416] on label at bounding box center [734, 417] width 7 height 7
click at [732, 416] on input "checkbox" at bounding box center [734, 418] width 6 height 6
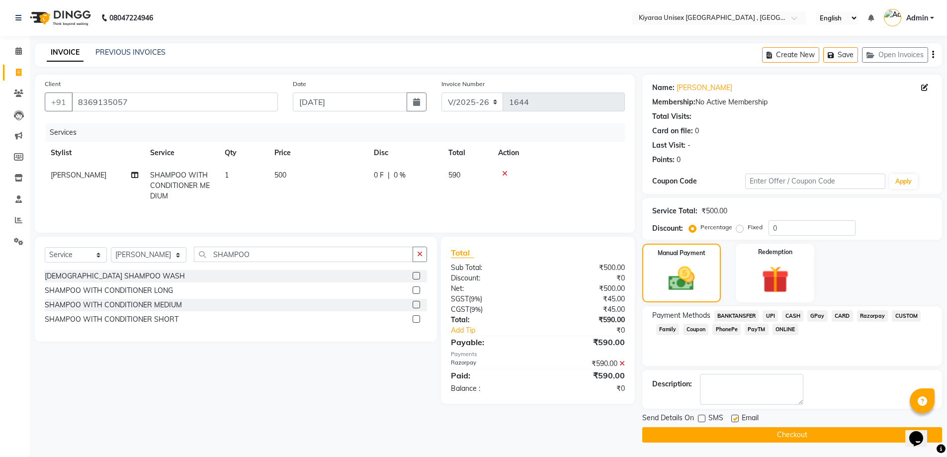
checkbox input "false"
click at [722, 428] on button "Checkout" at bounding box center [792, 434] width 300 height 15
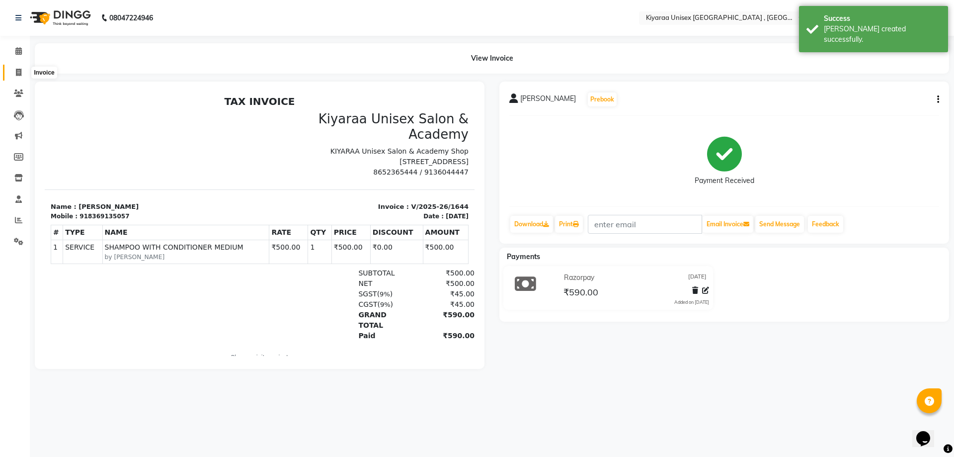
click at [16, 69] on icon at bounding box center [18, 72] width 5 height 7
select select "7001"
select select "service"
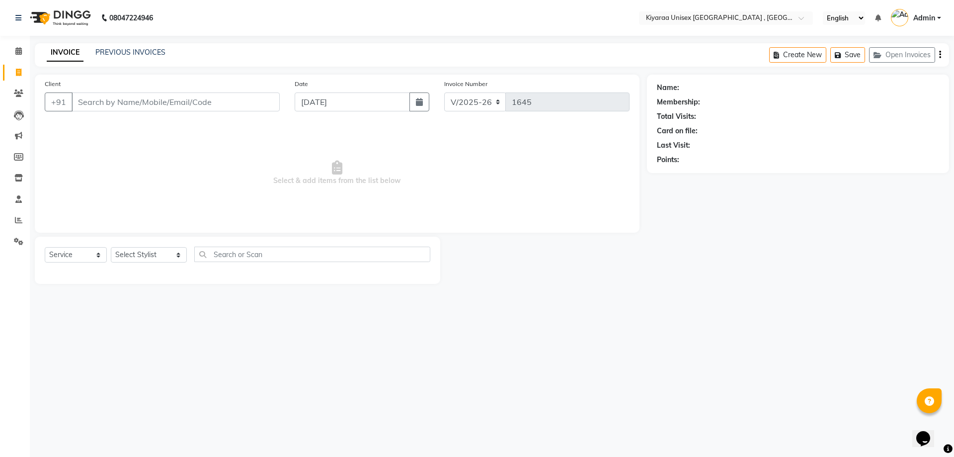
click at [81, 102] on input "Client" at bounding box center [176, 101] width 208 height 19
click at [72, 103] on input "Client" at bounding box center [176, 101] width 208 height 19
type input "9833845674"
click at [252, 100] on span "Add Client" at bounding box center [254, 102] width 39 height 10
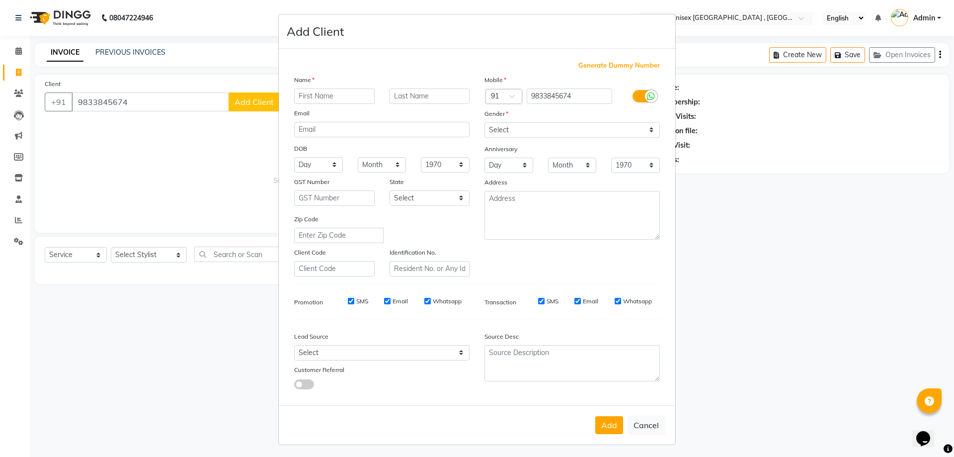
click at [330, 97] on input "text" at bounding box center [334, 95] width 81 height 15
click at [305, 96] on input "text" at bounding box center [334, 95] width 81 height 15
type input "[PERSON_NAME]"
click at [527, 130] on select "Select [DEMOGRAPHIC_DATA] [DEMOGRAPHIC_DATA] Other Prefer Not To Say" at bounding box center [572, 129] width 175 height 15
select select "[DEMOGRAPHIC_DATA]"
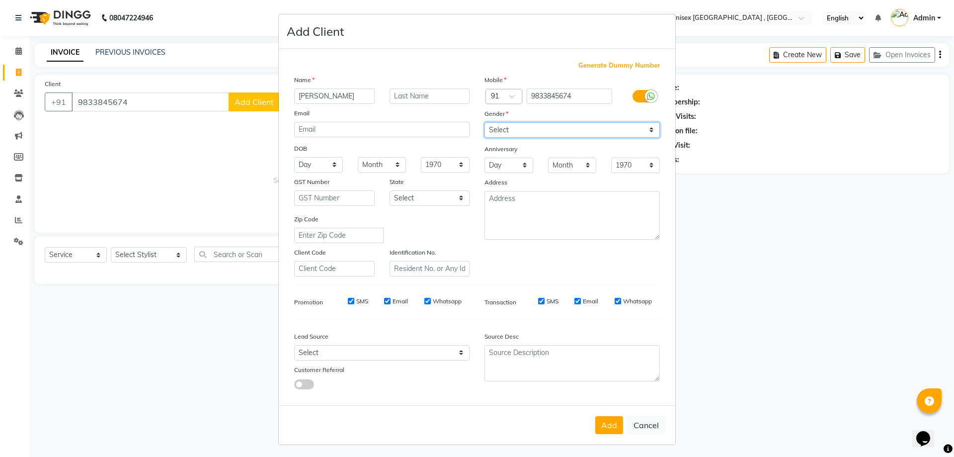
click at [485, 122] on select "Select [DEMOGRAPHIC_DATA] [DEMOGRAPHIC_DATA] Other Prefer Not To Say" at bounding box center [572, 129] width 175 height 15
click at [610, 427] on button "Add" at bounding box center [609, 425] width 28 height 18
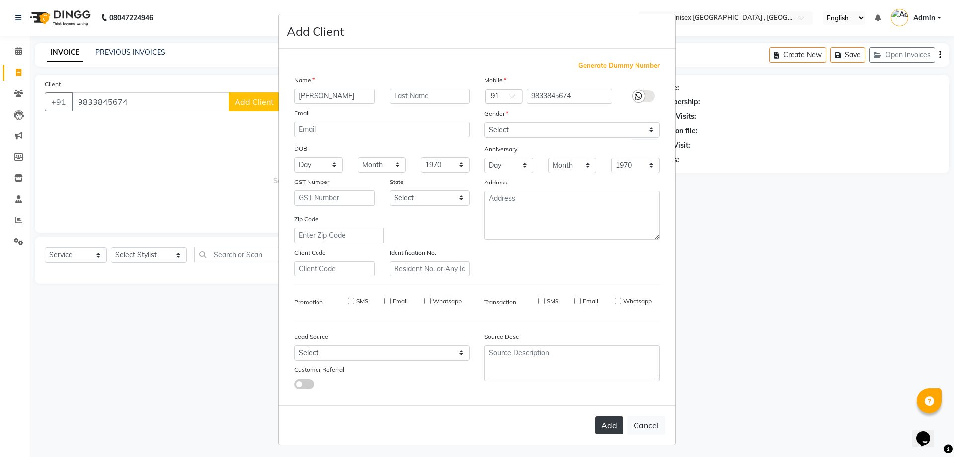
select select
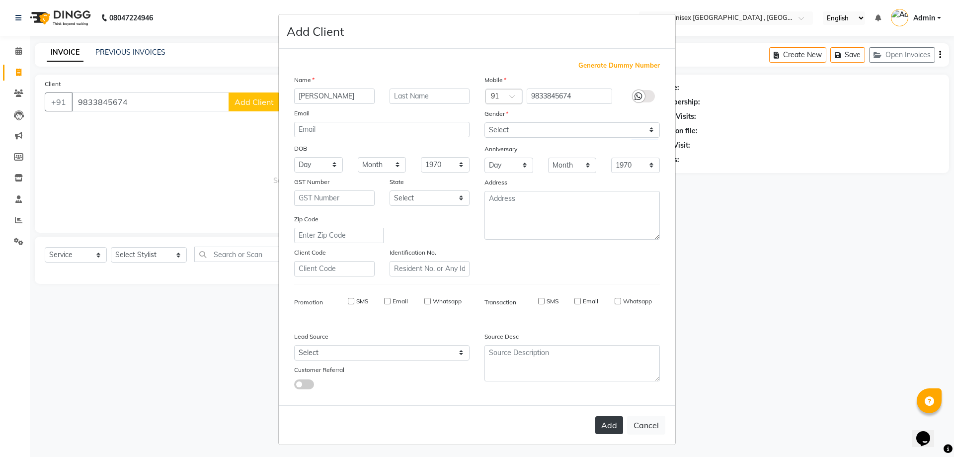
select select
checkbox input "false"
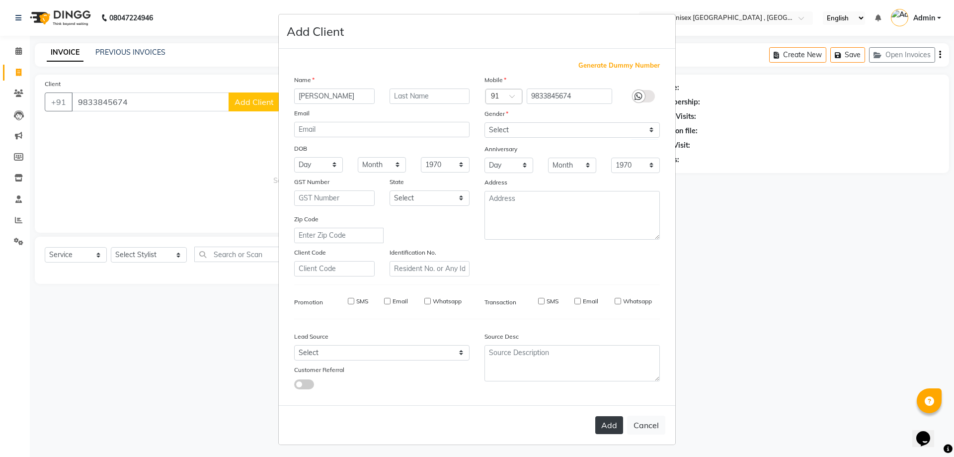
checkbox input "false"
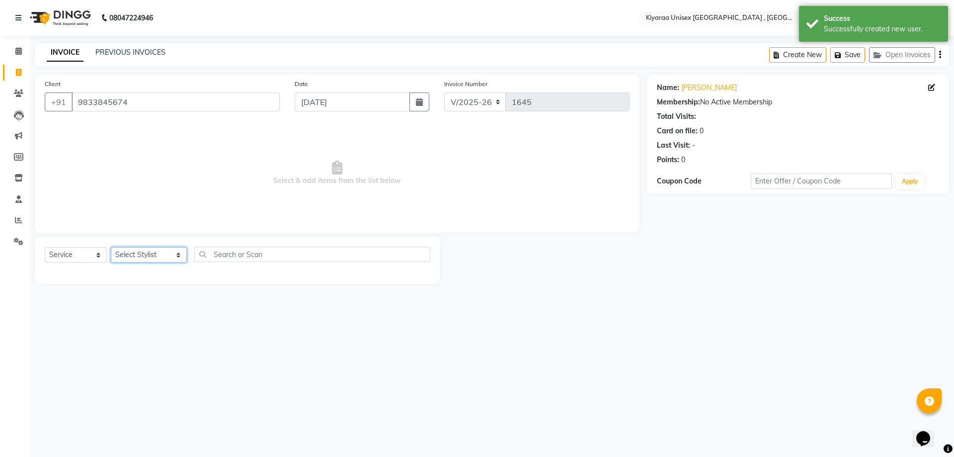
click at [159, 251] on select "Select Stylist AARTI AUJAA [PERSON_NAME] [PERSON_NAME] [PERSON_NAME] [PERSON_NA…" at bounding box center [149, 254] width 76 height 15
select select "57540"
click at [111, 247] on select "Select Stylist AARTI AUJAA [PERSON_NAME] [PERSON_NAME] [PERSON_NAME] [PERSON_NA…" at bounding box center [149, 254] width 76 height 15
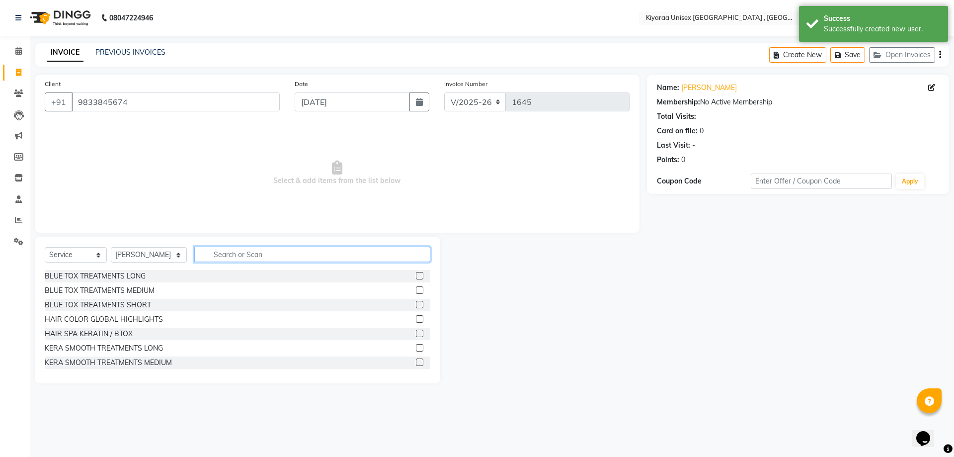
click at [221, 256] on input "text" at bounding box center [312, 253] width 236 height 15
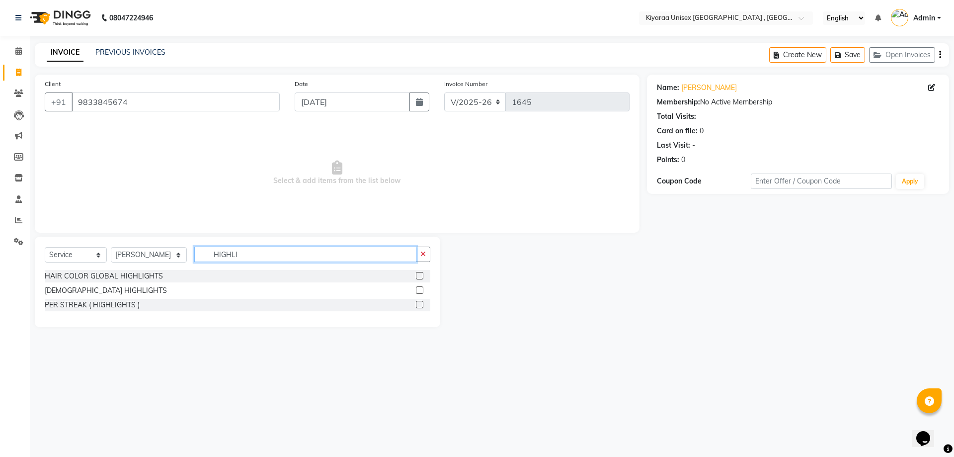
type input "HIGHLI"
click at [421, 275] on label at bounding box center [419, 275] width 7 height 7
click at [421, 275] on input "checkbox" at bounding box center [419, 276] width 6 height 6
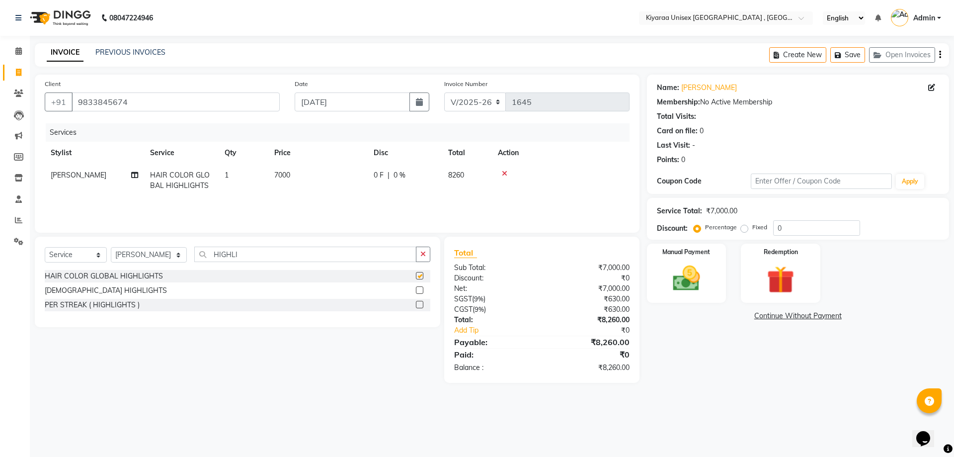
checkbox input "false"
click at [278, 173] on span "7000" at bounding box center [282, 174] width 16 height 9
select select "57540"
click at [330, 176] on input "7000" at bounding box center [364, 177] width 87 height 15
type input "8000"
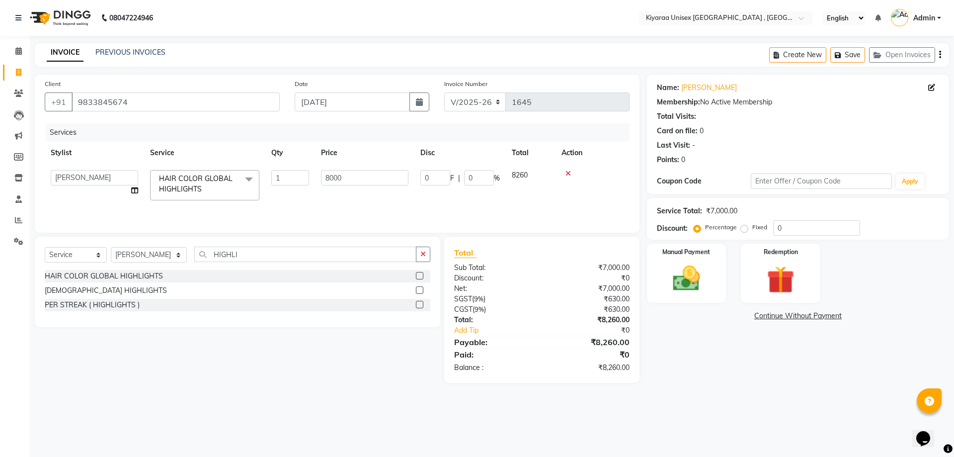
click at [533, 213] on div "Services Stylist Service Qty Price Disc Total Action AARTI AUJAA [PERSON_NAME] …" at bounding box center [337, 172] width 585 height 99
click at [941, 55] on icon "button" at bounding box center [940, 55] width 2 height 0
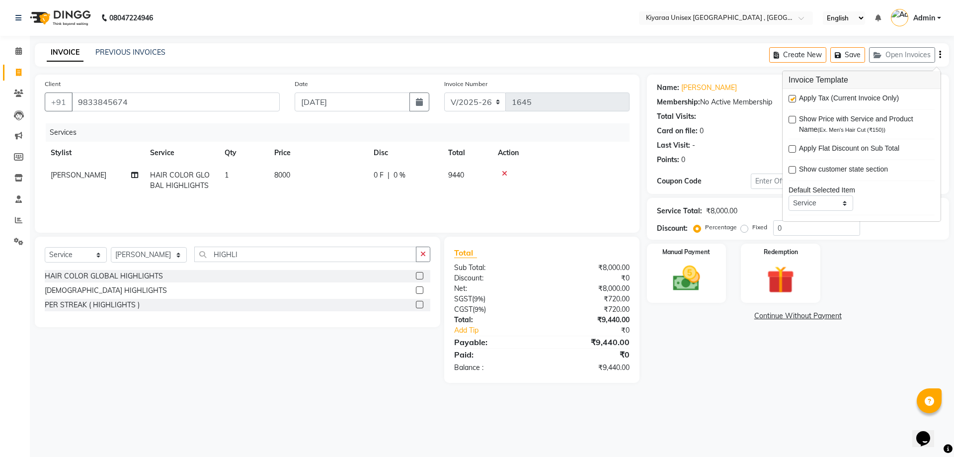
click at [794, 99] on label at bounding box center [792, 98] width 7 height 7
click at [794, 99] on input "checkbox" at bounding box center [792, 99] width 6 height 6
checkbox input "false"
click at [700, 265] on img at bounding box center [686, 278] width 46 height 33
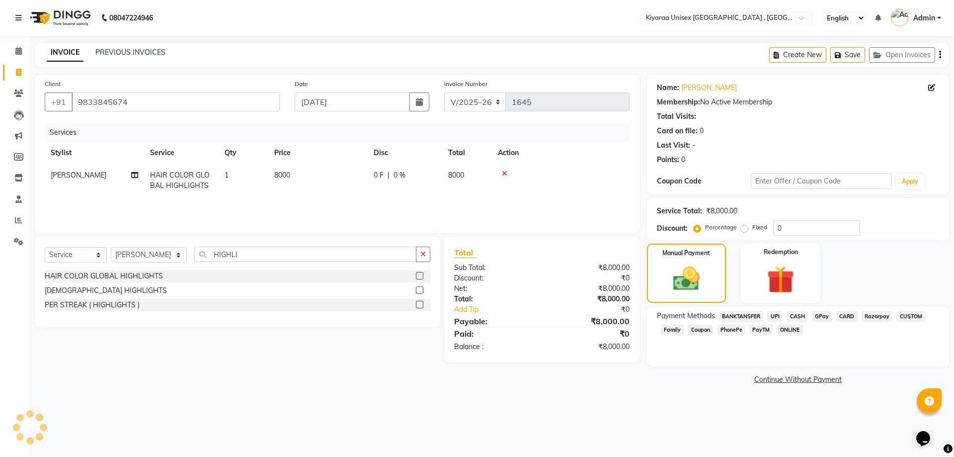
click at [803, 317] on span "CASH" at bounding box center [797, 316] width 21 height 11
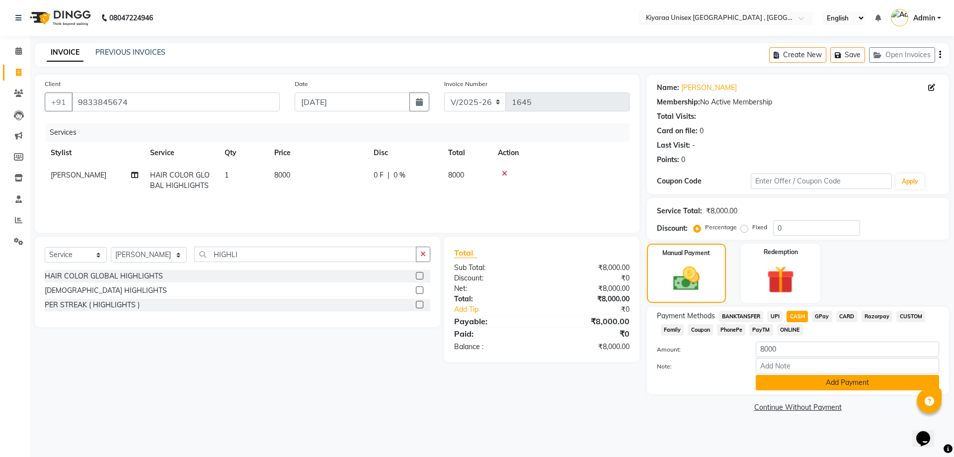
click at [774, 376] on button "Add Payment" at bounding box center [847, 382] width 183 height 15
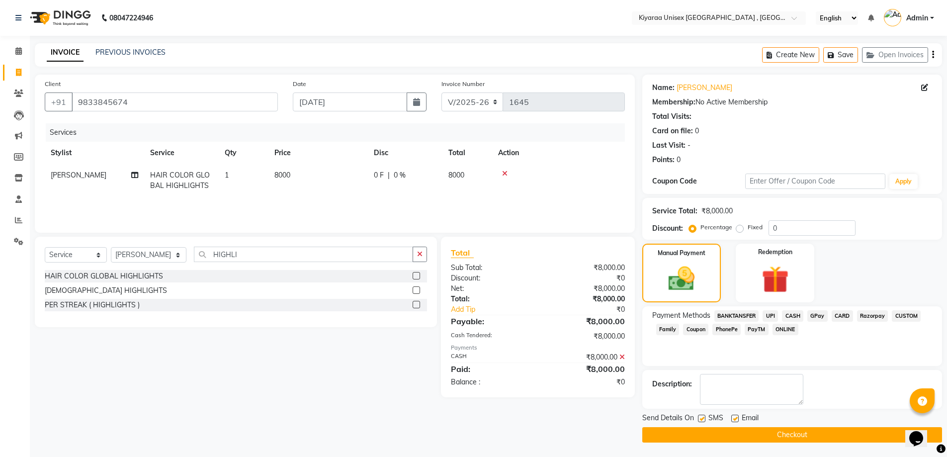
click at [700, 417] on label at bounding box center [701, 417] width 7 height 7
click at [700, 417] on input "checkbox" at bounding box center [701, 418] width 6 height 6
checkbox input "false"
click at [735, 417] on label at bounding box center [734, 417] width 7 height 7
click at [735, 417] on input "checkbox" at bounding box center [734, 418] width 6 height 6
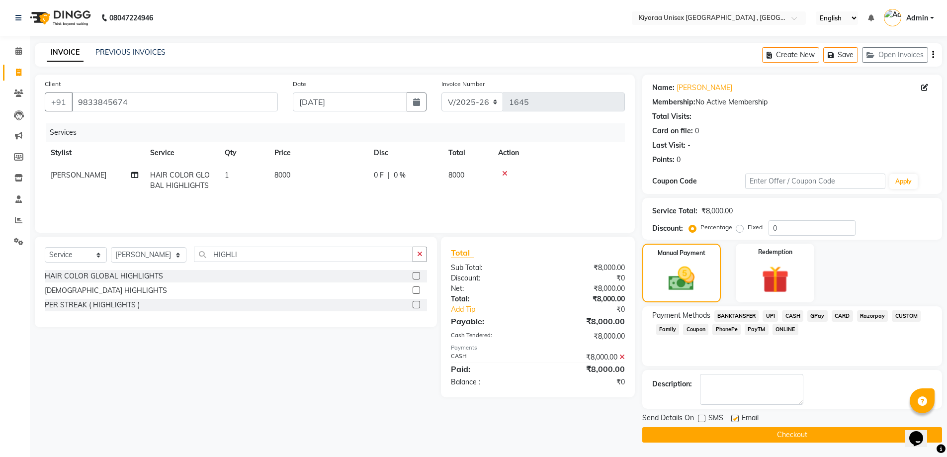
checkbox input "false"
click at [726, 433] on button "Checkout" at bounding box center [792, 434] width 300 height 15
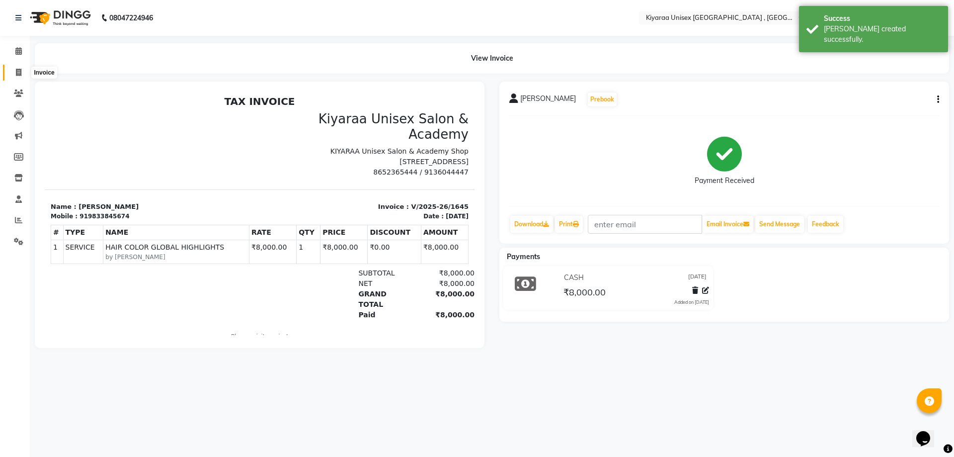
click at [19, 73] on icon at bounding box center [18, 72] width 5 height 7
select select "7001"
select select "service"
